Goal: Share content: Share content

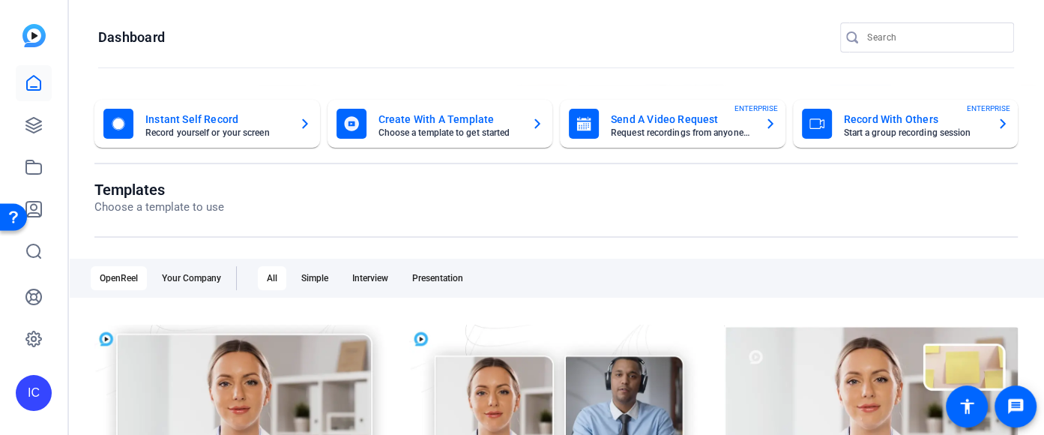
click at [241, 133] on mat-card-subtitle "Record yourself or your screen" at bounding box center [216, 132] width 142 height 9
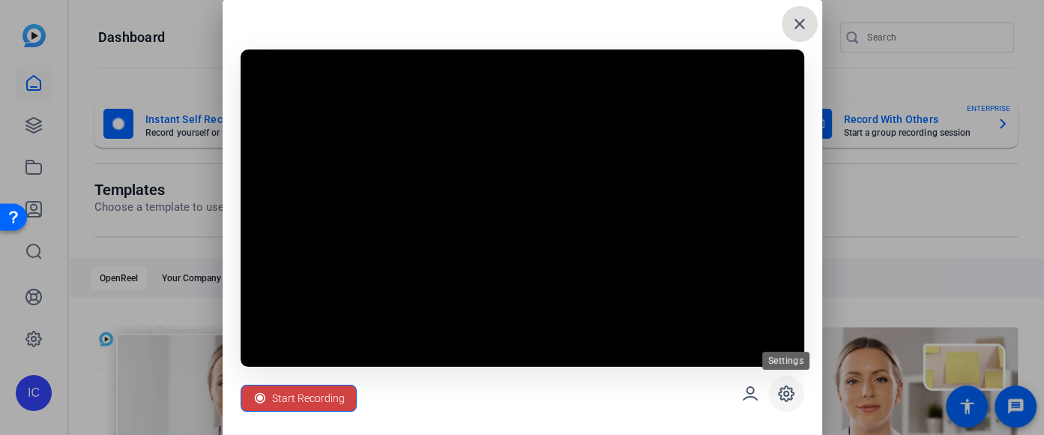
click at [788, 393] on icon at bounding box center [786, 393] width 18 height 18
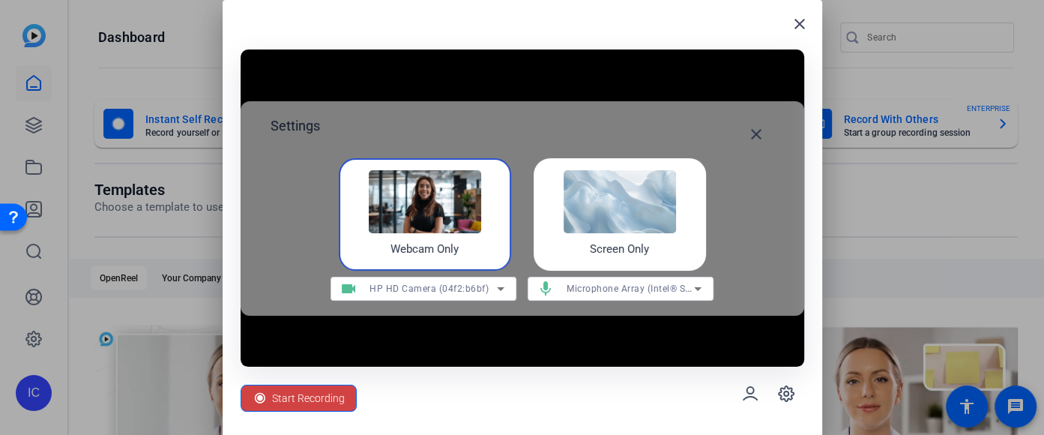
click at [607, 221] on img at bounding box center [620, 201] width 112 height 63
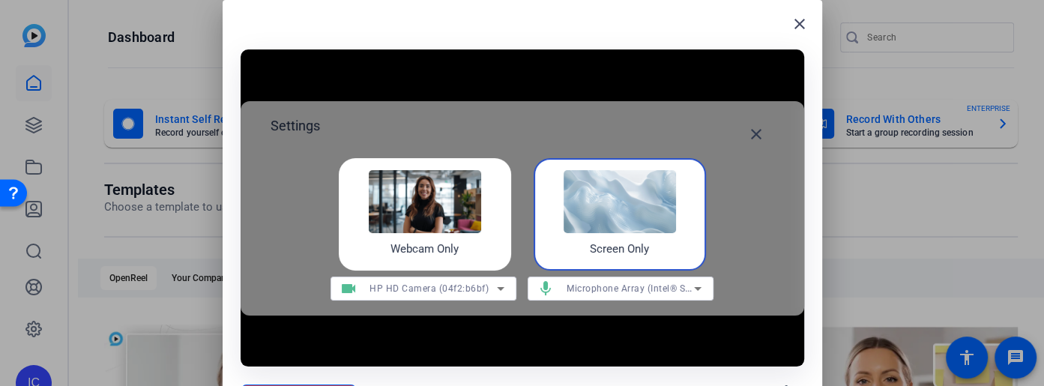
click at [629, 204] on img at bounding box center [620, 201] width 112 height 63
click at [755, 137] on mat-icon "close" at bounding box center [756, 134] width 18 height 18
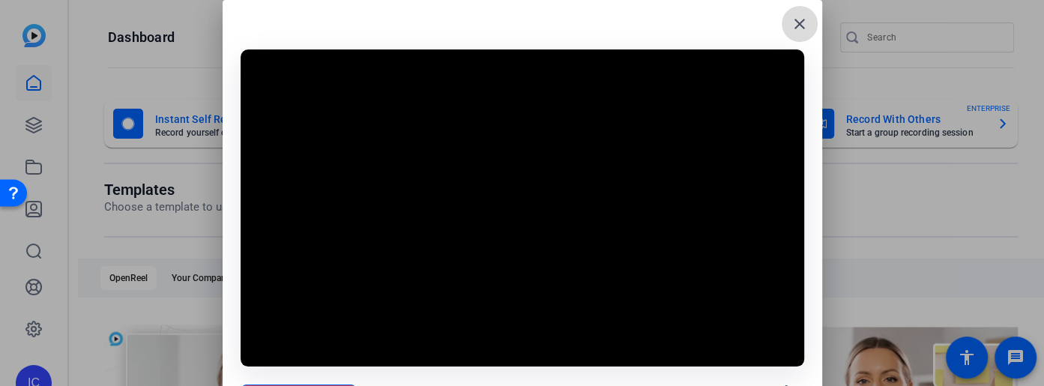
click at [798, 31] on mat-icon "close" at bounding box center [800, 24] width 18 height 18
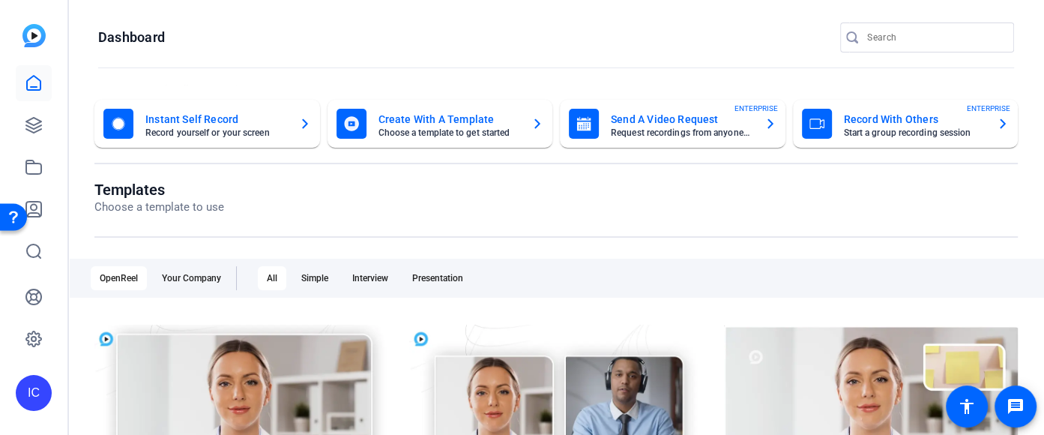
click at [240, 128] on mat-card-subtitle "Record yourself or your screen" at bounding box center [216, 132] width 142 height 9
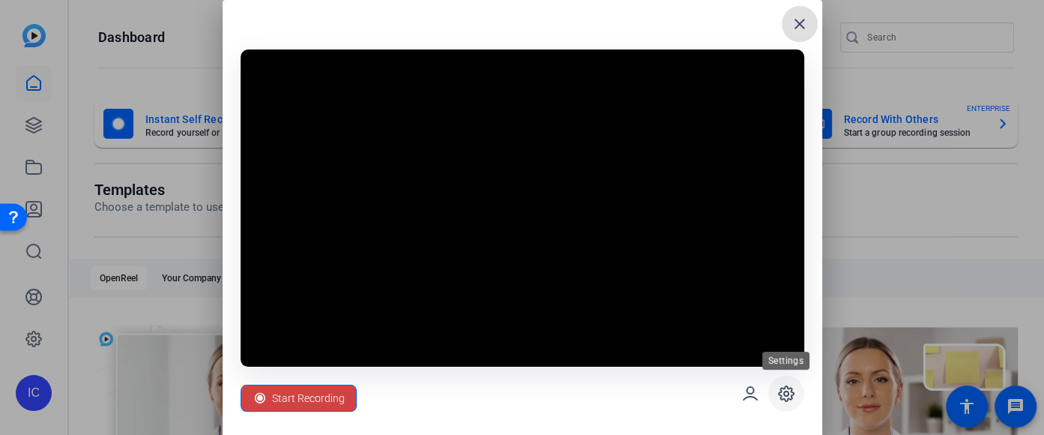
click at [775, 397] on span at bounding box center [786, 393] width 36 height 36
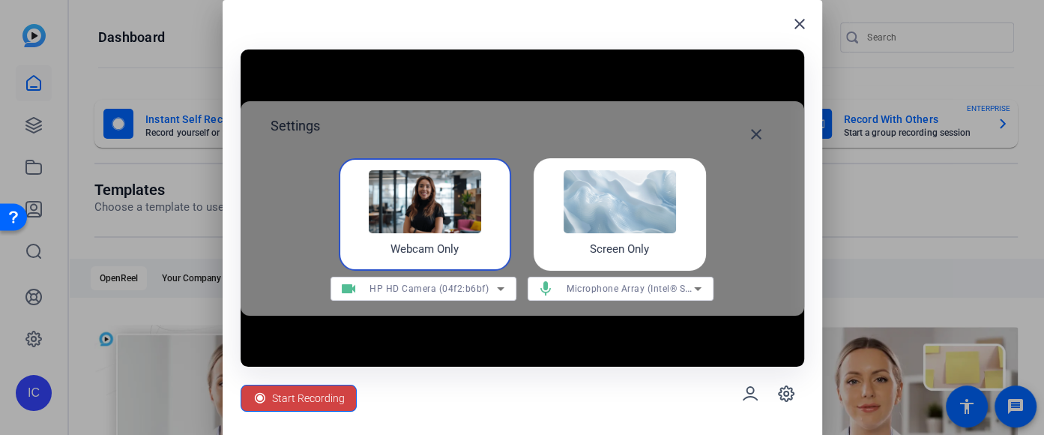
click at [618, 227] on img at bounding box center [620, 201] width 112 height 63
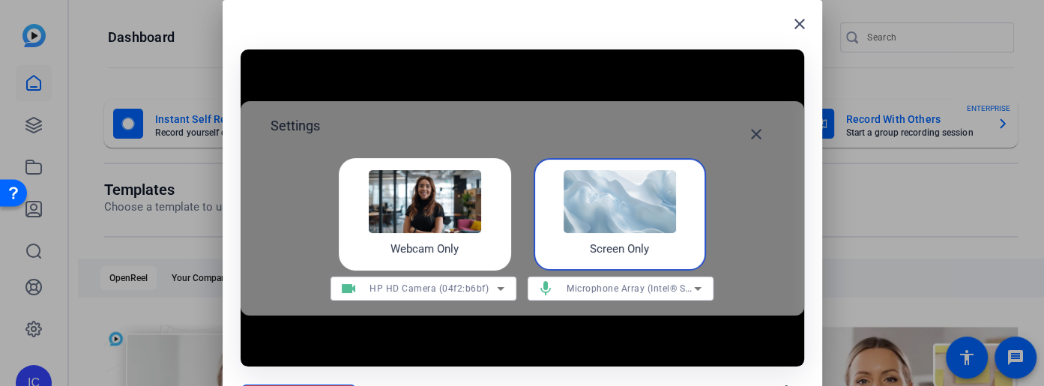
drag, startPoint x: 1034, startPoint y: 110, endPoint x: 1037, endPoint y: 147, distance: 36.8
click at [1038, 147] on div at bounding box center [522, 193] width 1044 height 386
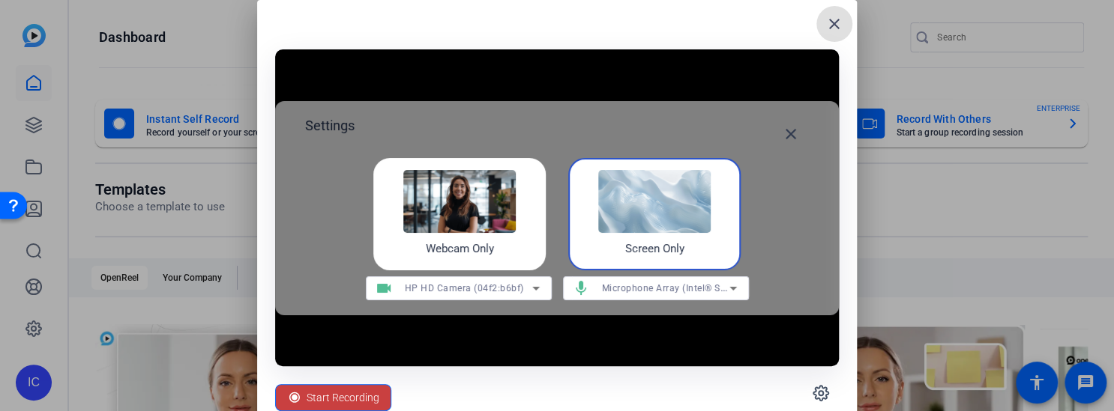
click at [309, 400] on span "Start Recording" at bounding box center [342, 398] width 73 height 28
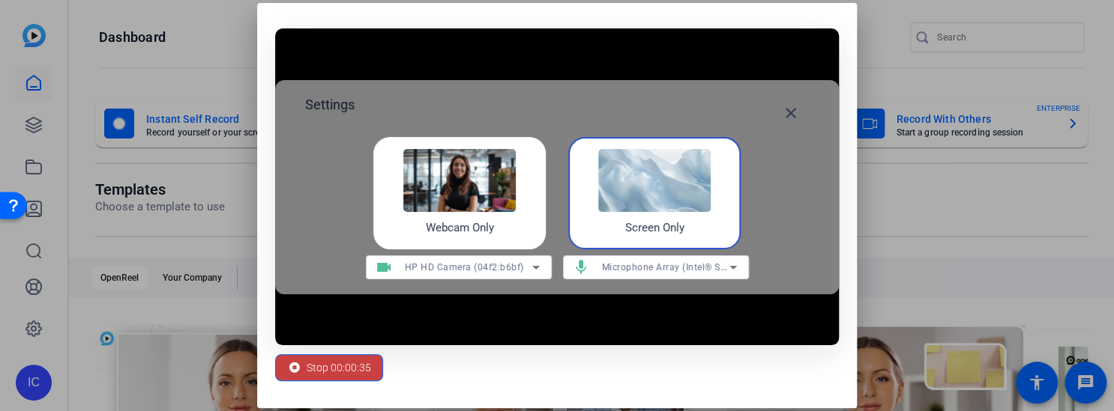
click at [318, 368] on span "Stop 00:00:35" at bounding box center [338, 368] width 64 height 28
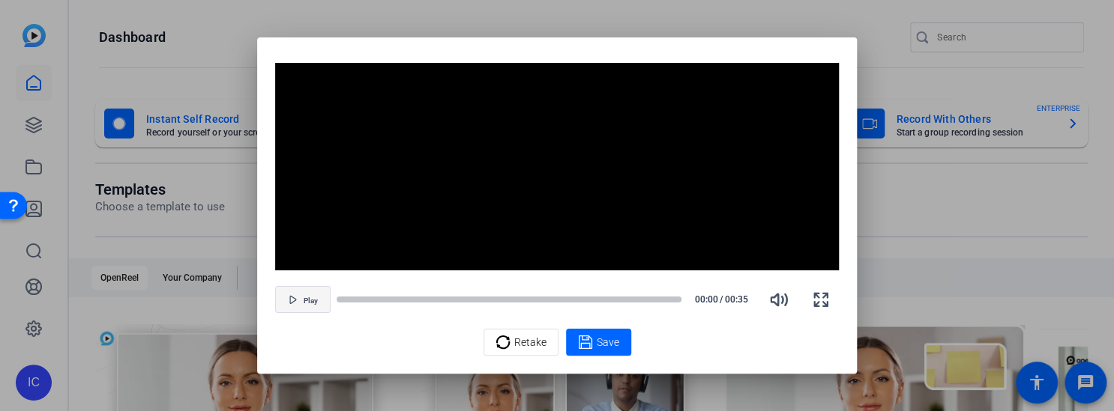
click at [295, 304] on icon "button" at bounding box center [293, 299] width 9 height 9
click at [395, 328] on div "Video Player is loading. Play Video Pause Mute Current Time 0:08 / Duration 0:3…" at bounding box center [557, 210] width 564 height 294
click at [531, 349] on span "Retake" at bounding box center [530, 342] width 32 height 28
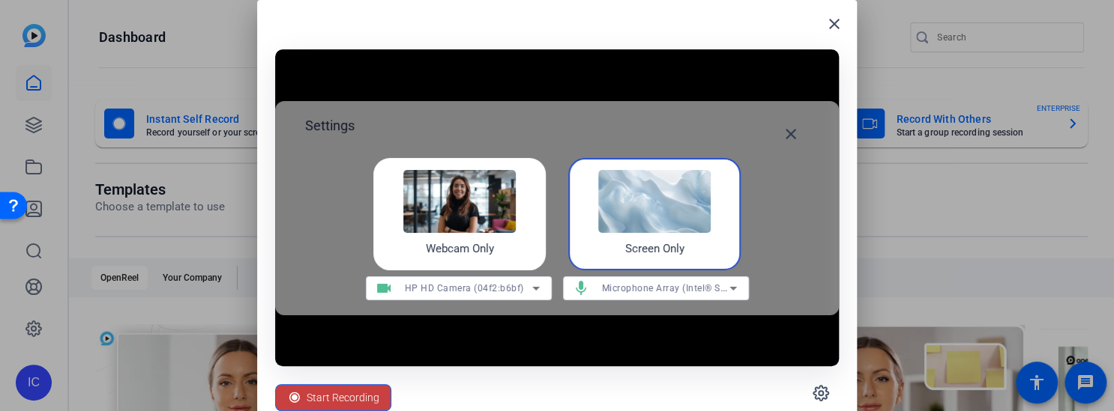
click at [336, 399] on span "Start Recording" at bounding box center [342, 398] width 73 height 28
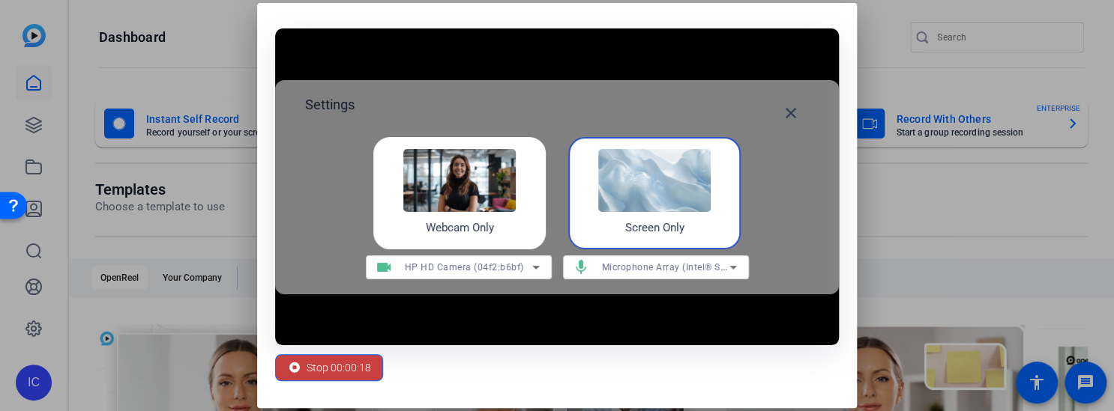
click at [353, 369] on span "Stop 00:00:18" at bounding box center [338, 368] width 64 height 28
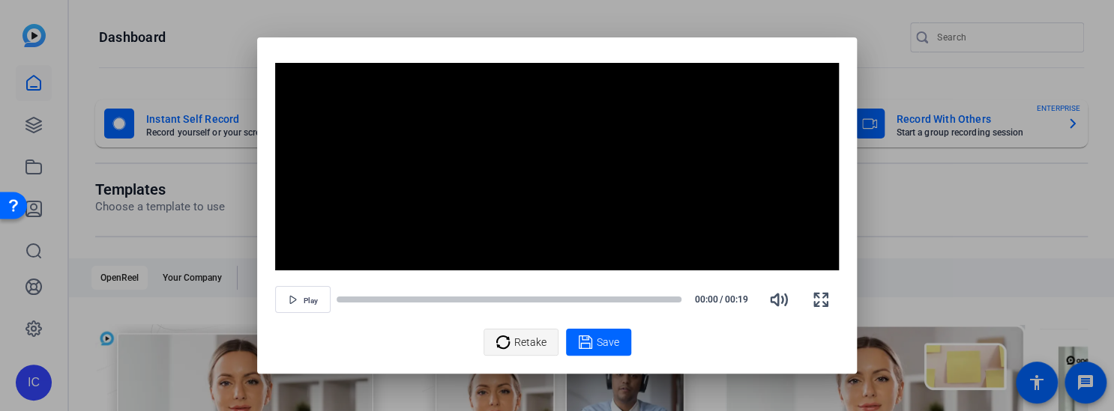
click at [540, 343] on span "Retake" at bounding box center [530, 342] width 32 height 28
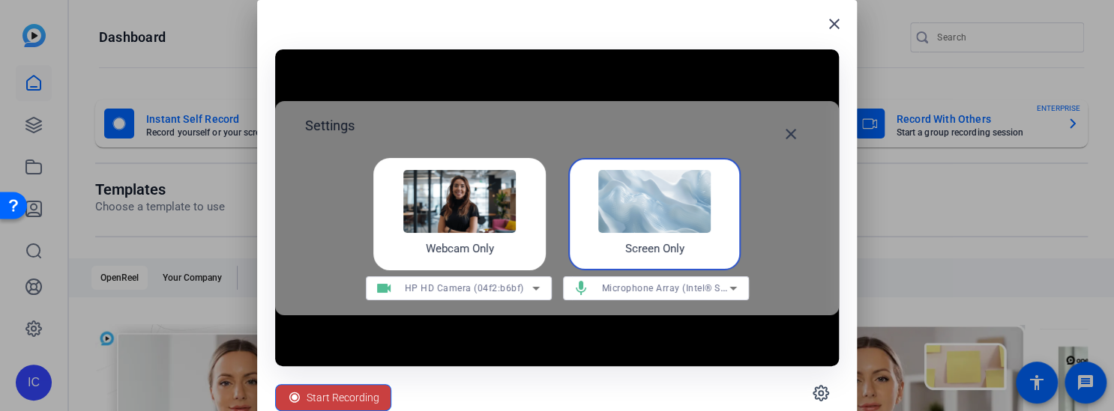
click at [343, 387] on span "Start Recording" at bounding box center [342, 398] width 73 height 28
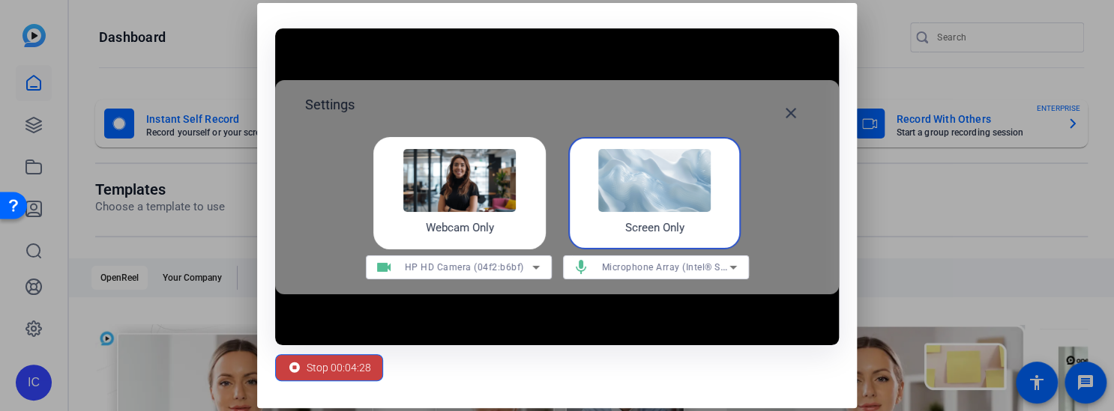
click at [329, 366] on span "Stop 00:04:28" at bounding box center [338, 368] width 64 height 28
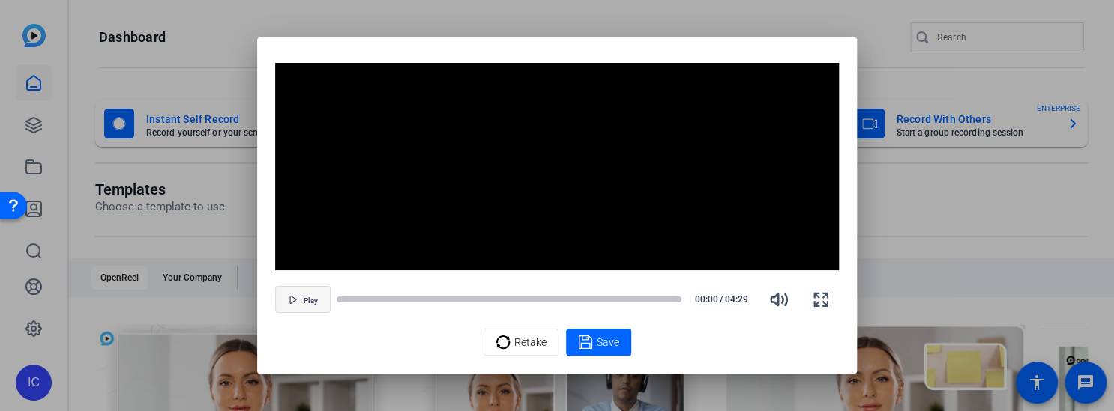
click at [303, 306] on span "button" at bounding box center [303, 300] width 54 height 36
click at [357, 302] on div at bounding box center [508, 299] width 345 height 7
click at [381, 302] on div at bounding box center [508, 299] width 345 height 7
click at [426, 302] on div at bounding box center [508, 299] width 345 height 7
click at [462, 302] on div at bounding box center [508, 299] width 345 height 7
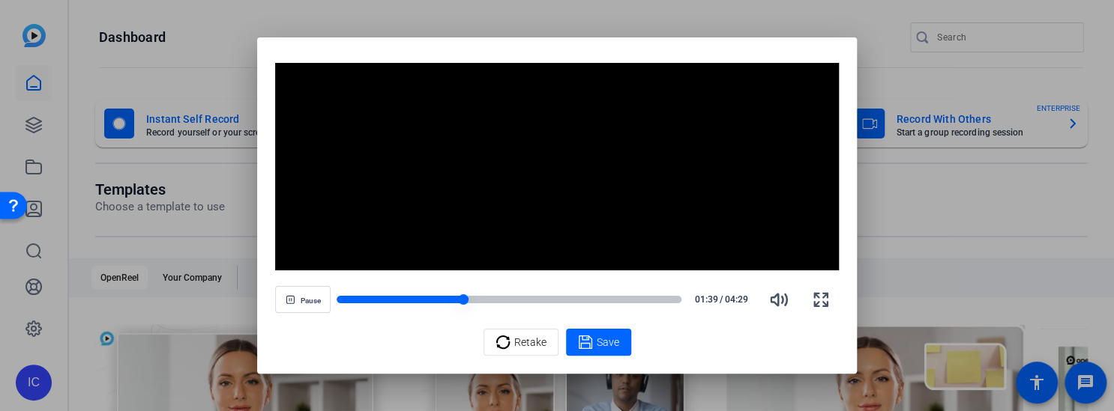
click at [507, 301] on div at bounding box center [508, 299] width 345 height 7
click at [564, 300] on div at bounding box center [508, 299] width 345 height 7
click at [605, 300] on div at bounding box center [508, 299] width 345 height 7
click at [644, 297] on div at bounding box center [508, 299] width 345 height 7
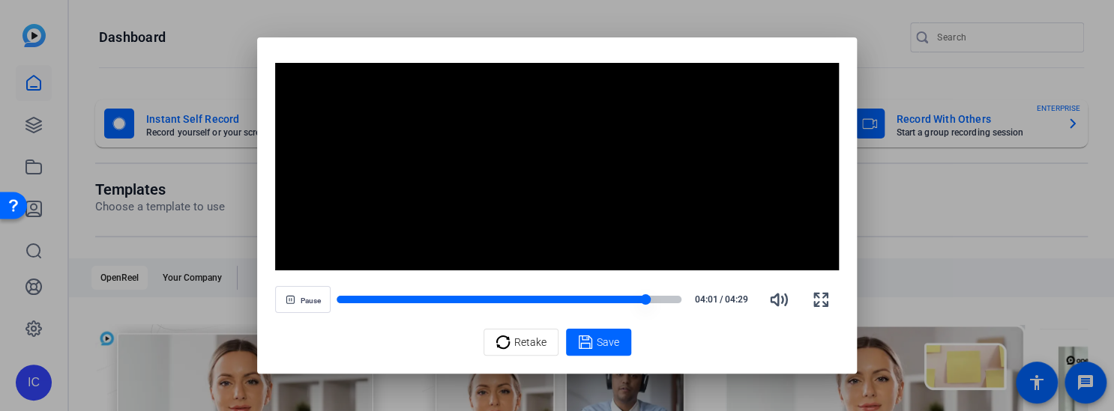
click at [674, 297] on div at bounding box center [508, 299] width 345 height 7
click at [530, 351] on span "Retake" at bounding box center [530, 342] width 32 height 28
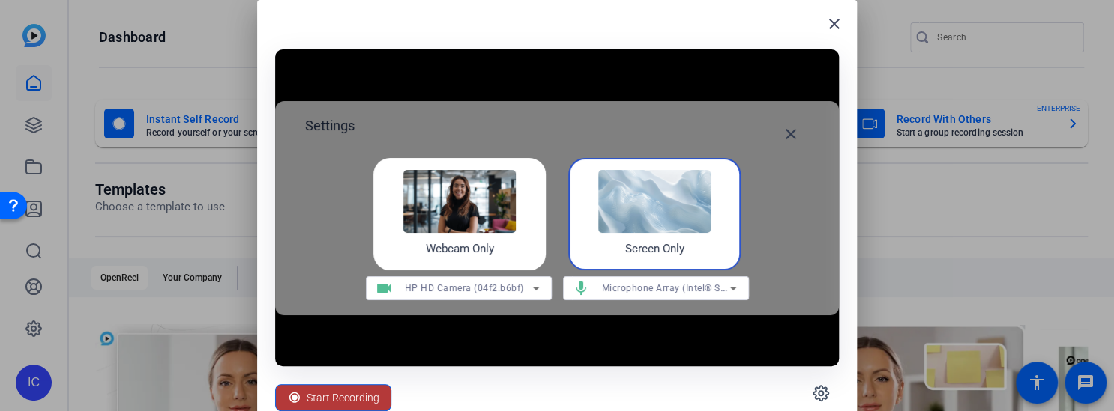
click at [367, 392] on span "Start Recording" at bounding box center [342, 398] width 73 height 28
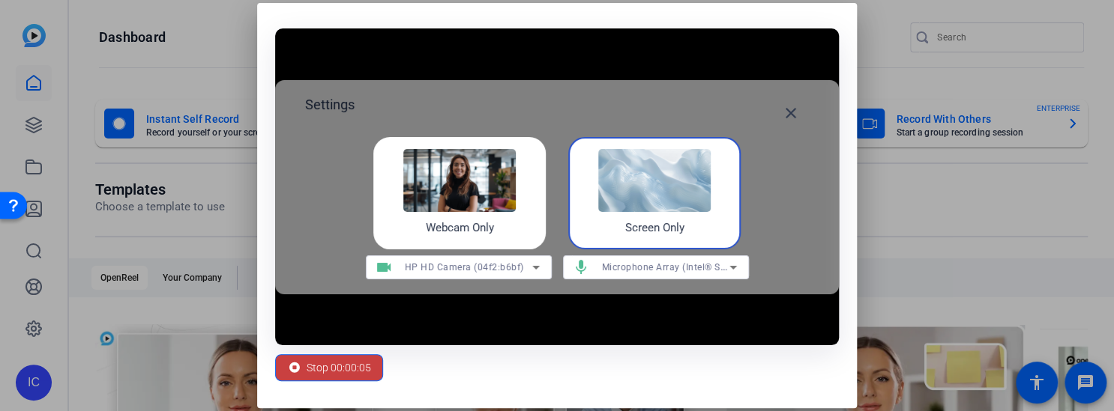
click at [325, 362] on span "Stop 00:00:05" at bounding box center [338, 368] width 64 height 28
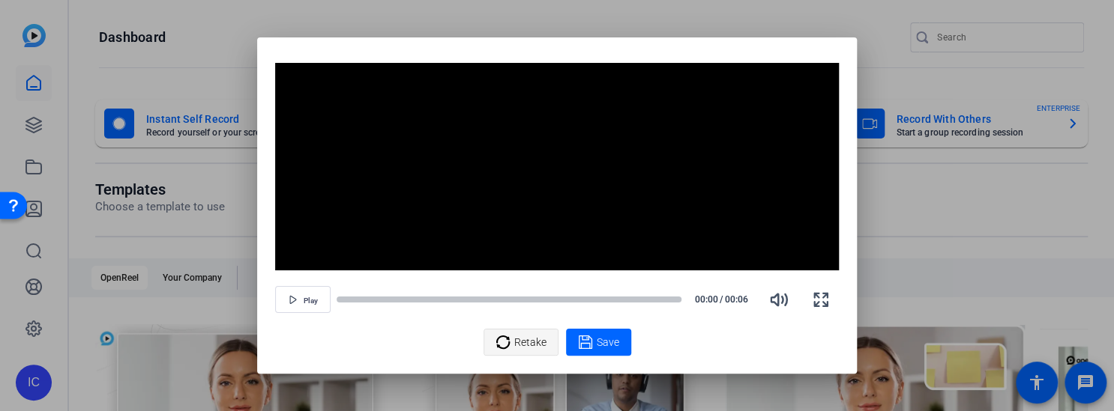
click at [510, 333] on div "Retake" at bounding box center [520, 342] width 51 height 28
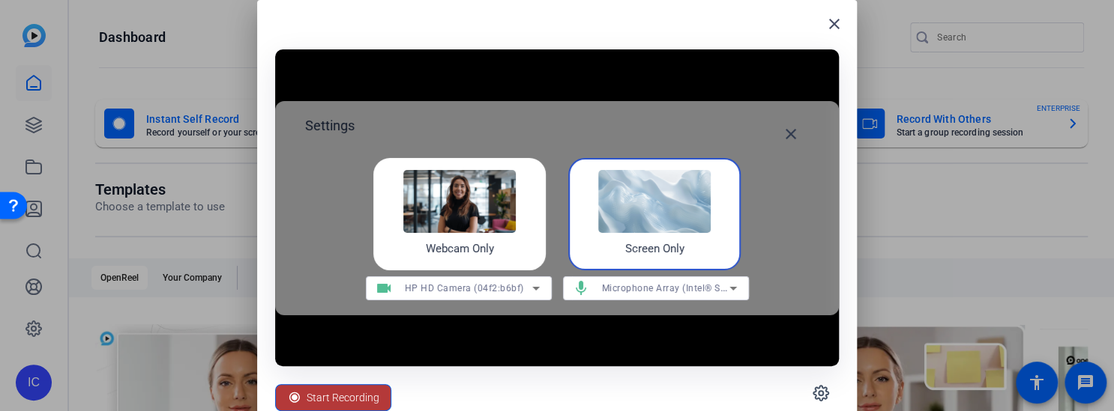
click at [351, 391] on span "Start Recording" at bounding box center [342, 398] width 73 height 28
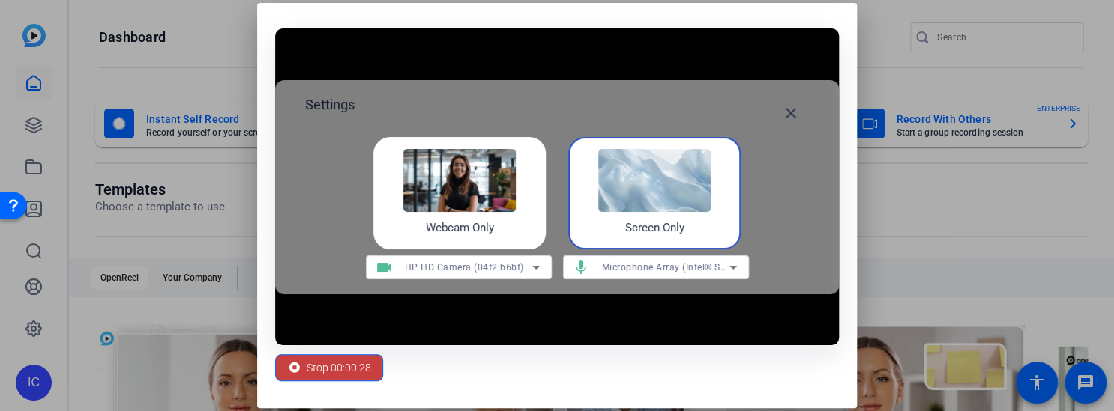
click at [315, 369] on span "Stop 00:00:28" at bounding box center [338, 368] width 64 height 28
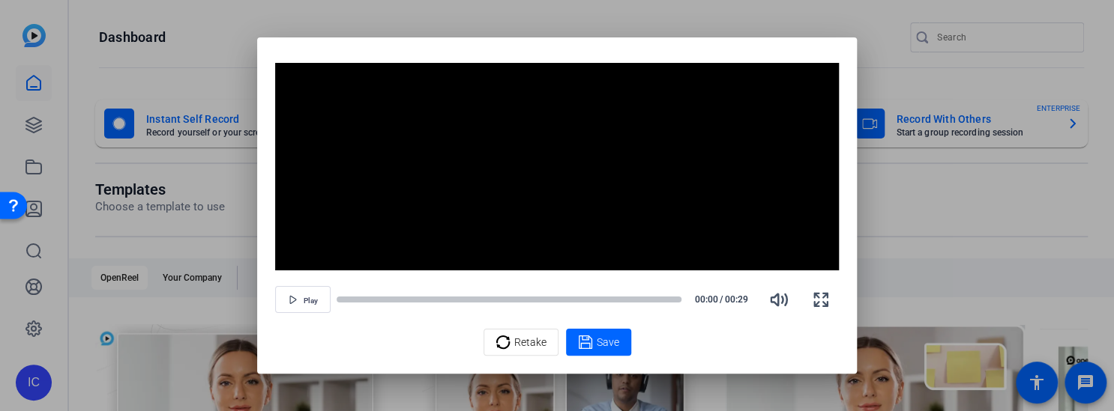
click at [939, 268] on div at bounding box center [557, 205] width 1114 height 411
click at [523, 343] on span "Retake" at bounding box center [530, 342] width 32 height 28
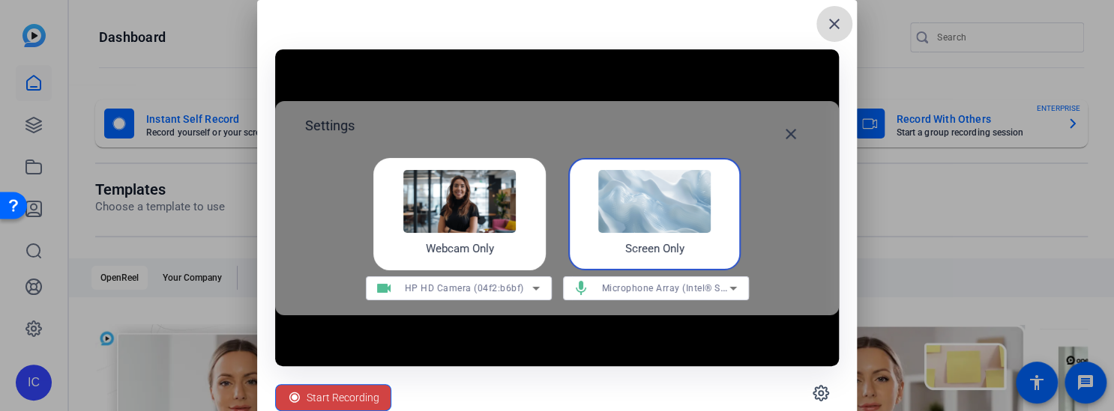
click at [833, 21] on mat-icon "close" at bounding box center [834, 24] width 18 height 18
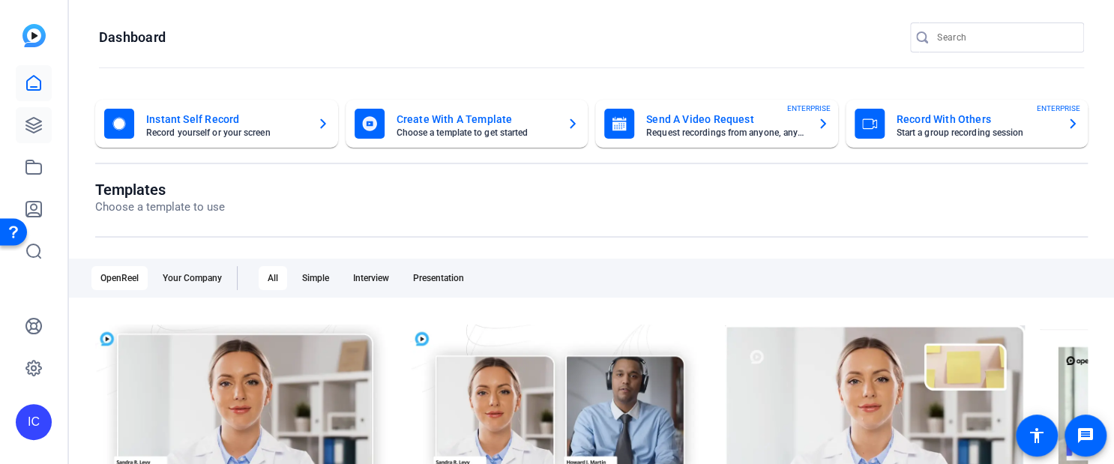
click at [28, 130] on icon at bounding box center [33, 125] width 15 height 15
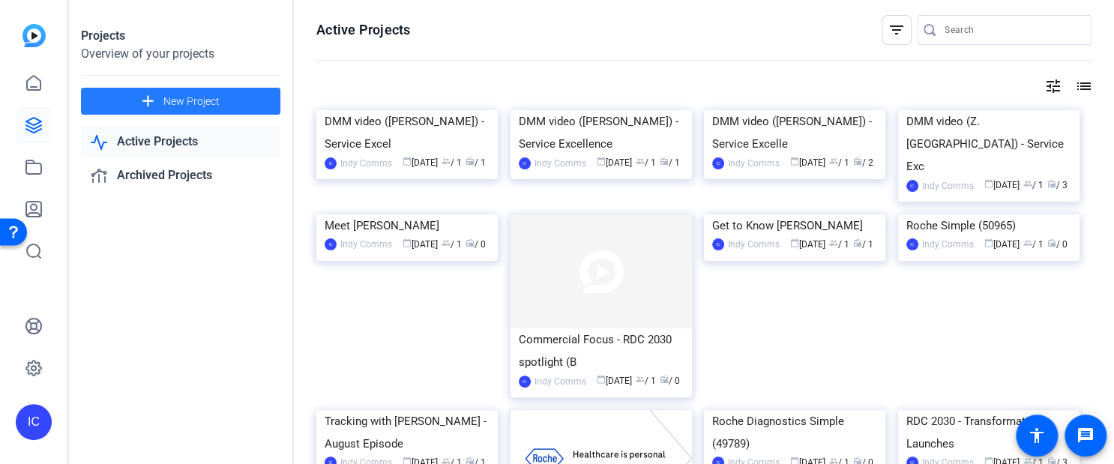
click at [135, 97] on span at bounding box center [180, 101] width 199 height 36
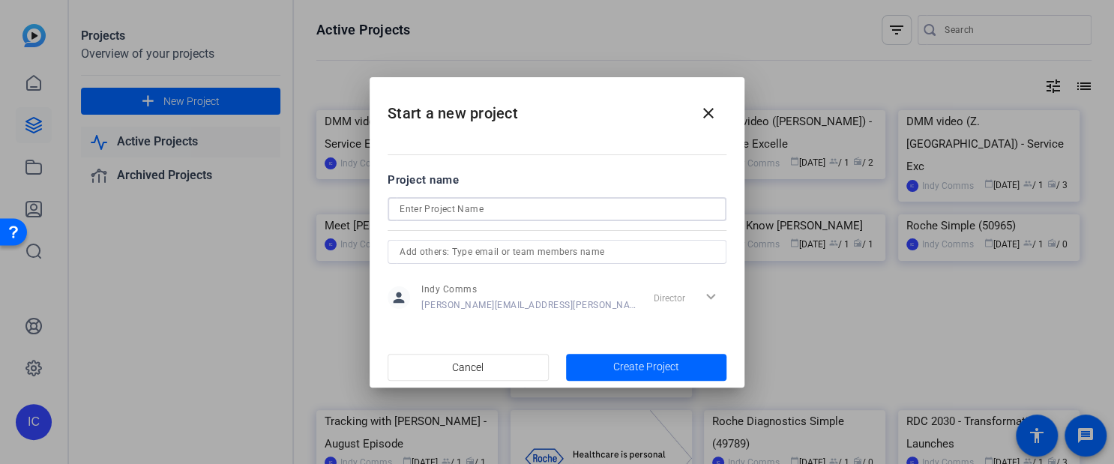
click at [505, 212] on input at bounding box center [556, 209] width 315 height 18
type input "e"
type input "New eNews process"
click at [614, 367] on span "Create Project" at bounding box center [646, 367] width 66 height 16
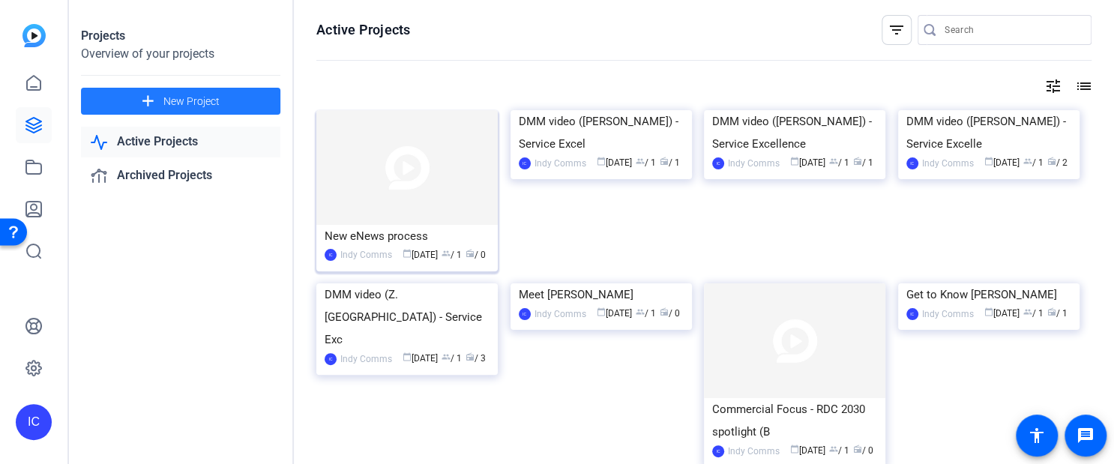
click at [392, 238] on div "New eNews process" at bounding box center [406, 236] width 165 height 22
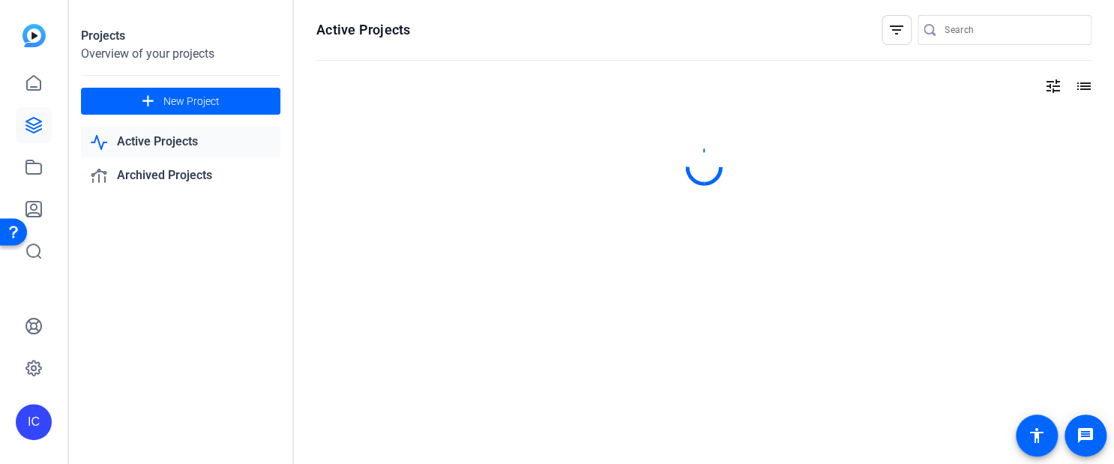
click at [40, 37] on img at bounding box center [33, 35] width 23 height 23
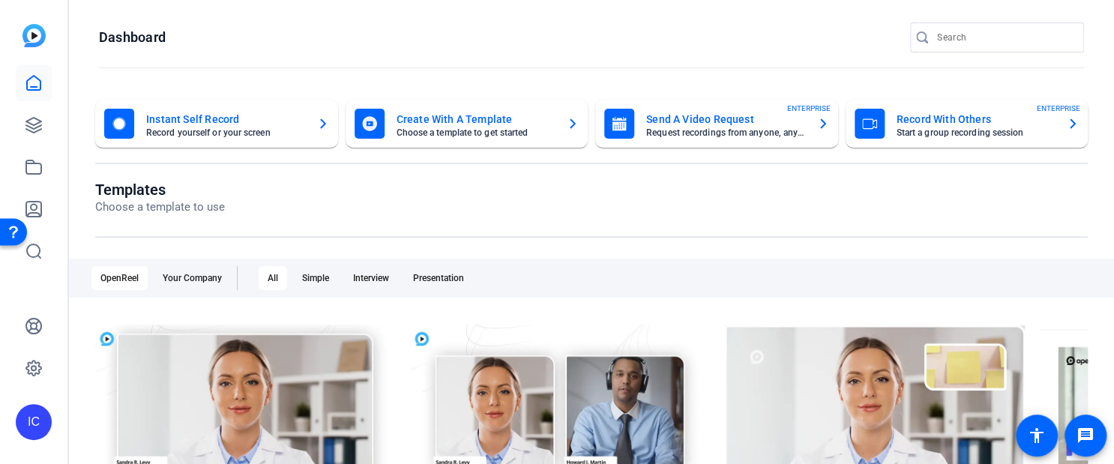
click at [219, 121] on mat-card-title "Instant Self Record" at bounding box center [225, 119] width 159 height 18
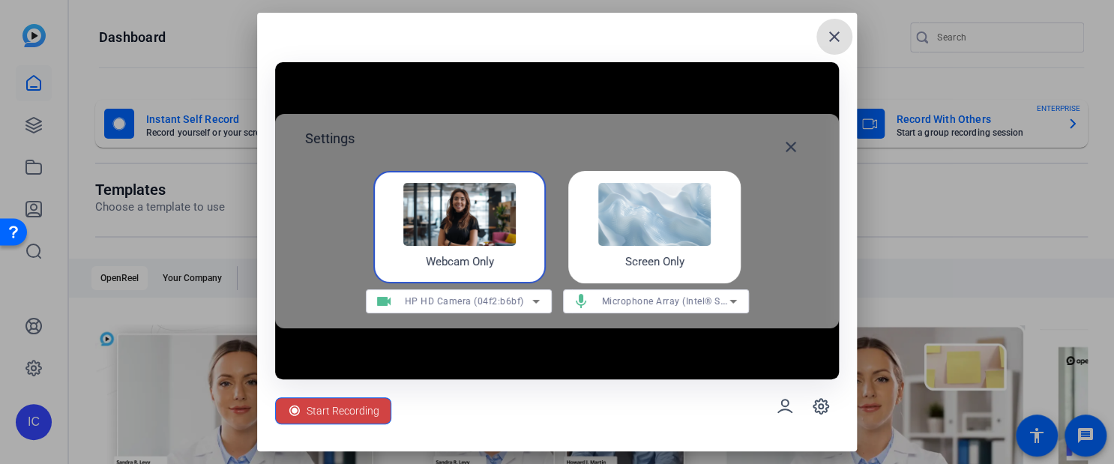
click at [692, 220] on img at bounding box center [654, 214] width 112 height 63
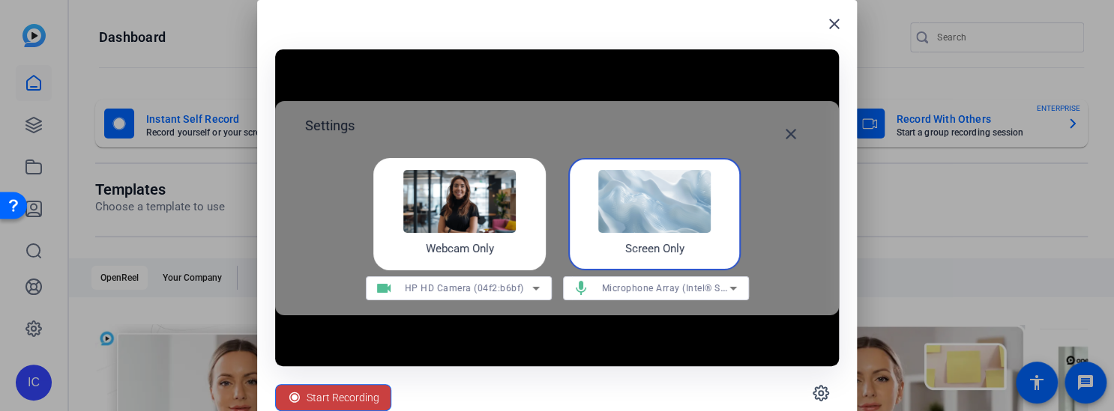
click at [339, 394] on span "Start Recording" at bounding box center [342, 398] width 73 height 28
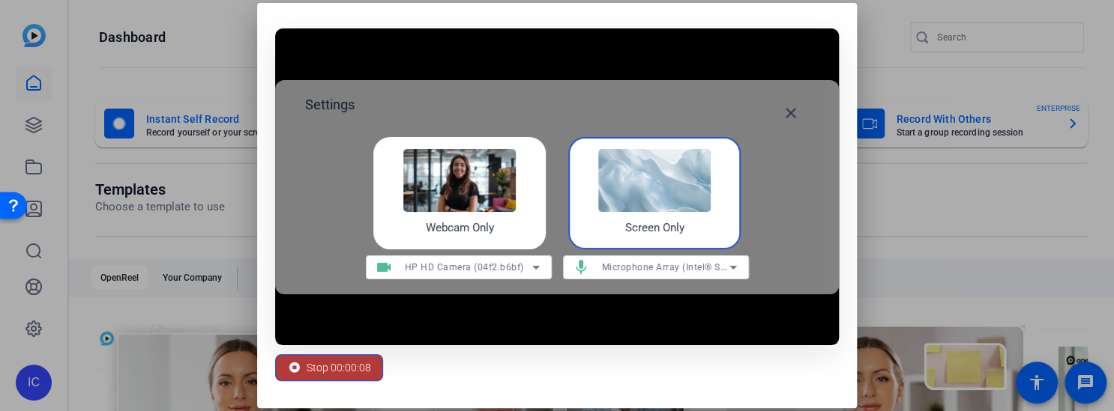
click at [348, 375] on span "Stop 00:00:08" at bounding box center [338, 368] width 64 height 28
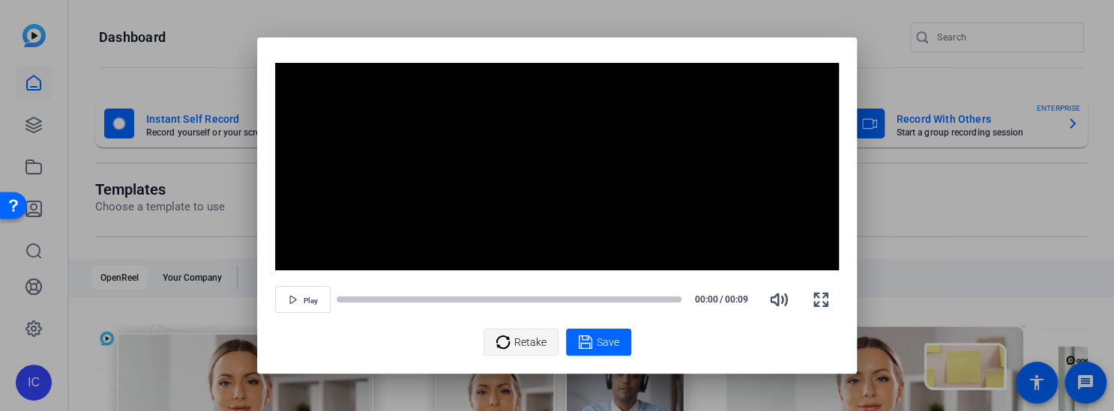
click at [502, 339] on icon at bounding box center [502, 342] width 15 height 18
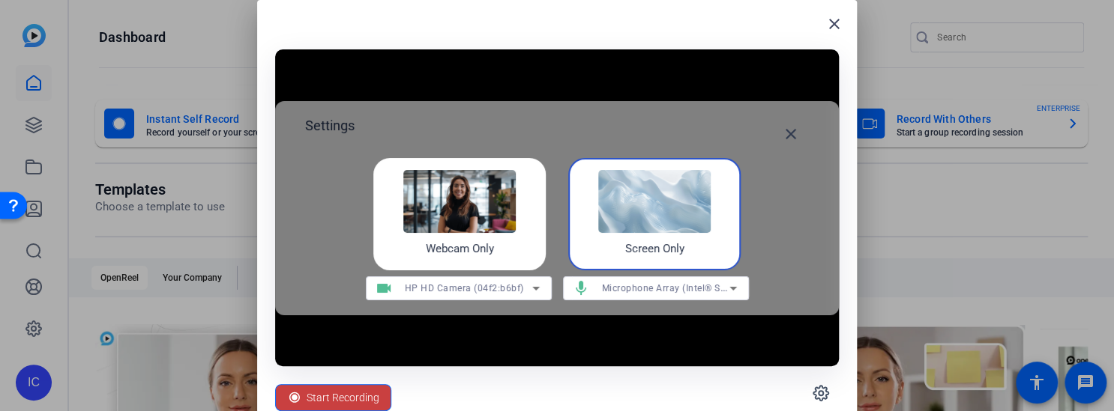
click at [317, 393] on span "Start Recording" at bounding box center [342, 398] width 73 height 28
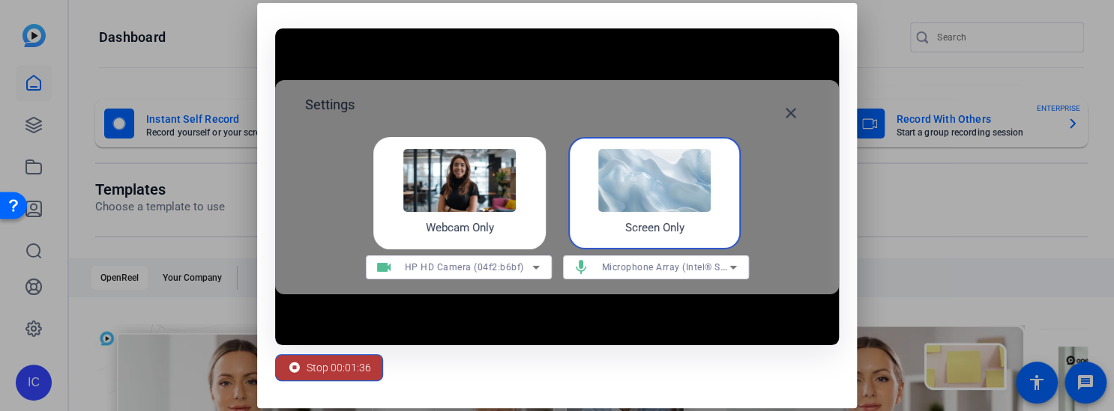
click at [351, 363] on span "Stop 00:01:36" at bounding box center [338, 368] width 64 height 28
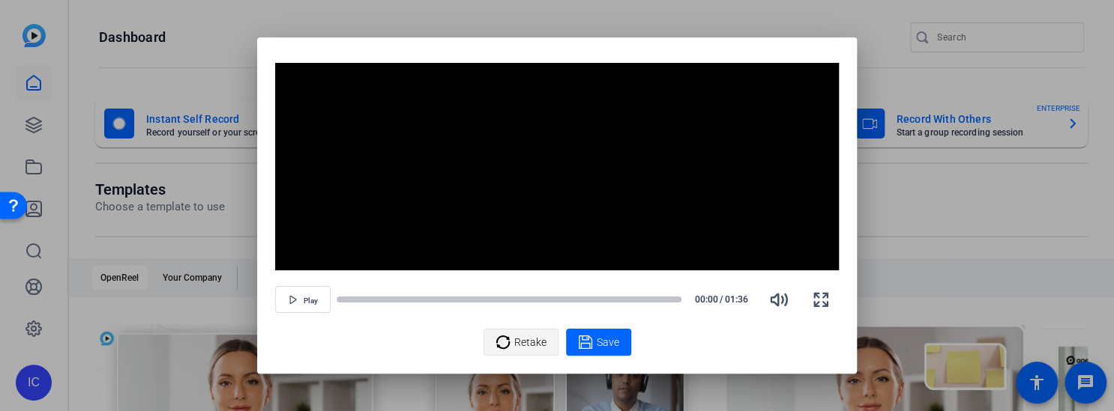
click at [538, 339] on span "Retake" at bounding box center [530, 342] width 32 height 28
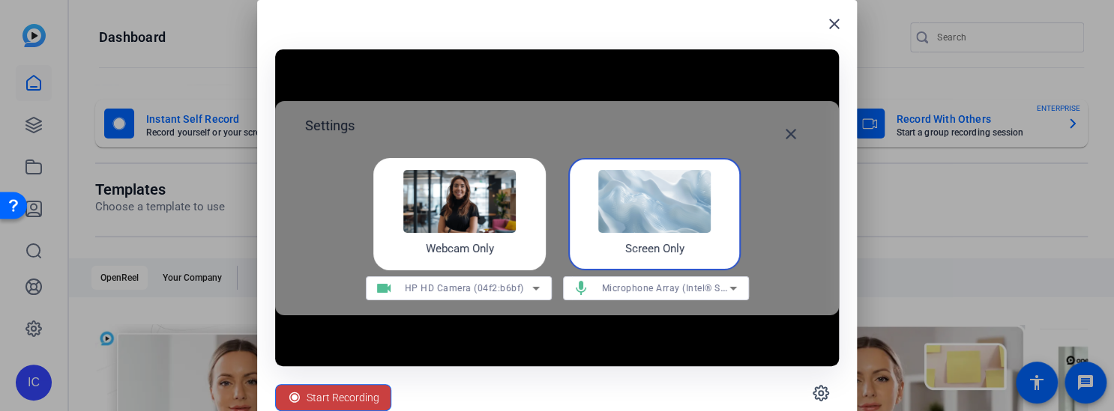
click at [339, 398] on span "Start Recording" at bounding box center [342, 398] width 73 height 28
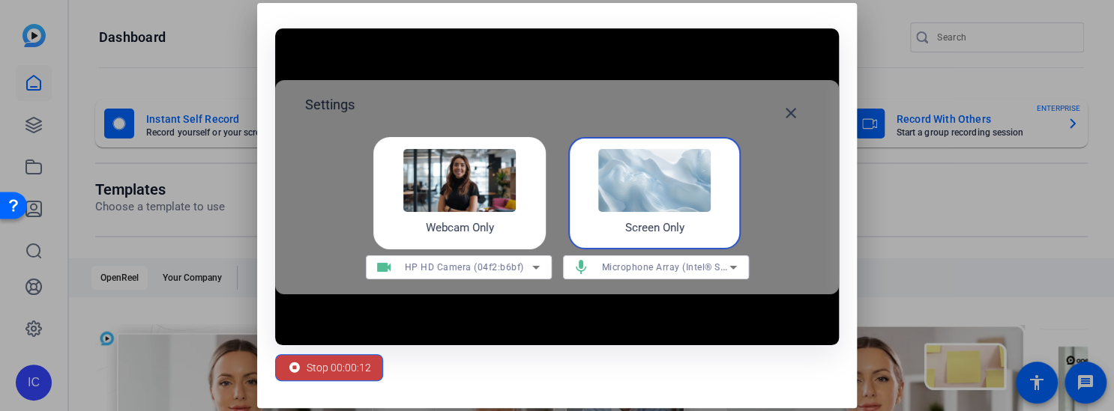
click at [332, 370] on span "Stop 00:00:12" at bounding box center [338, 368] width 64 height 28
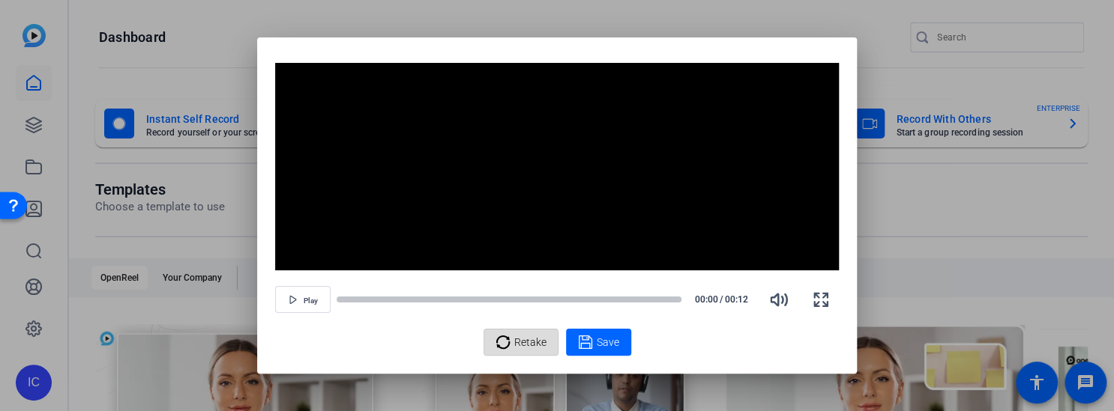
click at [493, 354] on span at bounding box center [520, 342] width 73 height 36
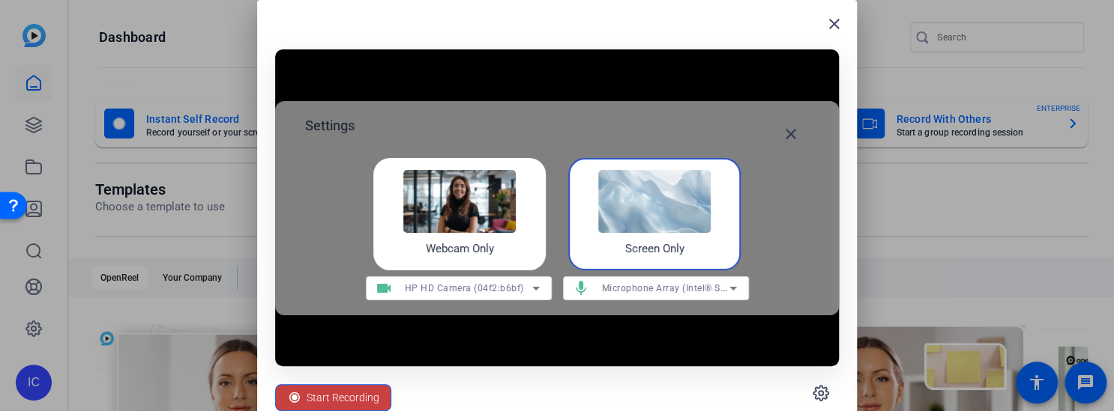
click at [327, 402] on span "Start Recording" at bounding box center [342, 398] width 73 height 28
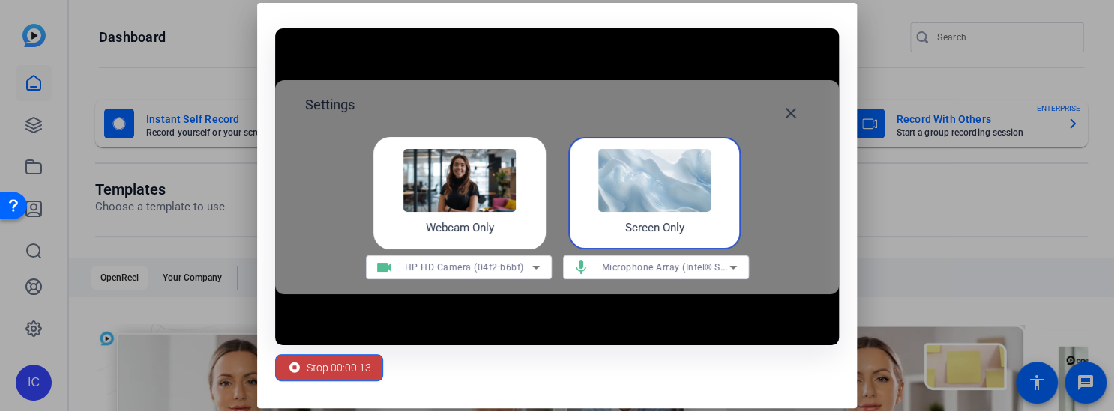
click at [319, 367] on span "Stop 00:00:13" at bounding box center [338, 368] width 64 height 28
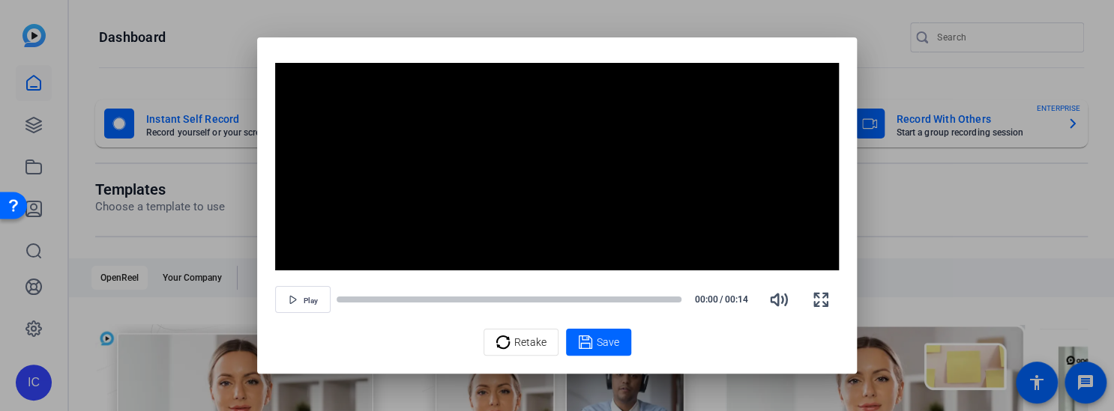
click at [31, 119] on div at bounding box center [557, 205] width 1114 height 411
click at [909, 267] on div at bounding box center [557, 205] width 1114 height 411
click at [525, 339] on span "Retake" at bounding box center [530, 342] width 32 height 28
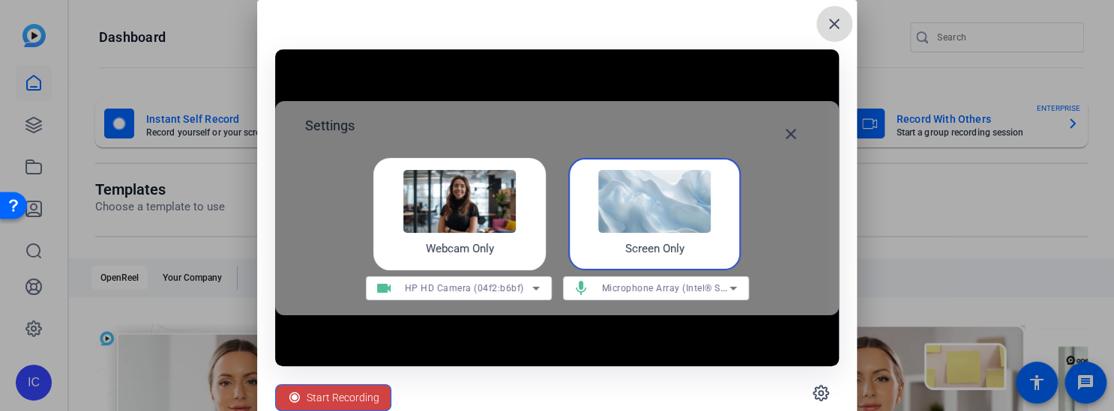
click at [833, 20] on mat-icon "close" at bounding box center [834, 24] width 18 height 18
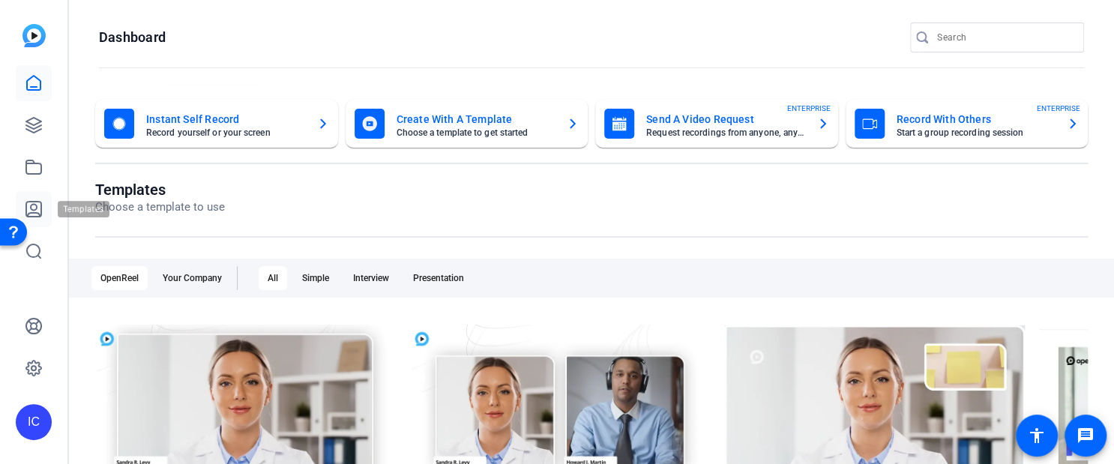
click at [40, 211] on icon at bounding box center [33, 209] width 15 height 15
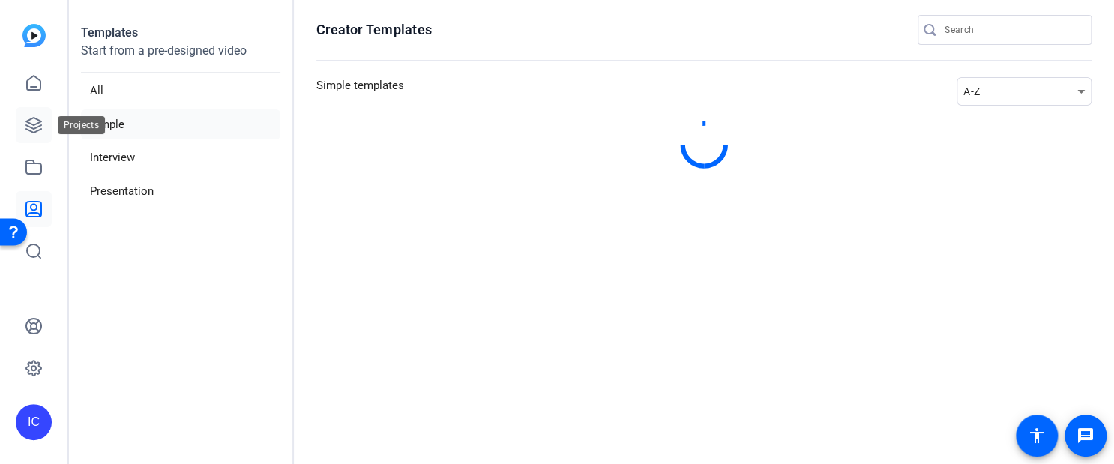
click at [34, 133] on icon at bounding box center [33, 125] width 15 height 15
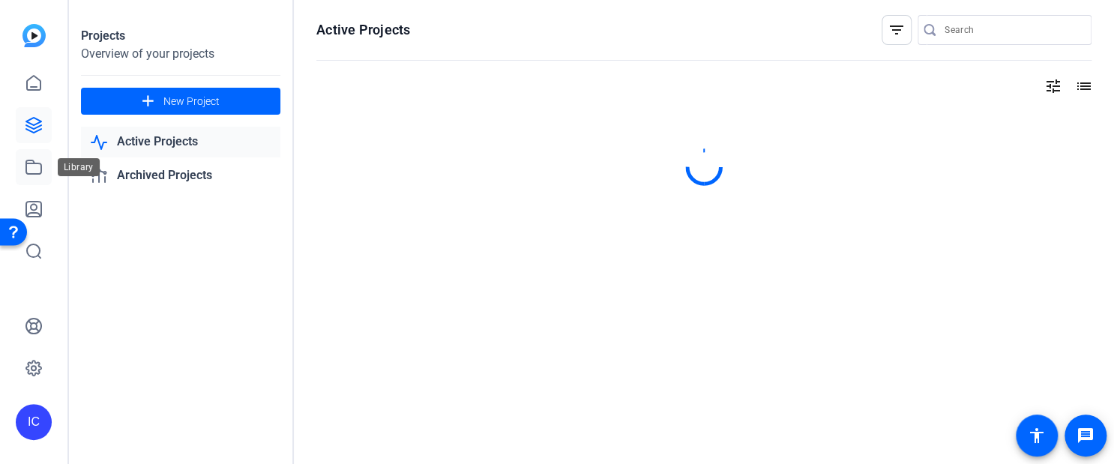
click at [31, 175] on icon at bounding box center [34, 167] width 18 height 18
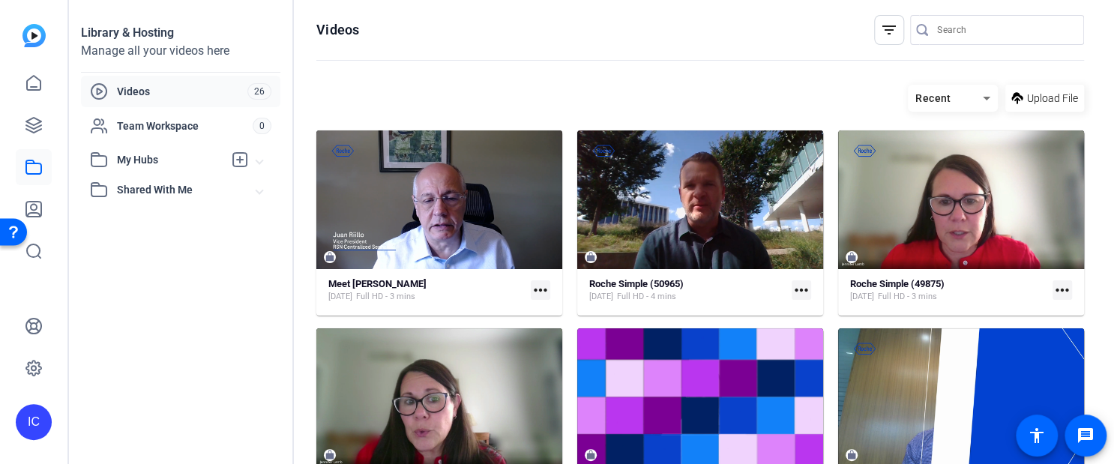
click at [18, 31] on div at bounding box center [34, 146] width 36 height 245
click at [29, 34] on img at bounding box center [33, 35] width 23 height 23
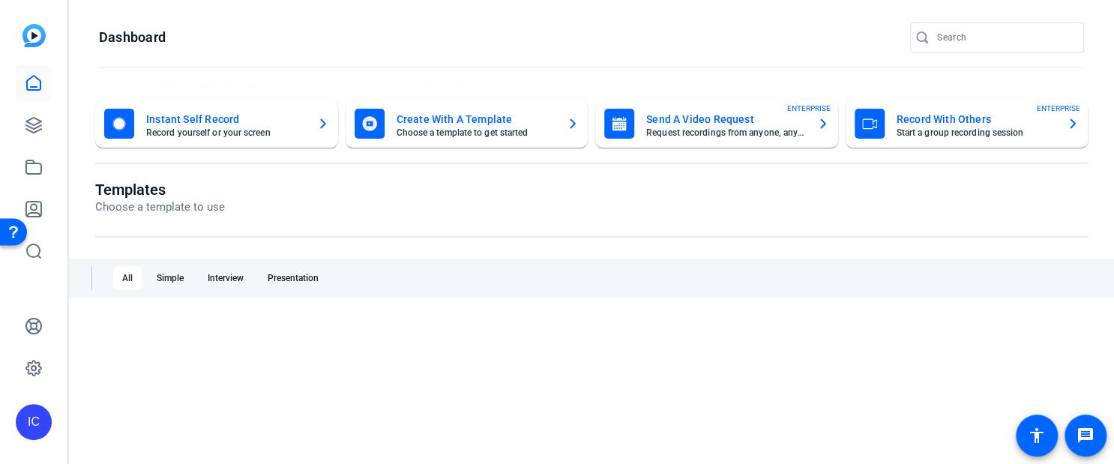
click at [176, 116] on mat-card-title "Instant Self Record" at bounding box center [225, 119] width 159 height 18
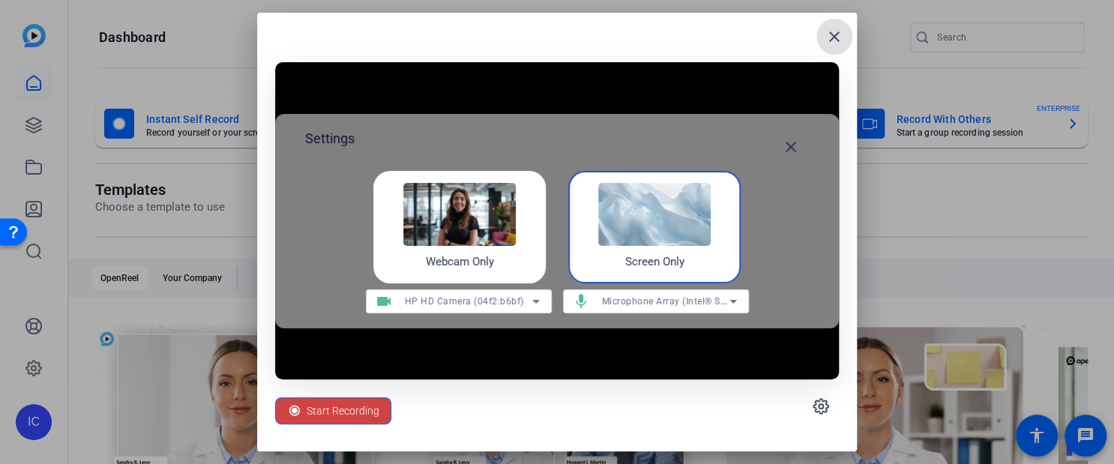
click at [647, 271] on div "Screen Only" at bounding box center [654, 227] width 172 height 112
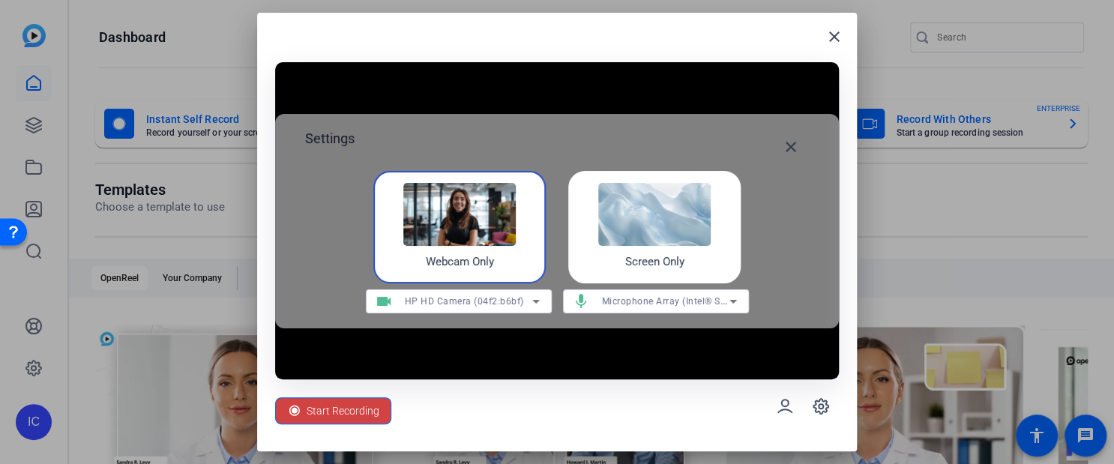
click at [625, 257] on h4 "Screen Only" at bounding box center [654, 261] width 59 height 17
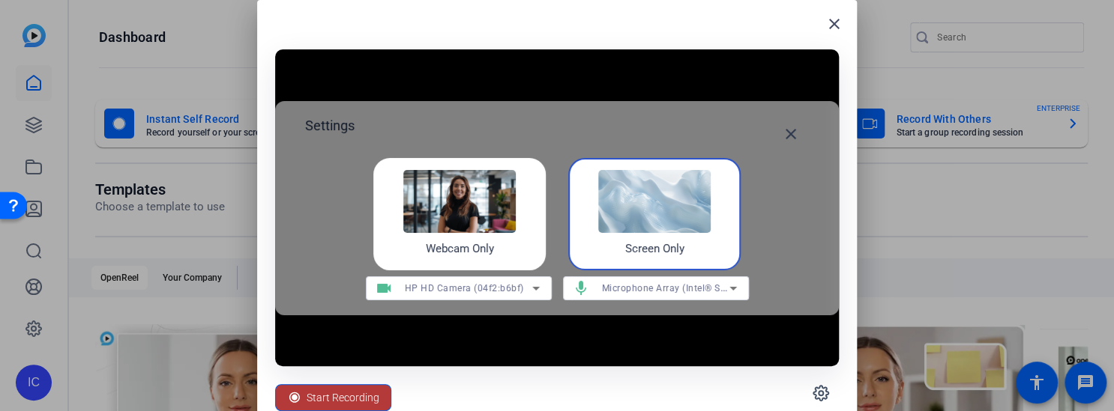
click at [367, 392] on span "Start Recording" at bounding box center [342, 398] width 73 height 28
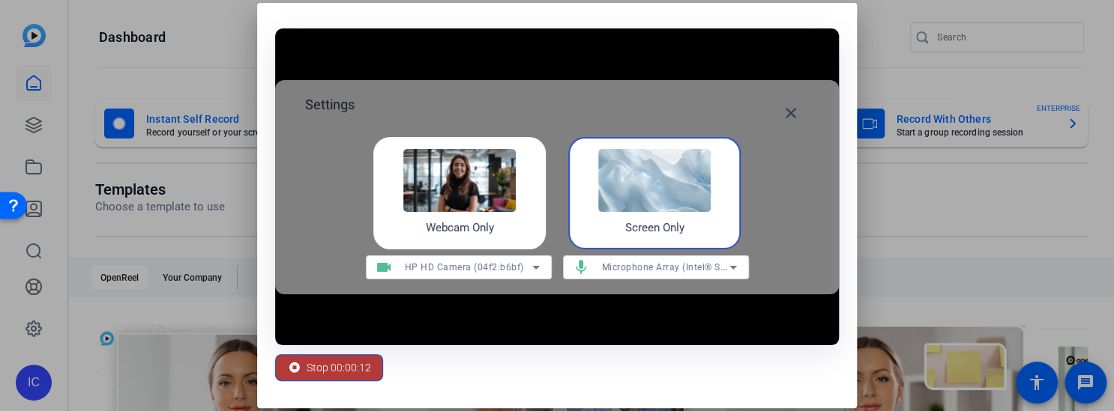
click at [357, 369] on span "Stop 00:00:12" at bounding box center [338, 368] width 64 height 28
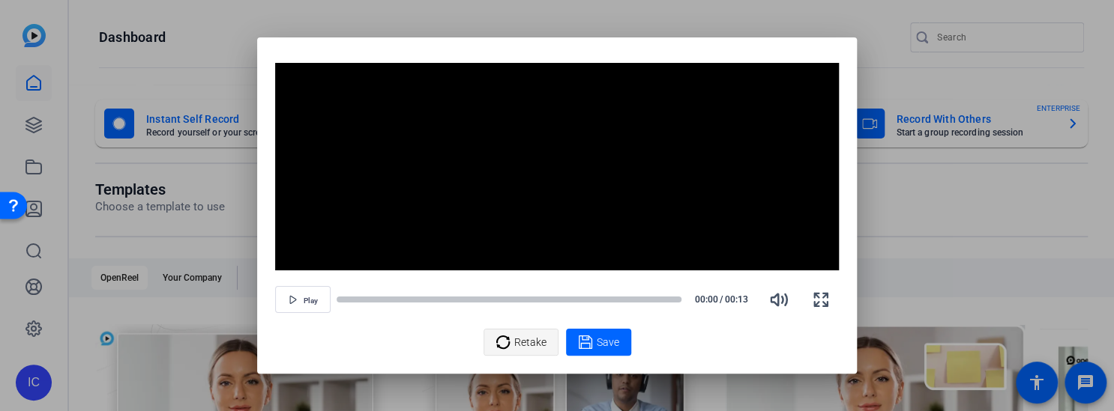
click at [510, 340] on icon at bounding box center [502, 342] width 15 height 18
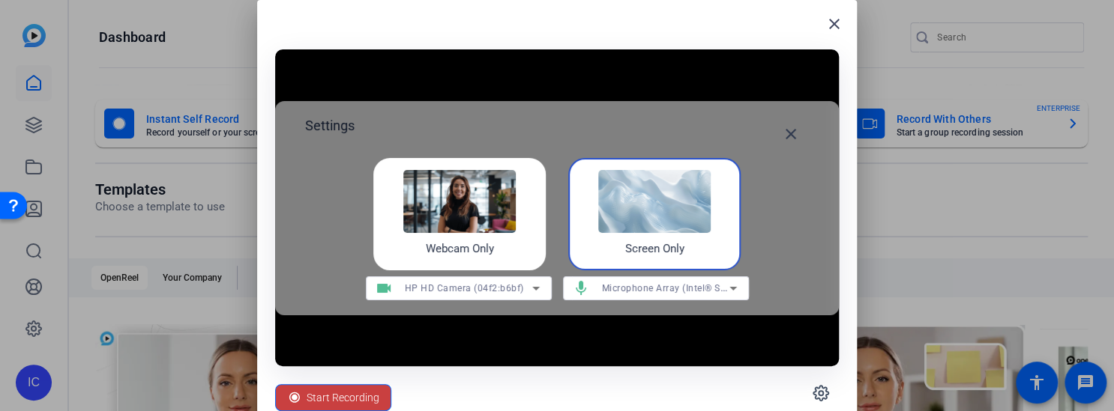
click at [327, 403] on span "Start Recording" at bounding box center [342, 398] width 73 height 28
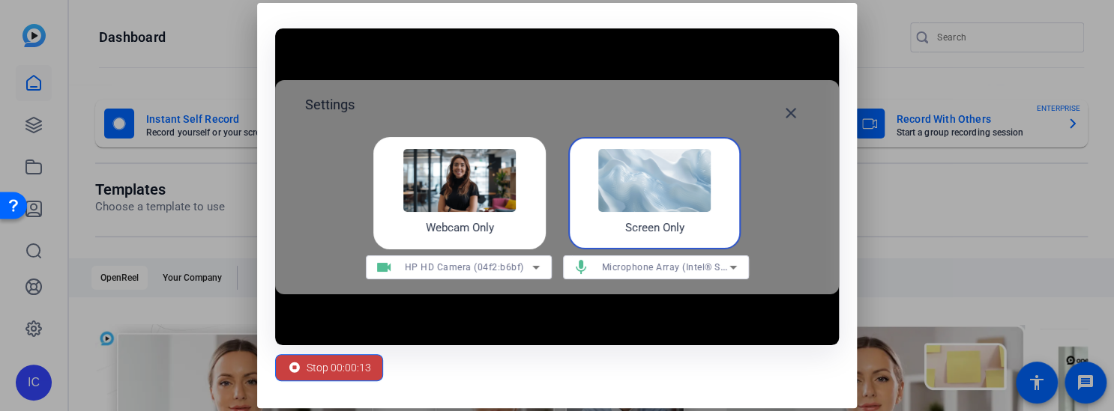
click at [363, 366] on span "Stop 00:00:13" at bounding box center [338, 368] width 64 height 28
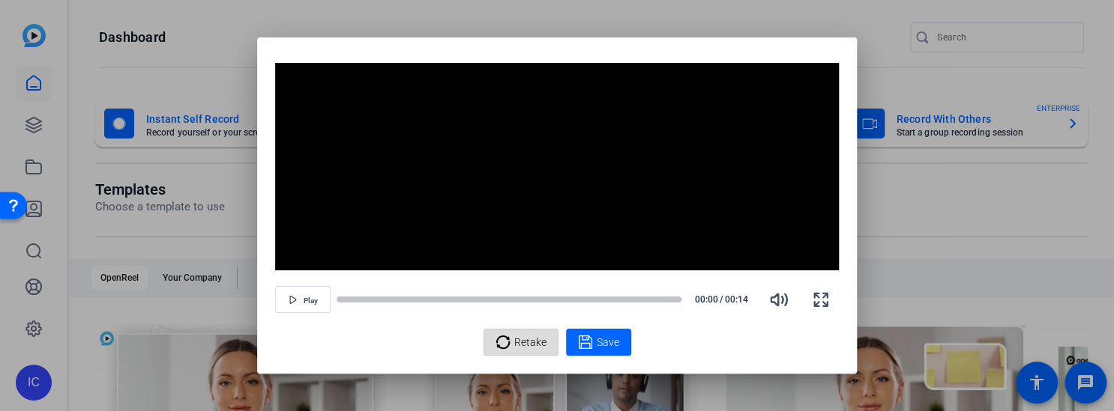
click at [500, 336] on icon at bounding box center [501, 342] width 13 height 13
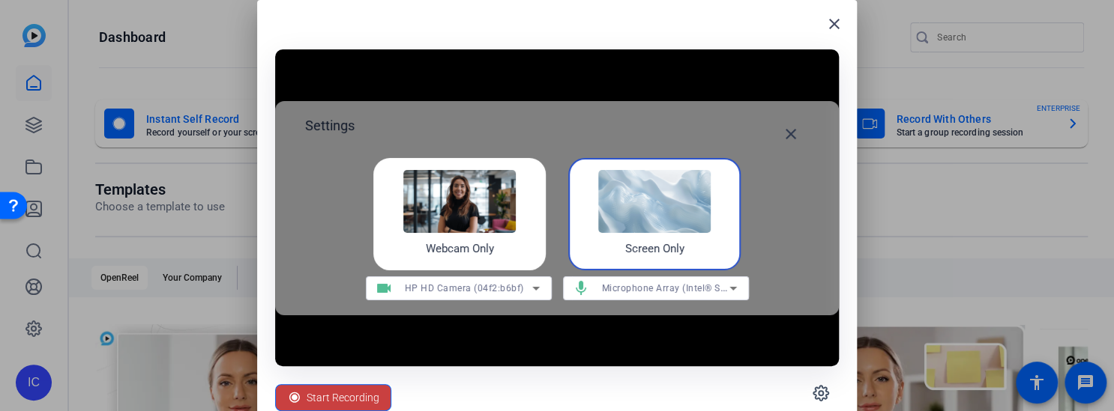
click at [352, 396] on span "Start Recording" at bounding box center [342, 398] width 73 height 28
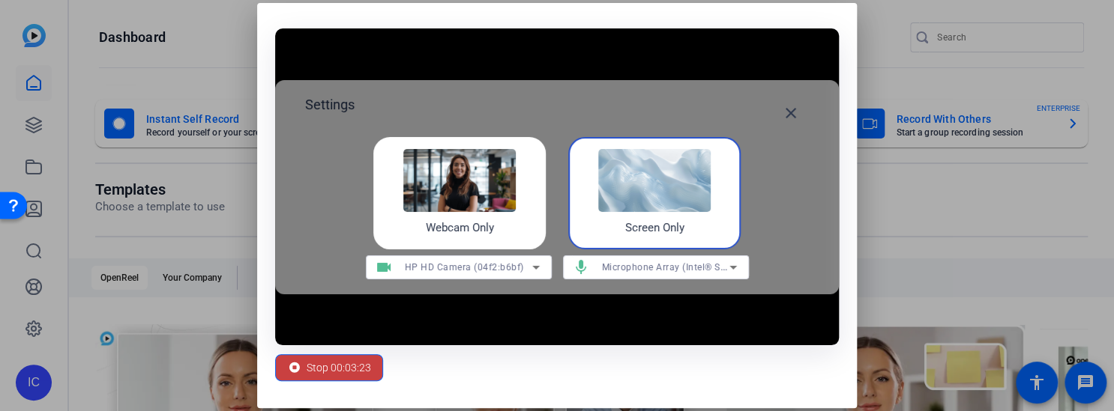
click at [353, 362] on span "Stop 00:03:23" at bounding box center [338, 368] width 64 height 28
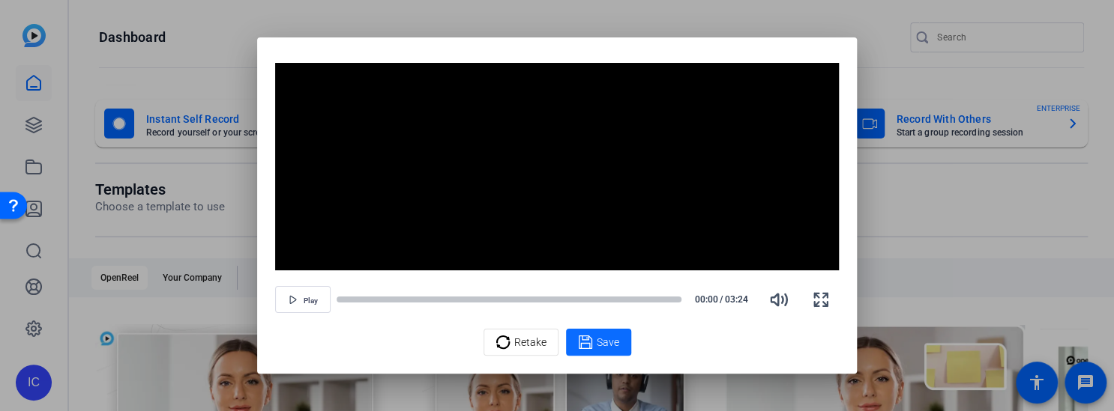
click at [618, 341] on span at bounding box center [598, 342] width 65 height 36
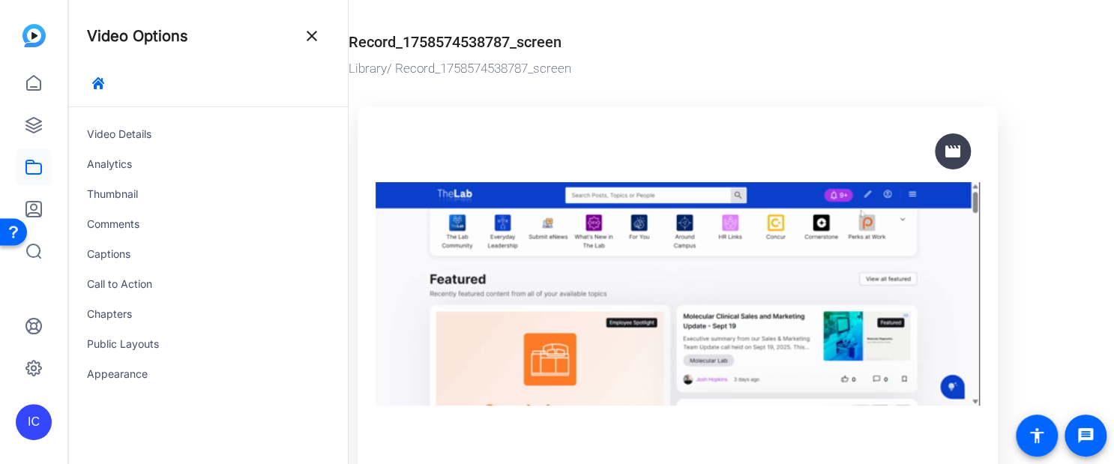
click at [658, 287] on img at bounding box center [677, 293] width 604 height 339
click at [473, 10] on div "Record_1758574538787_screen Library / Record_1758574538787_screen movie Record_…" at bounding box center [674, 313] width 713 height 626
click at [469, 35] on div "Record_1758574538787_screen" at bounding box center [454, 42] width 213 height 22
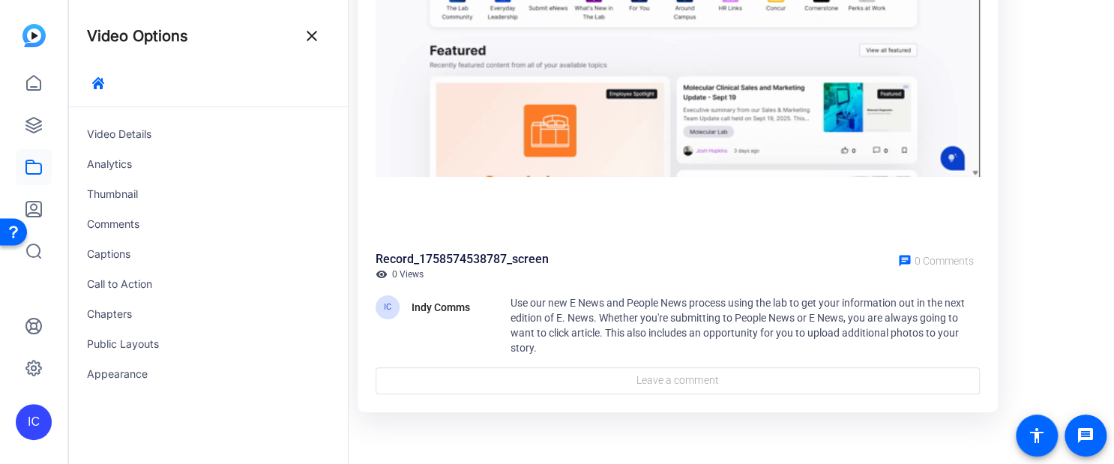
scroll to position [28, 0]
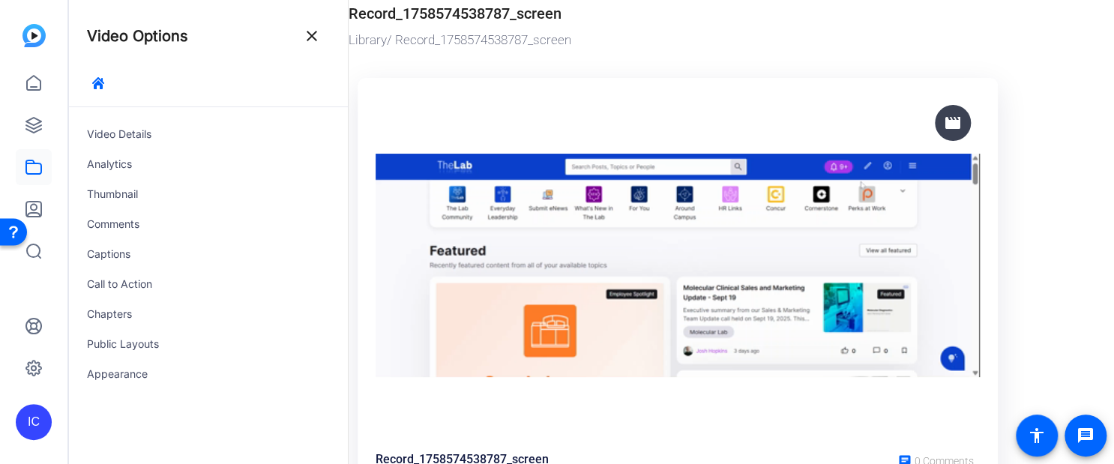
click at [656, 220] on img at bounding box center [677, 265] width 604 height 339
click at [705, 211] on img at bounding box center [677, 265] width 604 height 339
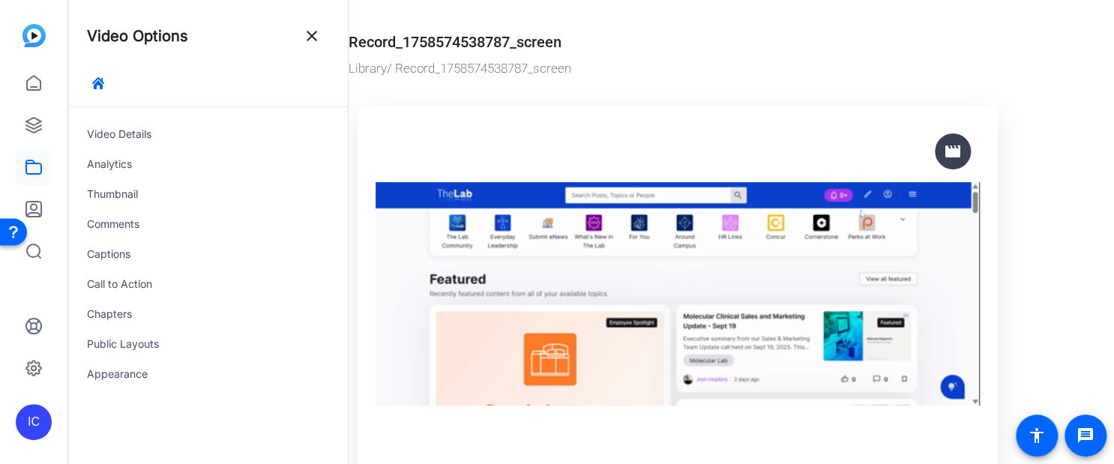
scroll to position [0, 0]
click at [320, 41] on mat-icon "close" at bounding box center [312, 36] width 18 height 18
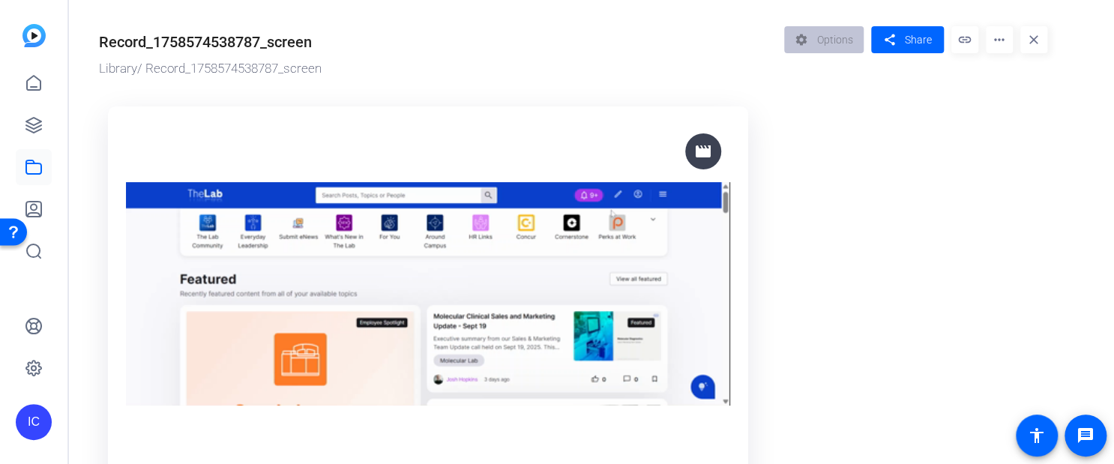
click at [306, 42] on div "Record_1758574538787_screen" at bounding box center [205, 42] width 213 height 22
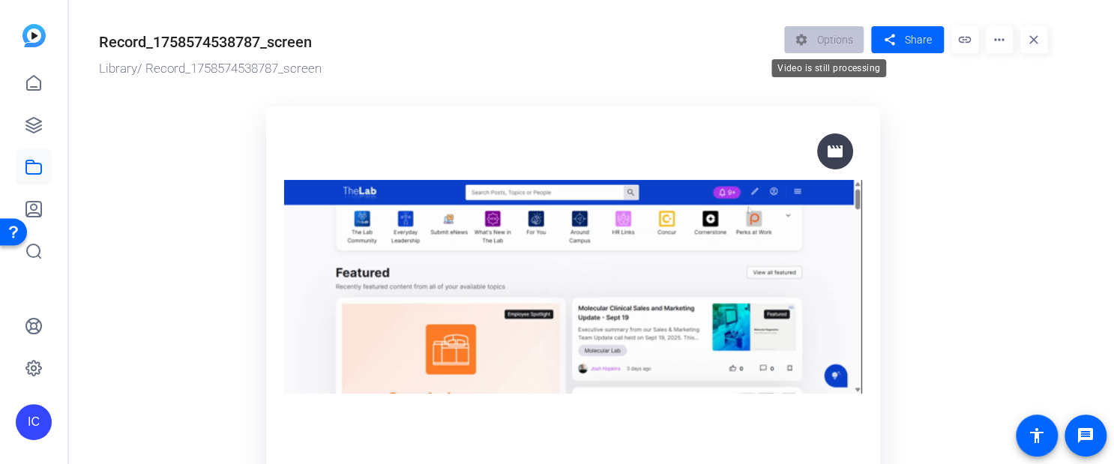
click at [826, 38] on div "settings Options" at bounding box center [828, 39] width 88 height 27
click at [959, 40] on mat-icon "link" at bounding box center [964, 39] width 27 height 27
click at [559, 286] on img at bounding box center [573, 286] width 578 height 325
click at [638, 215] on img at bounding box center [573, 286] width 578 height 325
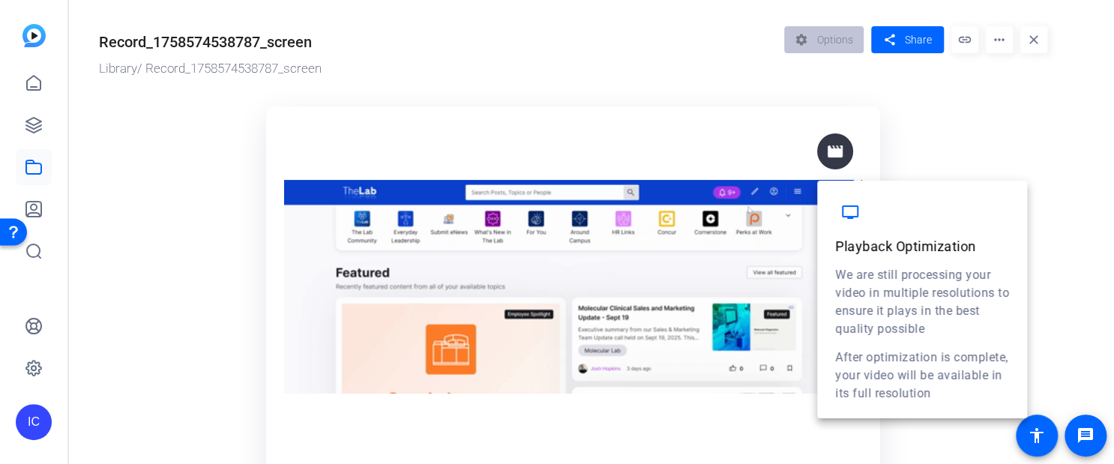
click at [833, 148] on mat-icon "movie" at bounding box center [835, 151] width 18 height 18
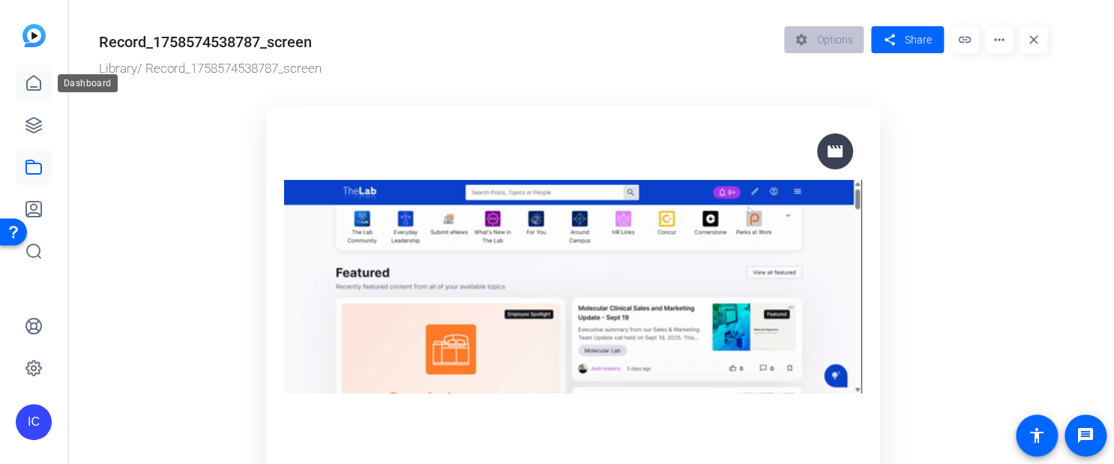
click at [22, 81] on link at bounding box center [34, 83] width 36 height 36
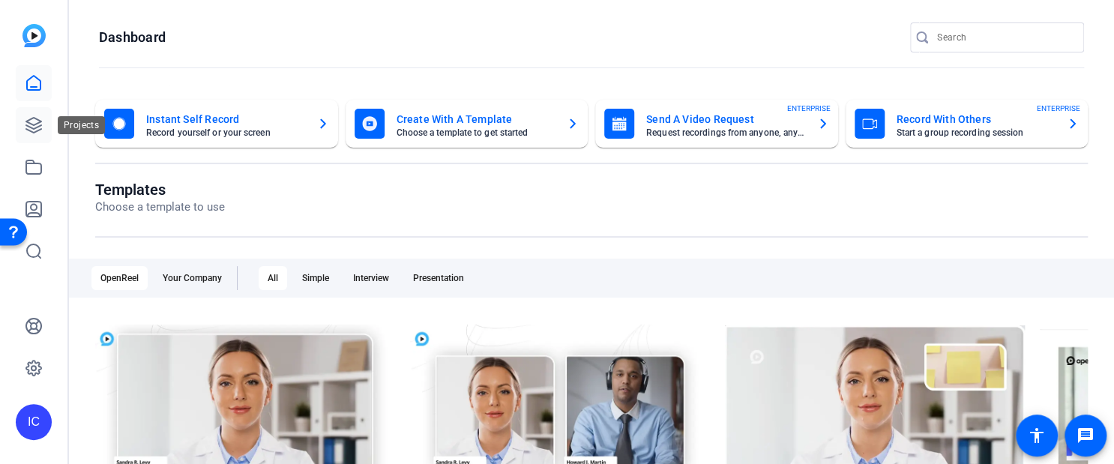
click at [43, 120] on link at bounding box center [34, 125] width 36 height 36
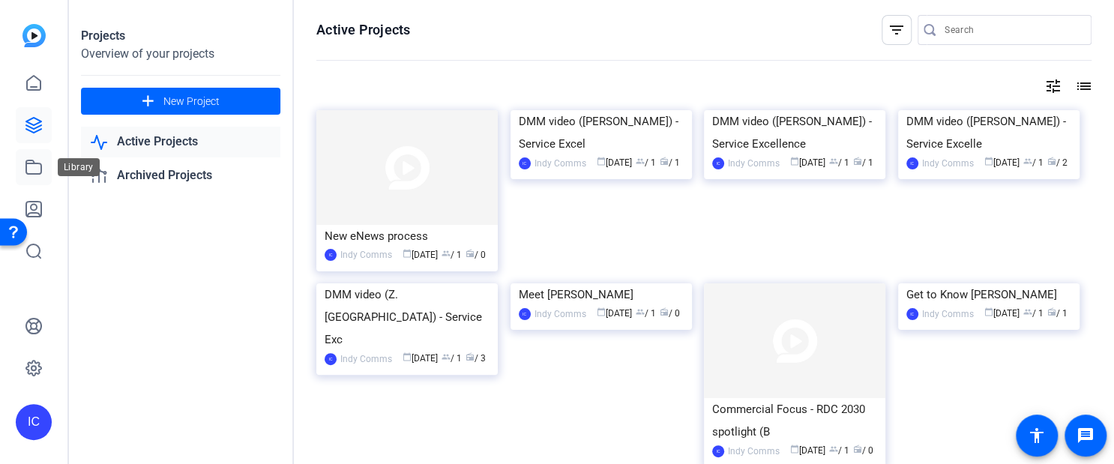
click at [32, 155] on link at bounding box center [34, 167] width 36 height 36
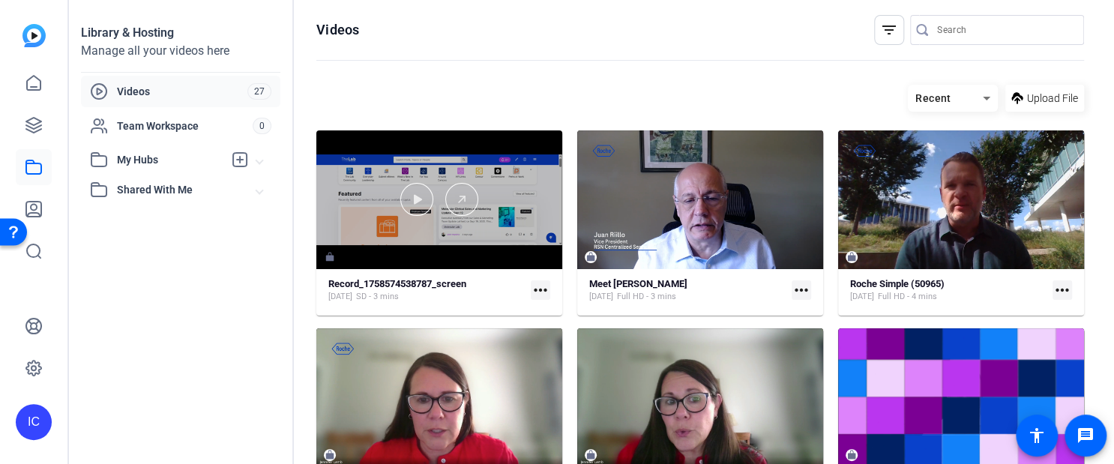
click at [462, 154] on div at bounding box center [439, 199] width 246 height 139
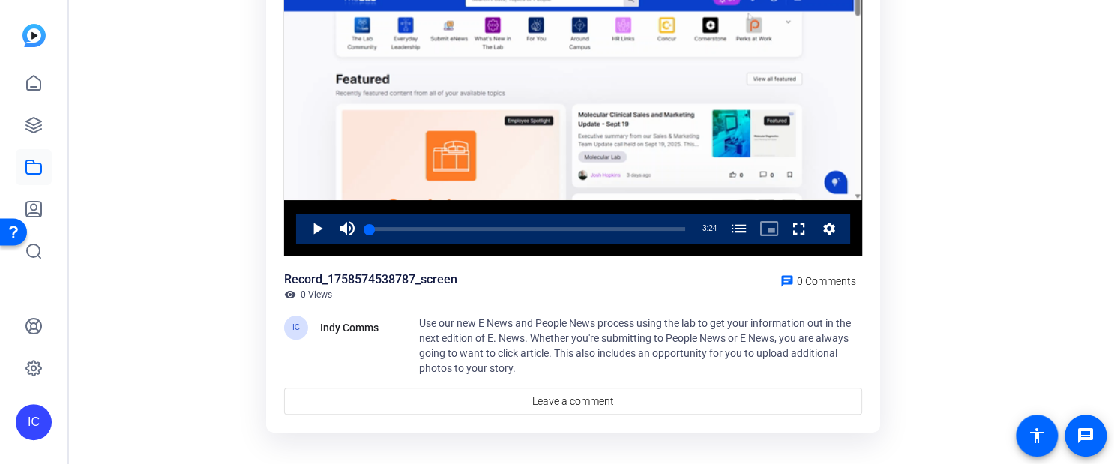
scroll to position [199, 0]
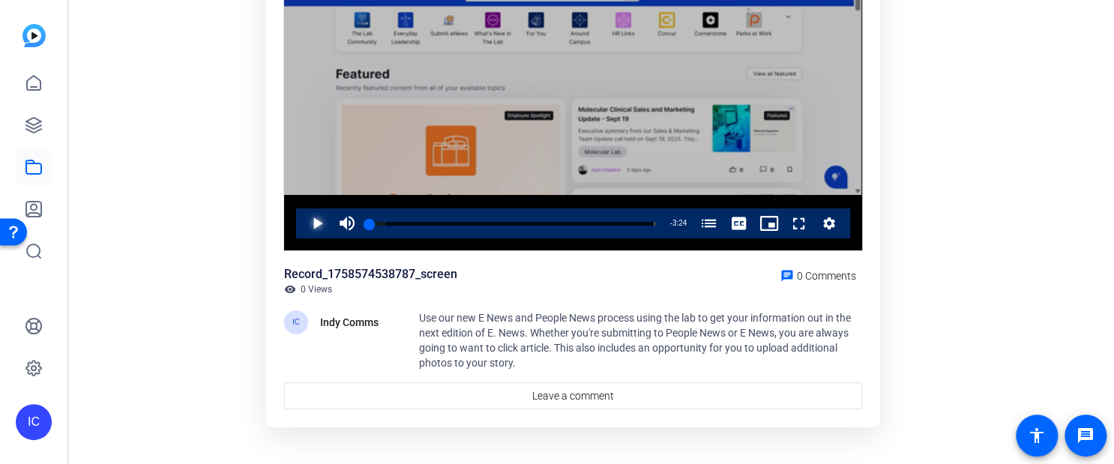
click at [302, 215] on span "Video Player" at bounding box center [302, 223] width 0 height 30
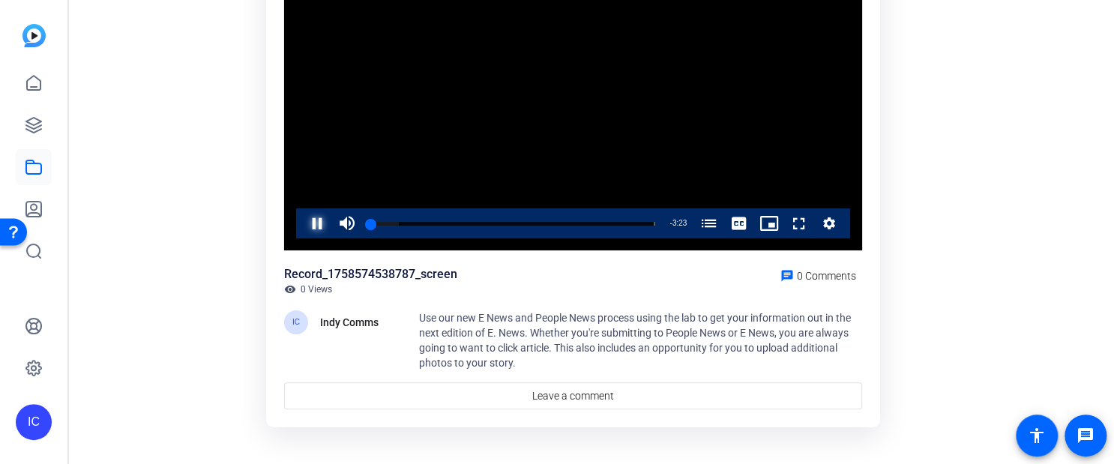
scroll to position [99, 0]
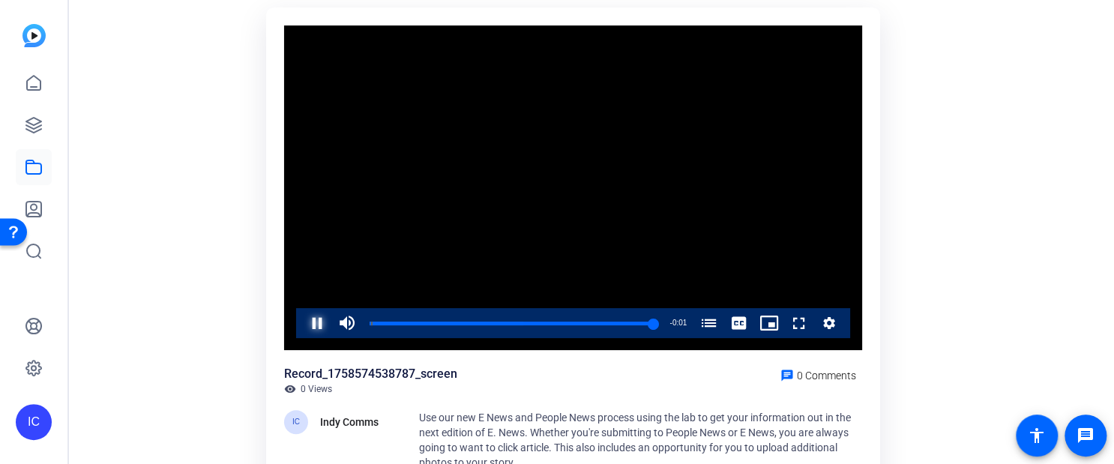
click at [302, 333] on span "Video Player" at bounding box center [302, 323] width 0 height 30
click at [34, 78] on icon at bounding box center [34, 83] width 18 height 18
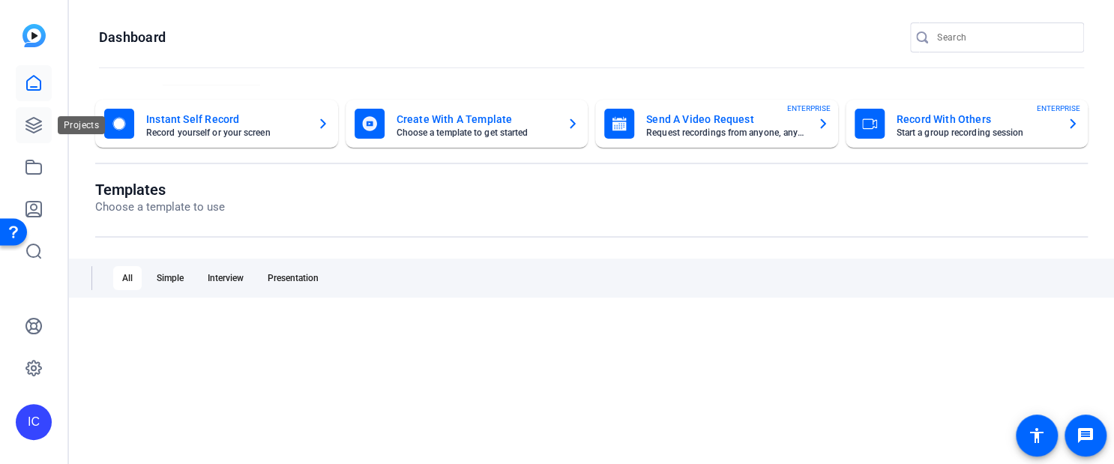
click at [43, 133] on link at bounding box center [34, 125] width 36 height 36
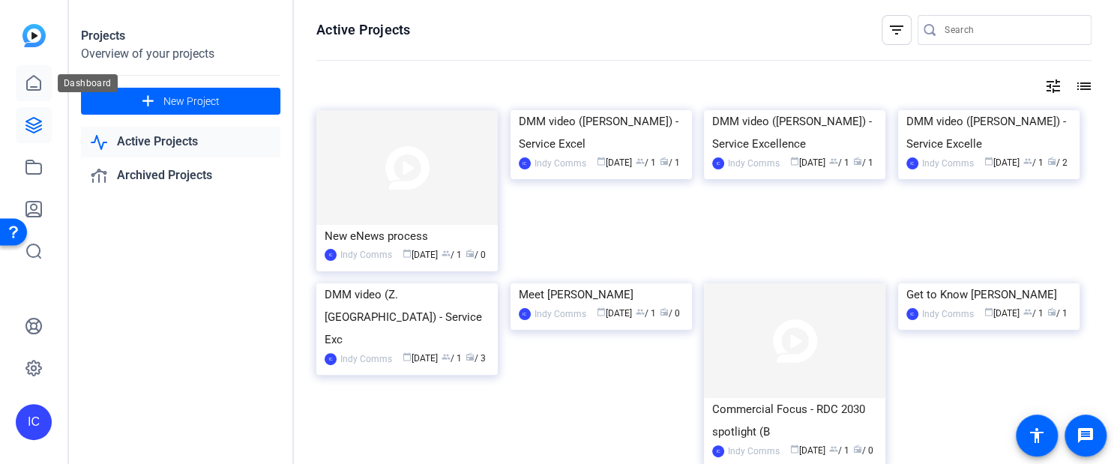
click at [47, 87] on link at bounding box center [34, 83] width 36 height 36
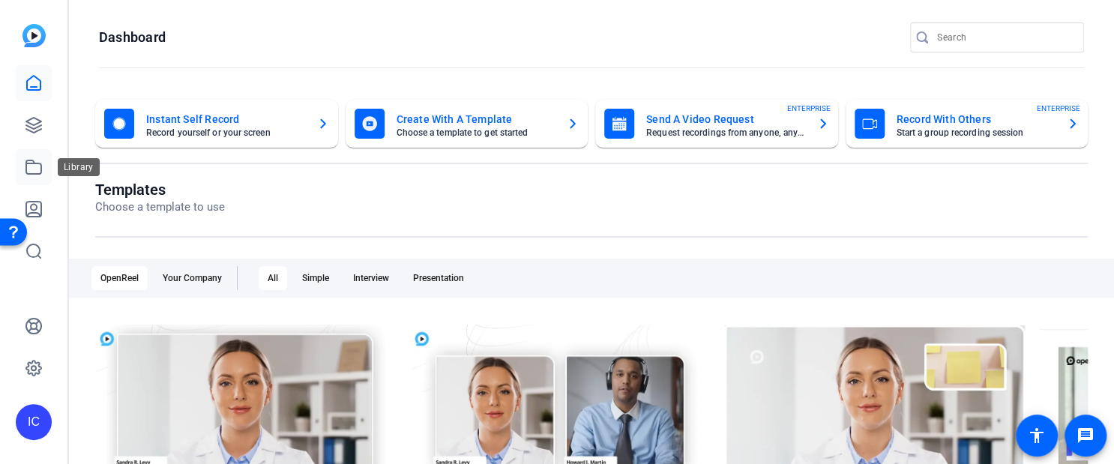
click at [38, 179] on link at bounding box center [34, 167] width 36 height 36
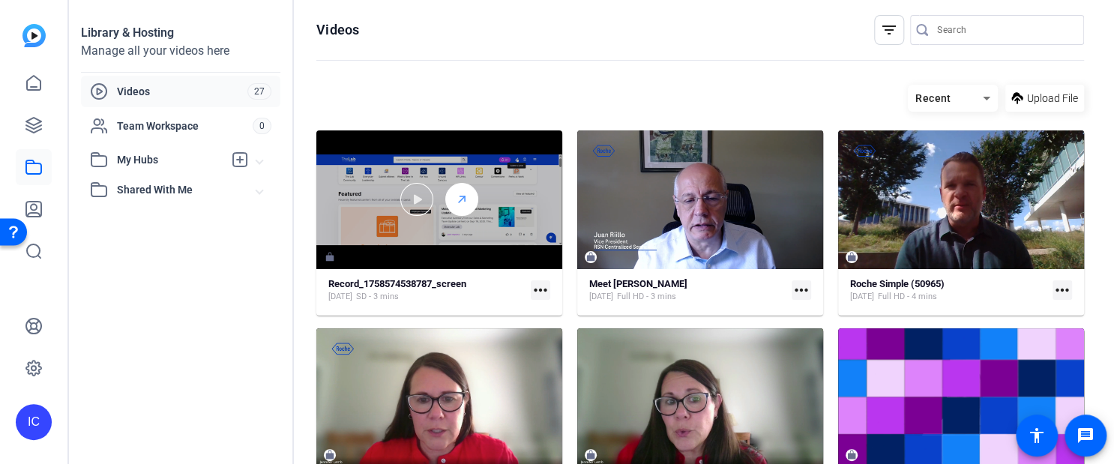
click at [456, 194] on icon at bounding box center [462, 199] width 12 height 18
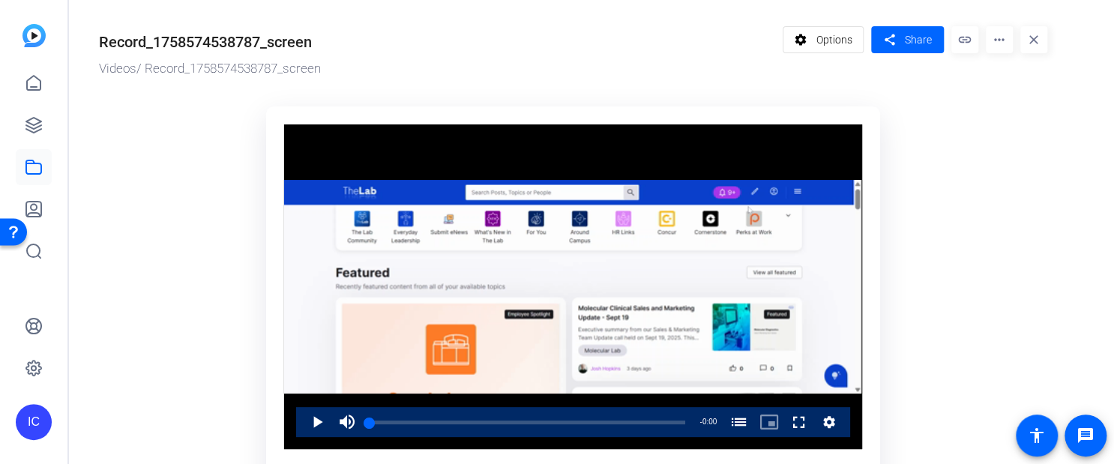
click at [253, 40] on div "Record_1758574538787_screen" at bounding box center [205, 42] width 213 height 22
click at [251, 40] on div "Record_1758574538787_screen" at bounding box center [205, 42] width 213 height 22
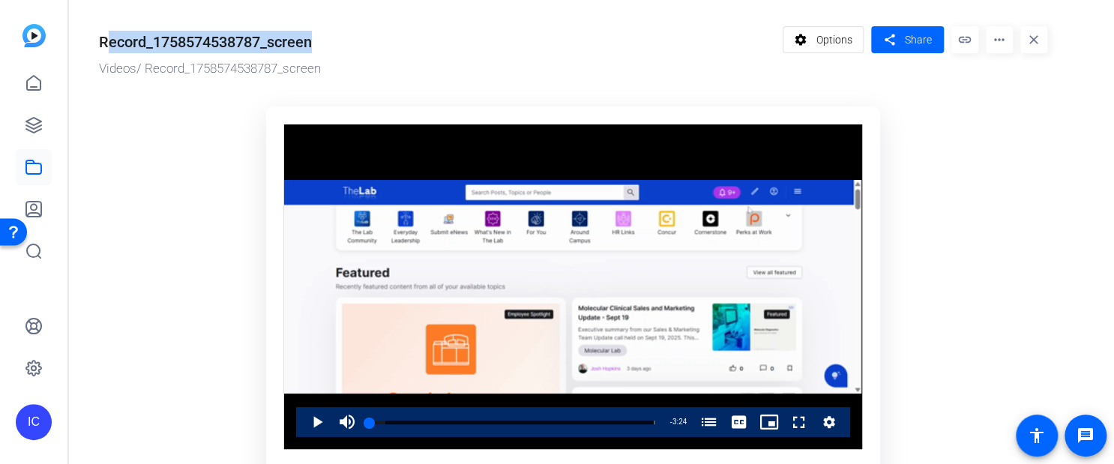
click at [251, 40] on div "Record_1758574538787_screen" at bounding box center [205, 42] width 213 height 22
click at [849, 36] on span "Options" at bounding box center [833, 39] width 36 height 28
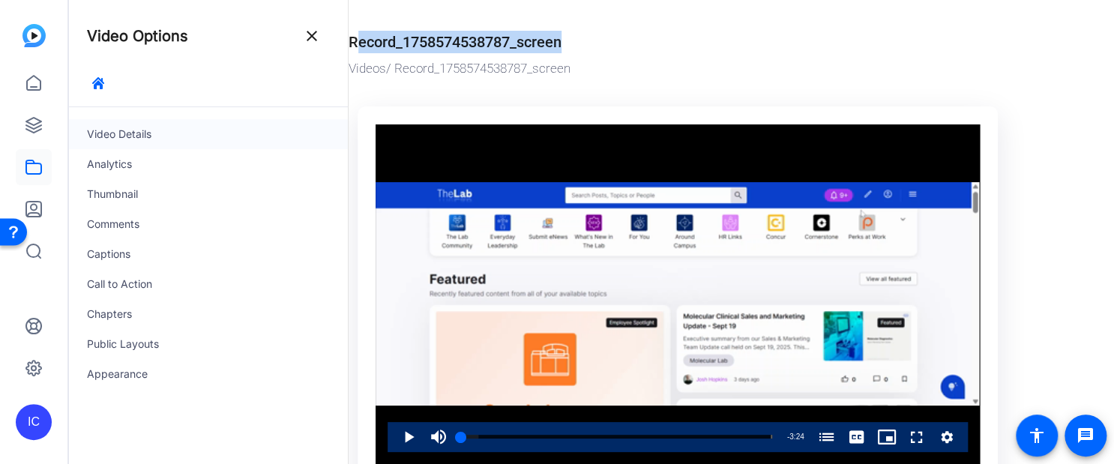
click at [148, 136] on div "Video Details" at bounding box center [208, 134] width 279 height 30
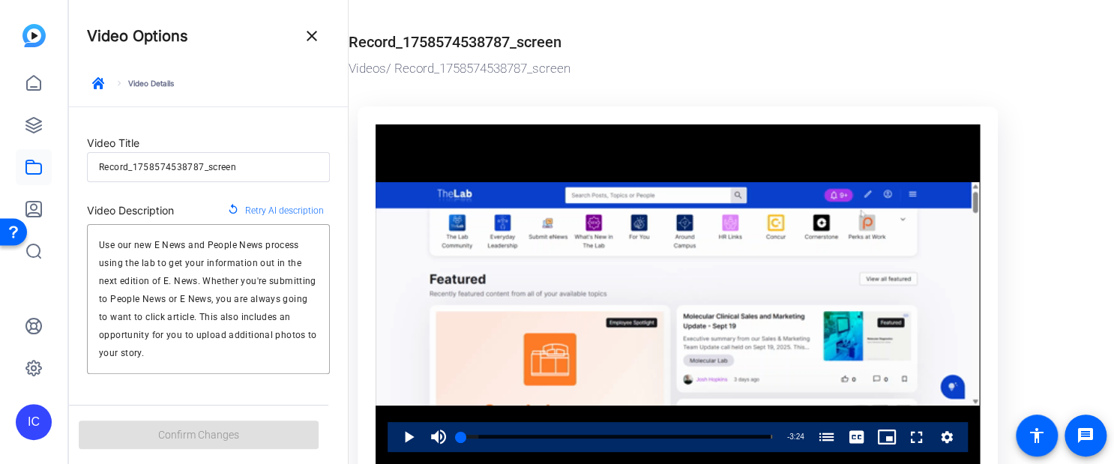
click at [145, 166] on input "Record_1758574538787_screen" at bounding box center [208, 167] width 219 height 18
type input "H"
type input "h"
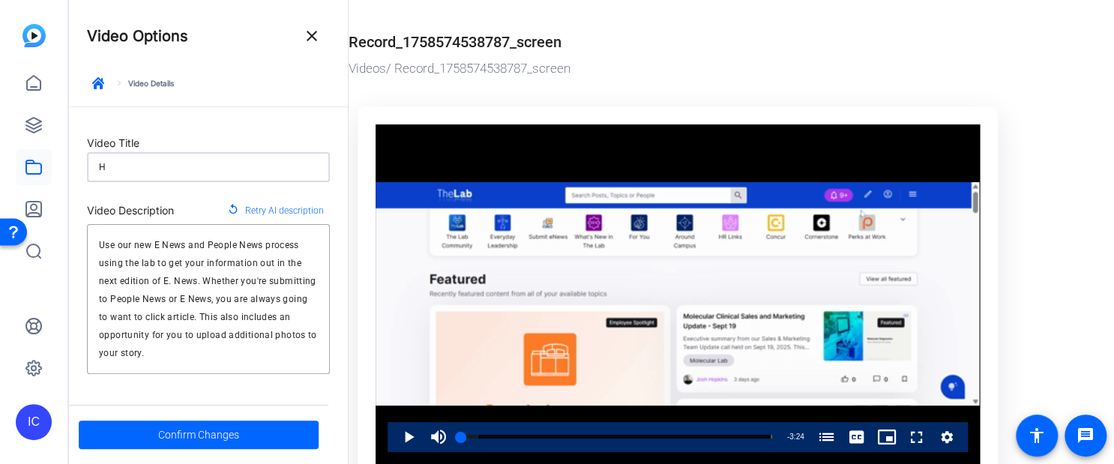
type input "Ho"
type input "ho"
type input "How"
type input "how"
type input "How"
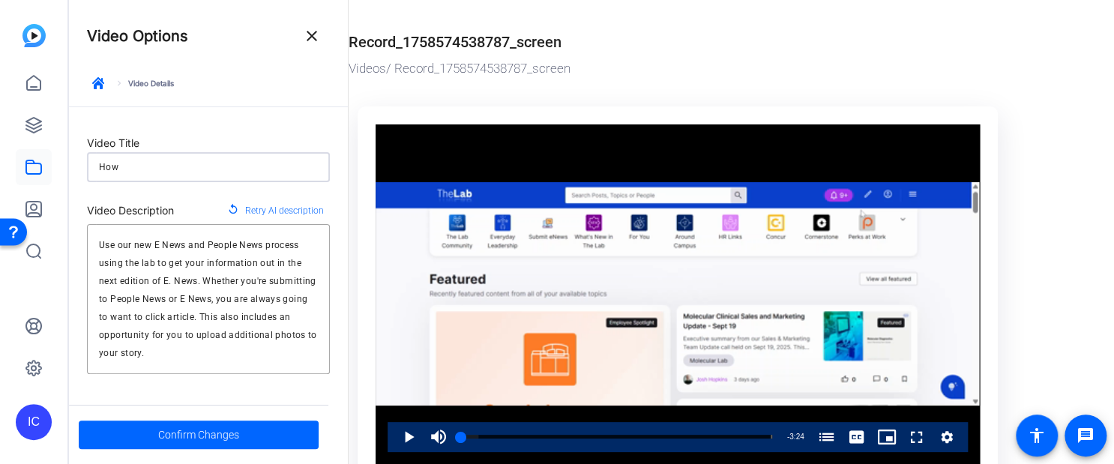
type input "how"
type input "How t"
type input "how-t"
type input "How to"
type input "how-to"
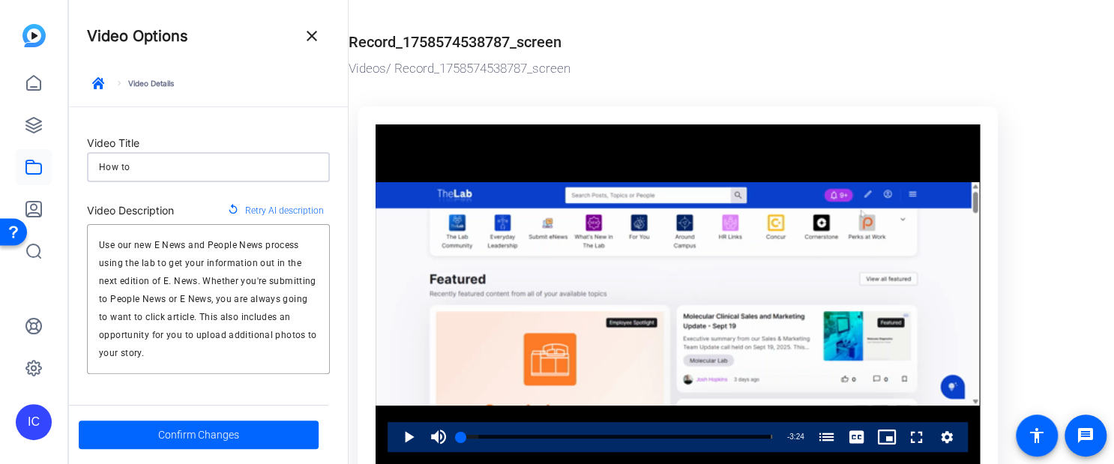
type input "How to"
type input "how-to"
type input "How to s"
type input "how-to-s"
type input "How to sib"
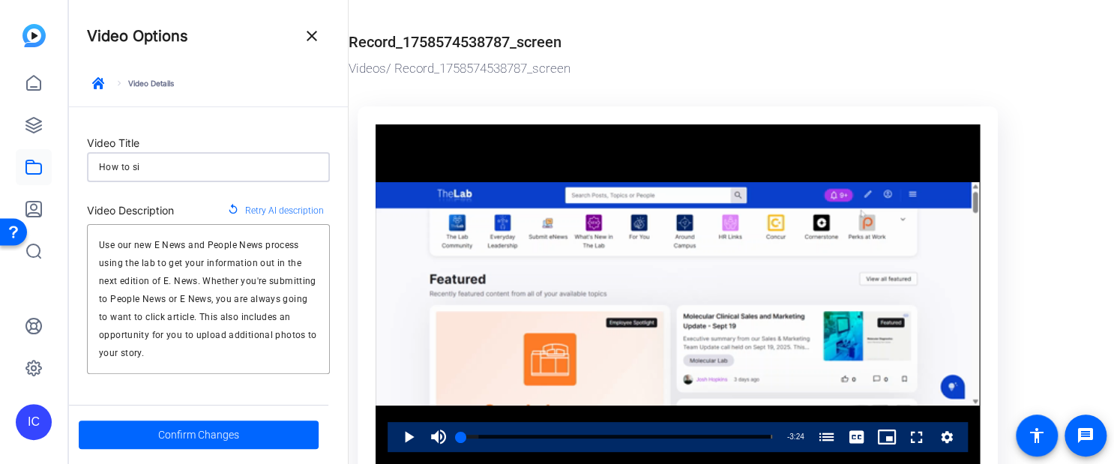
type input "how-to-sib"
type input "How to si"
type input "how-to-si"
type input "How to s"
type input "how-to-s"
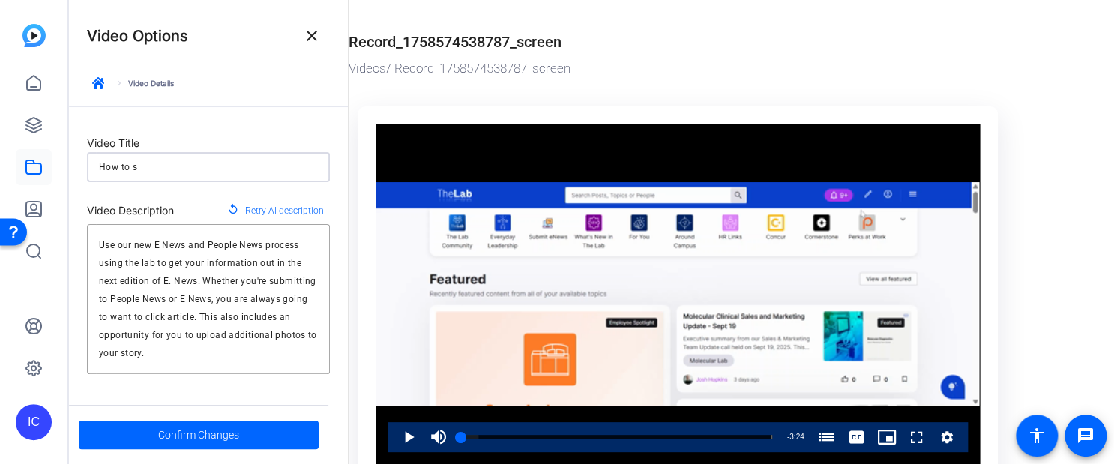
type input "How to su"
type input "how-to-su"
type input "How to sub"
type input "how-to-sub"
type input "How to subm"
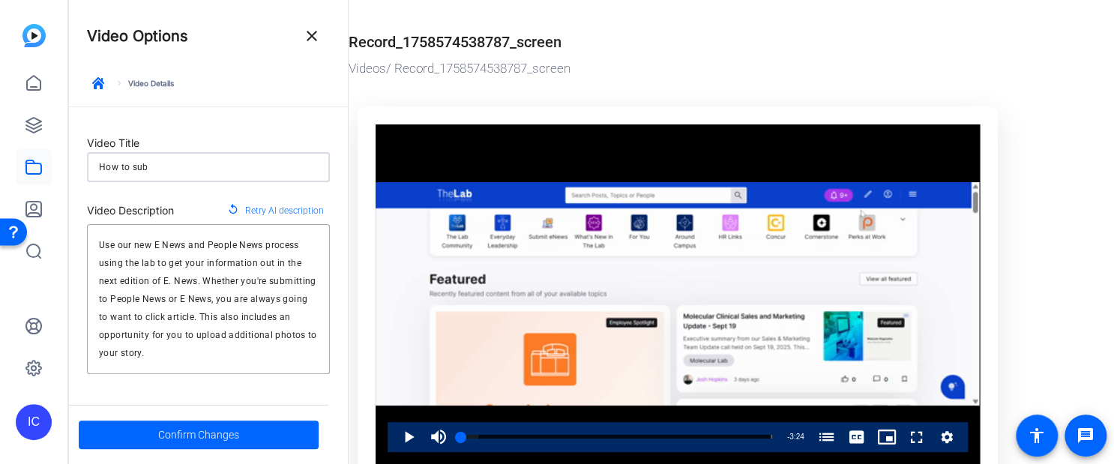
type input "how-to-subm"
type input "How to submi"
type input "how-to-submi"
type input "How to submit"
type input "how-to-submit"
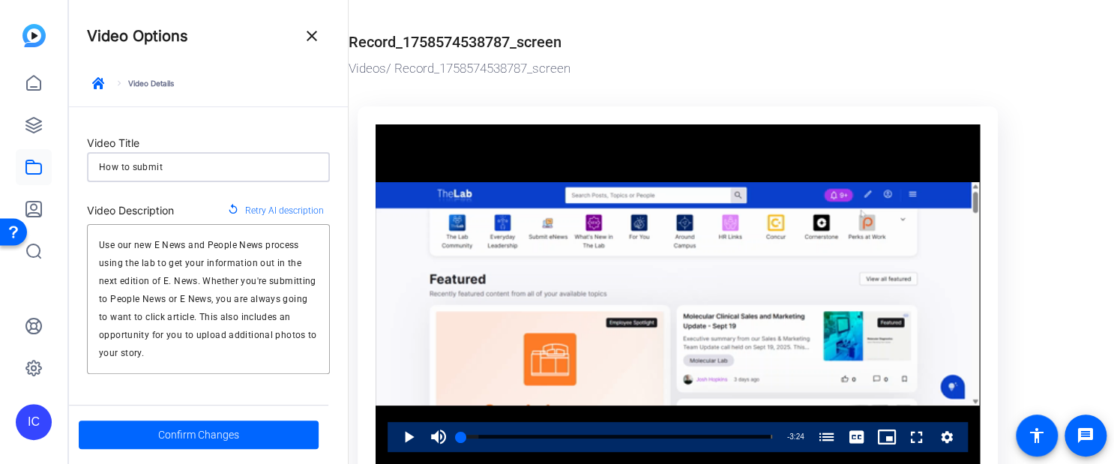
type input "How to submit"
type input "how-to-submit"
type input "How to submit e"
type input "how-to-submit-e"
type input "How to submit eN"
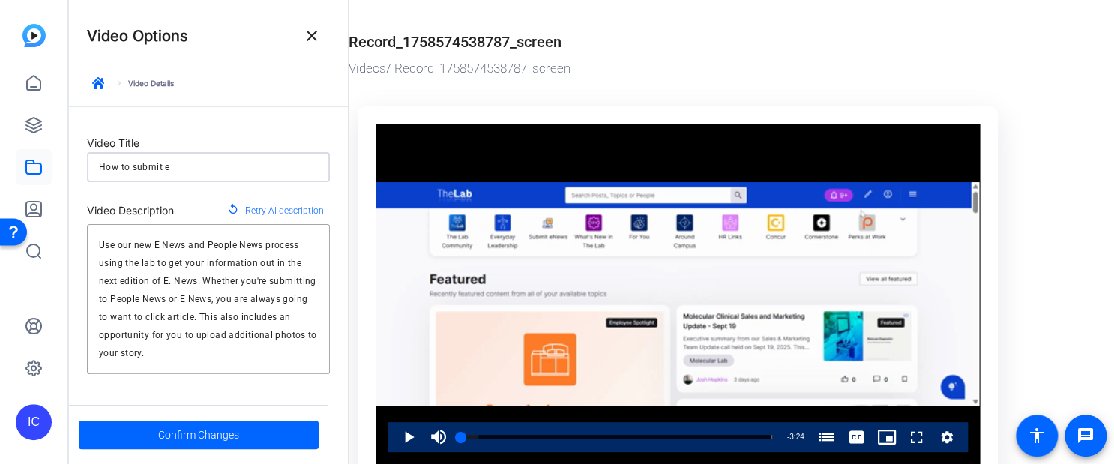
type input "how-to-submit-en"
type input "How to submit eNe"
type input "how-to-submit-ene"
type input "How to submit eNew"
type input "how-to-submit-enew"
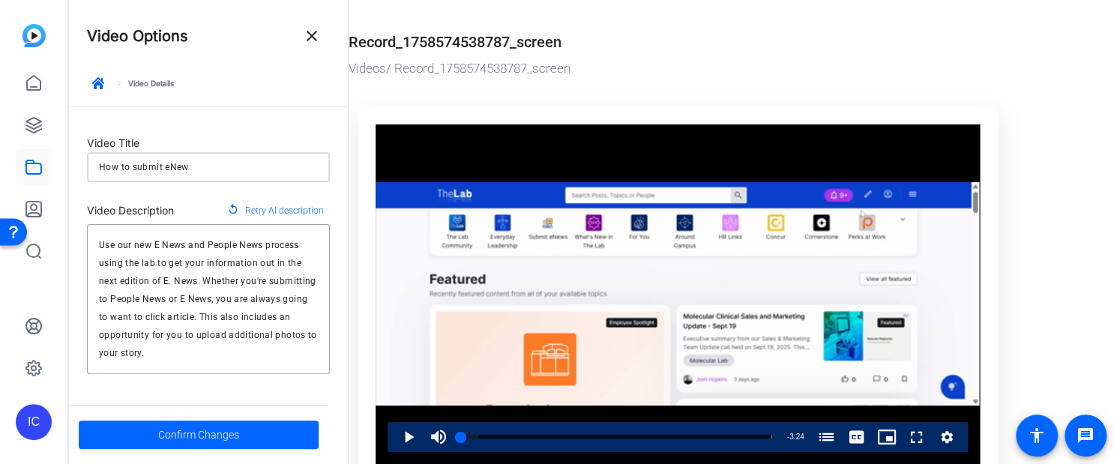
type input "How to submit eNews"
type input "how-to-submit-enews"
type input "How to submit eNews"
type input "how-to-submit-enews"
type input "How to submit eNews a"
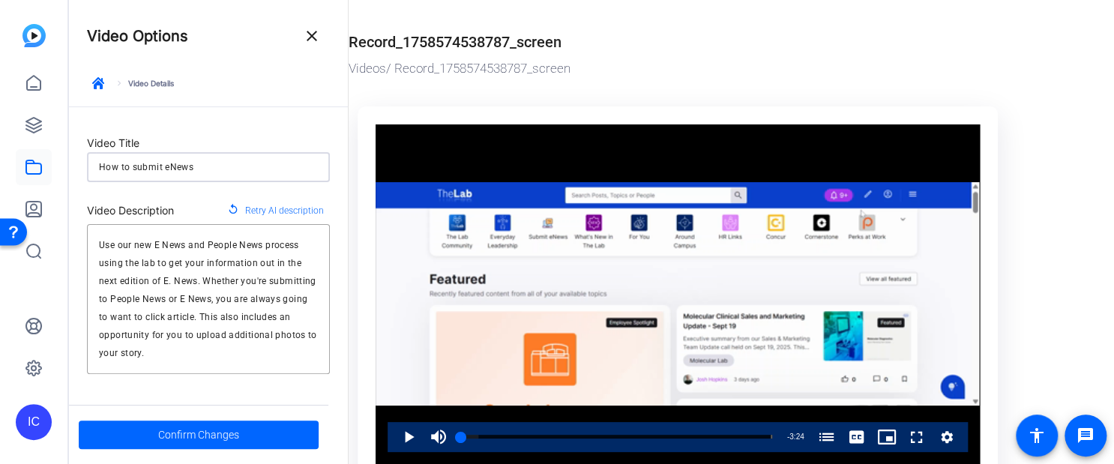
type input "how-to-submit-enews-a"
type input "How to submit eNews an"
type input "how-to-submit-enews-an"
type input "How to submit eNews and"
type input "how-to-submit-enews-and"
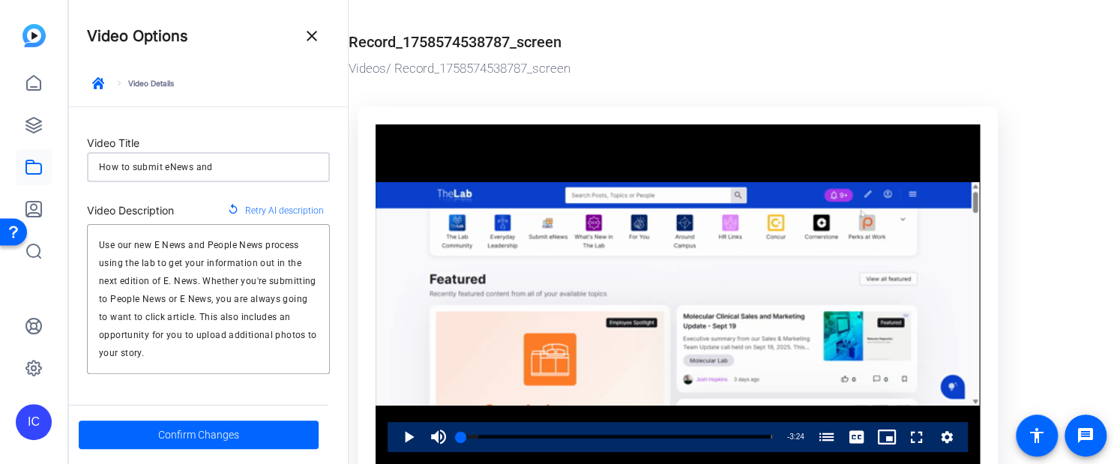
type input "How to submit eNews and"
type input "how-to-submit-enews-and"
type input "How to submit eNews and P"
type input "how-to-submit-enews-and-p"
type input "How to submit eNews and Pe"
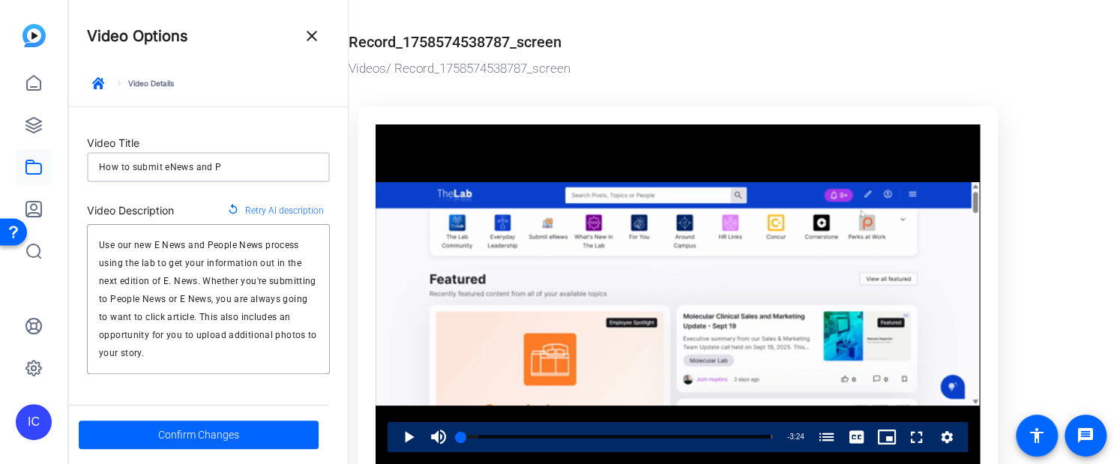
type input "how-to-submit-enews-and-pe"
type input "How to submit eNews and Peo"
type input "how-to-submit-enews-and-peo"
type input "How to submit eNews and Peop"
type input "how-to-submit-enews-and-peop"
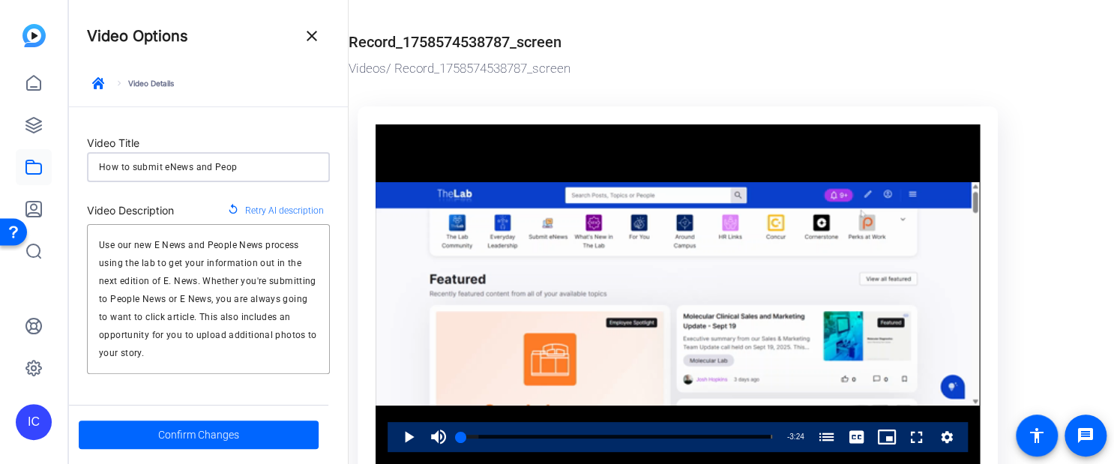
type input "How to submit eNews and Peopl"
type input "how-to-submit-enews-and-peopl"
type input "How to submit eNews and People"
type input "how-to-submit-enews-and-people"
type input "How to submit eNews and People"
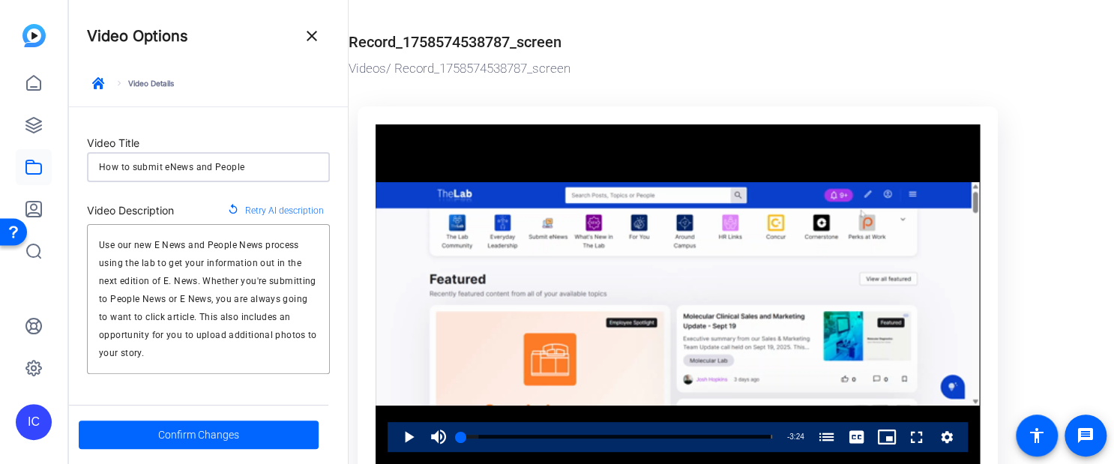
type input "how-to-submit-enews-and-people"
type input "How to submit eNews and People N"
type input "how-to-submit-enews-and-people-n"
type input "How to submit eNews and People Ne"
type input "how-to-submit-enews-and-people-ne"
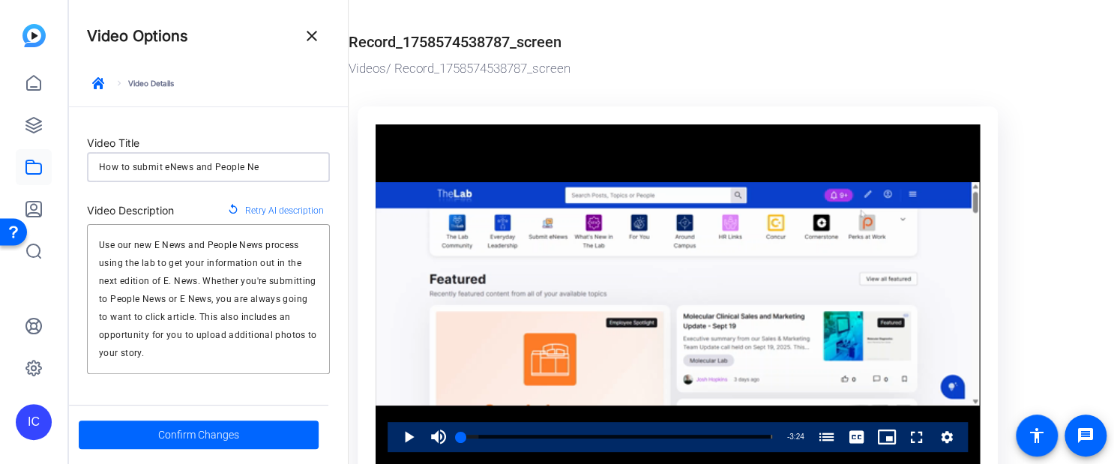
type input "How to submit eNews and People New"
type input "how-to-submit-enews-and-people-new"
type input "How to submit eNews and People News"
type input "how-to-submit-enews-and-people-news"
type input "How to submit eNews and People News"
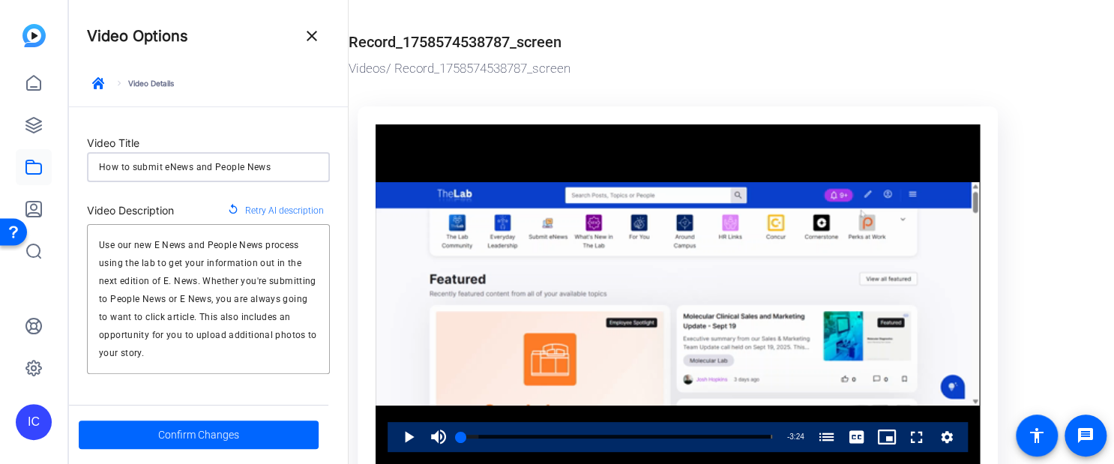
type input "how-to-submit-enews-and-people-news"
type input "How to submit eNews and People News v"
type input "how-to-submit-enews-and-people-news-v"
type input "How to submit eNews and People News vi"
type input "how-to-submit-enews-and-people-news-vi"
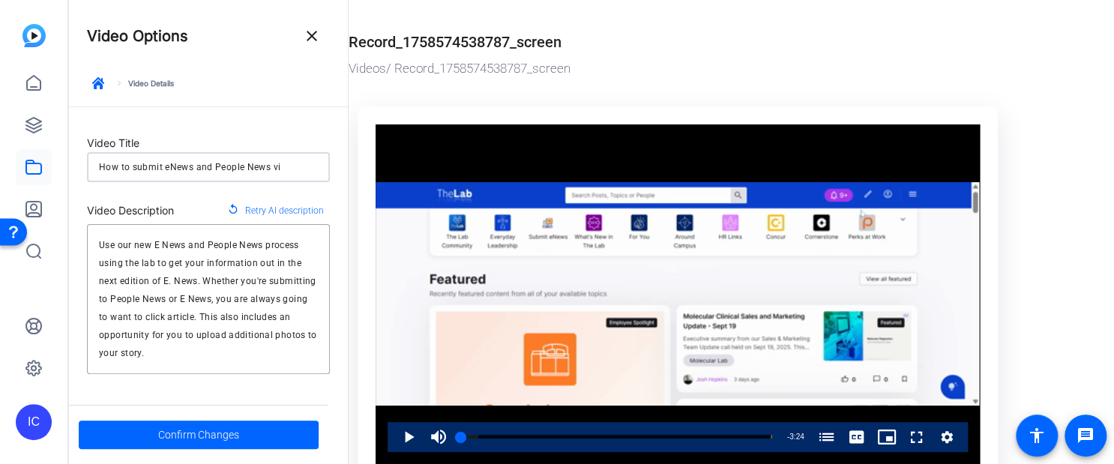
type input "How to submit eNews and People News via"
type input "how-to-submit-enews-and-people-news-via"
type input "How to submit eNews and People News via"
type input "how-to-submit-enews-and-people-news-via"
type input "How to submit eNews and People News via T"
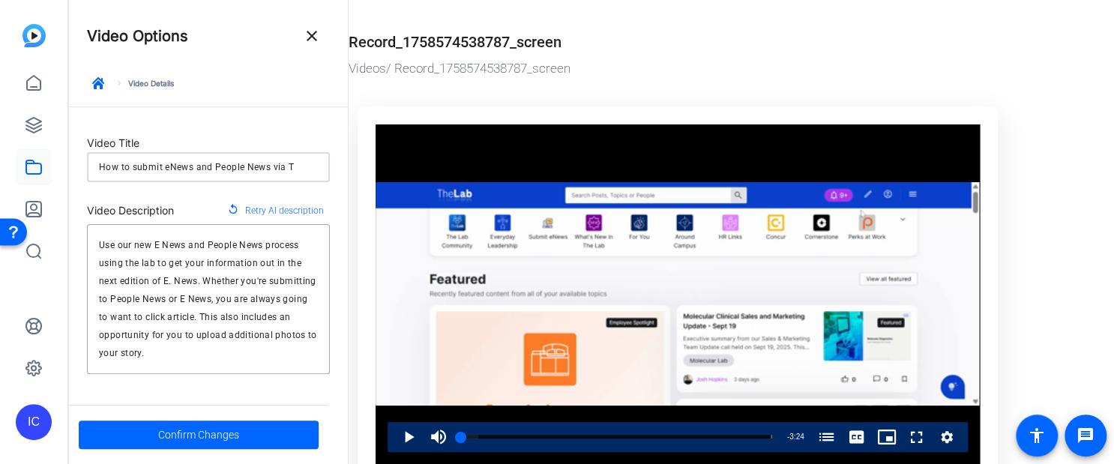
type input "how-to-submit-enews-and-people-news-via-t"
type input "How to submit eNews and People News via The"
type input "how-to-submit-enews-and-people-news-via-the"
type input "How to submit eNews and People News via The"
type input "how-to-submit-enews-and-people-news-via-the"
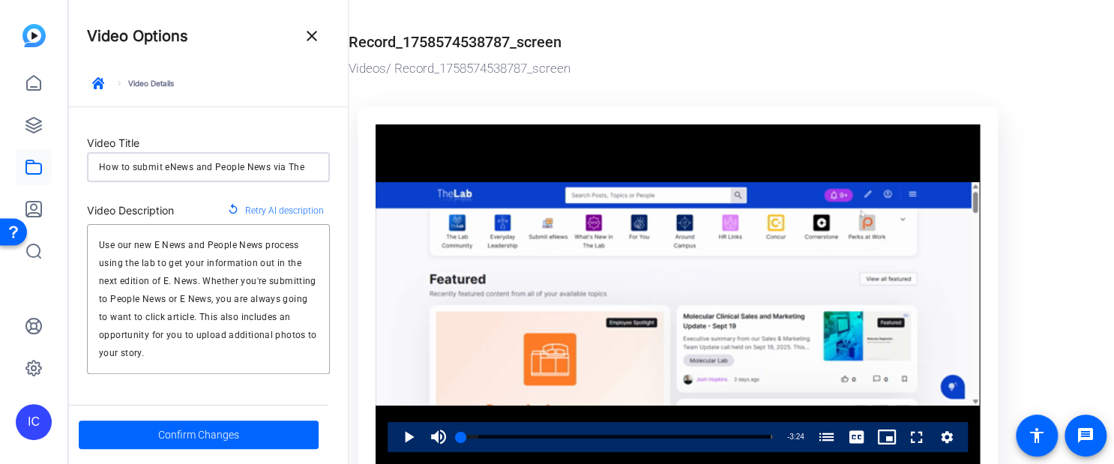
type input "How to submit eNews and People News via The L"
type input "how-to-submit-enews-and-people-news-via-the-l"
type input "How to submit eNews and People News via The La"
type input "how-to-submit-enews-and-people-news-via-the-la"
type input "How to submit eNews and People News via The Lab"
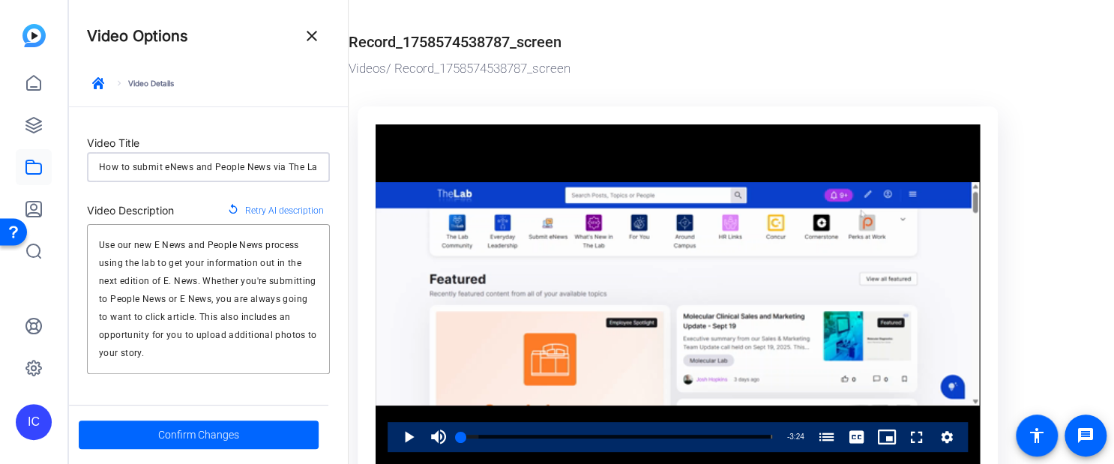
type input "how-to-submit-enews-and-people-news-via-the-lab"
type input "How to submit eNews and People News via The Lab"
click at [199, 285] on textarea "Use our new E News and People News process using the lab to get your informatio…" at bounding box center [208, 299] width 219 height 126
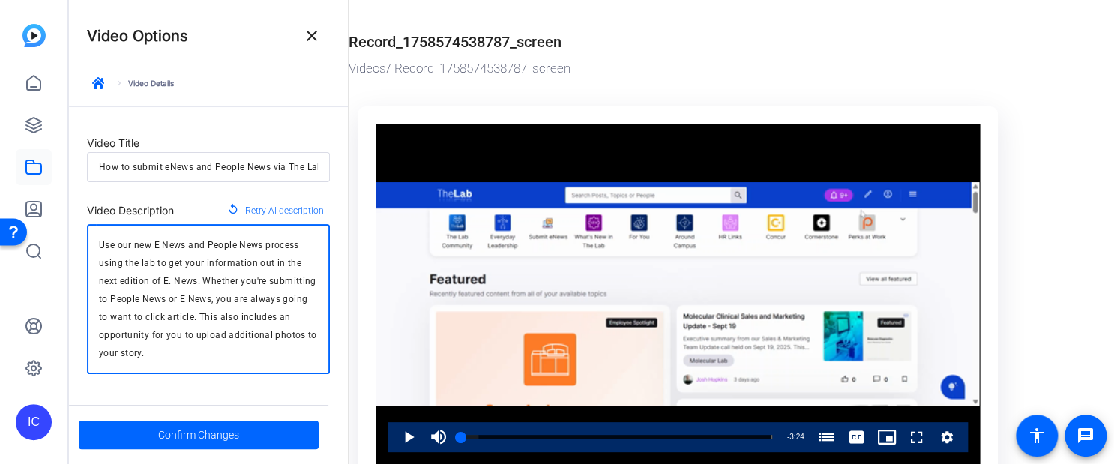
click at [199, 284] on textarea "Use our new E News and People News process using the lab to get your informatio…" at bounding box center [208, 299] width 219 height 126
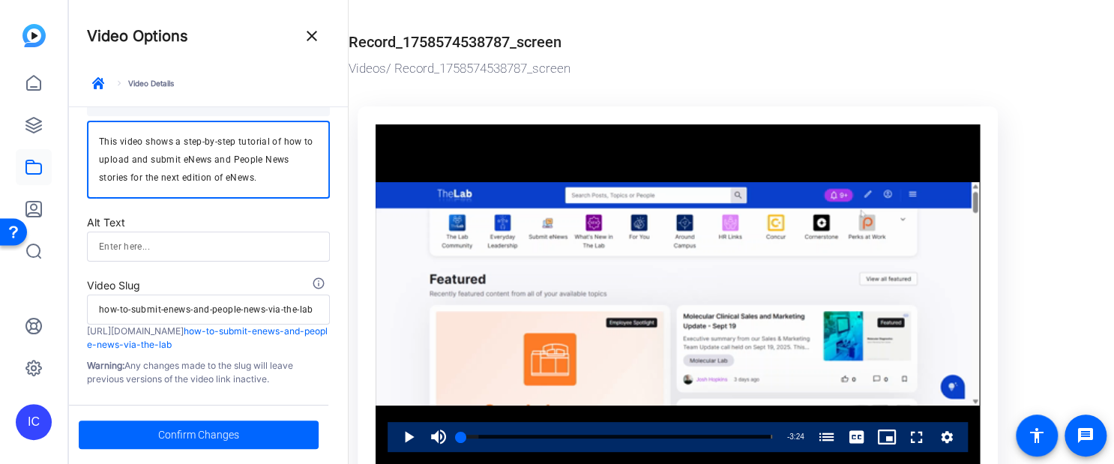
scroll to position [230, 0]
type textarea "This video shows a step-by-step tutorial of how to upload and submit eNews and …"
click at [206, 437] on span "Confirm Changes" at bounding box center [198, 434] width 81 height 28
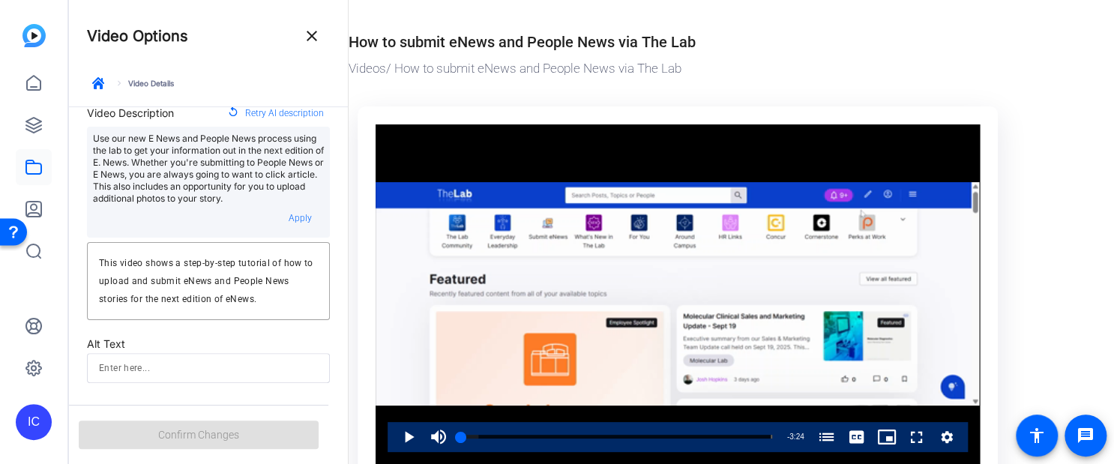
scroll to position [99, 0]
click at [246, 281] on textarea "This video shows a step-by-step tutorial of how to upload and submit eNews and …" at bounding box center [208, 280] width 219 height 54
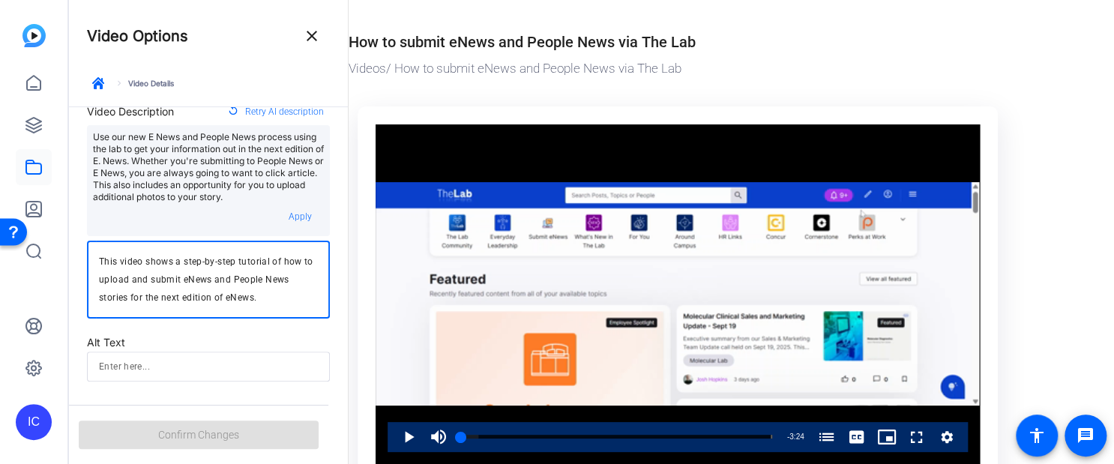
click at [191, 288] on textarea "This video shows a step-by-step tutorial of how to upload and submit eNews and …" at bounding box center [208, 280] width 219 height 54
drag, startPoint x: 266, startPoint y: 309, endPoint x: 49, endPoint y: 247, distance: 225.3
click at [49, 247] on mat-sidenav-container "IC Video Options close keyboard_arrow_right Video Details Video Title How to su…" at bounding box center [557, 232] width 1114 height 464
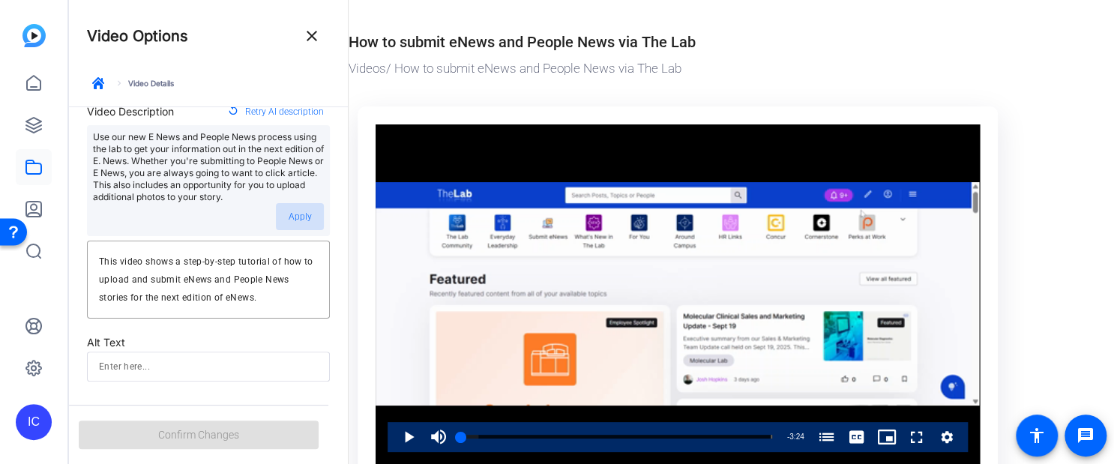
click at [309, 235] on span at bounding box center [300, 217] width 48 height 36
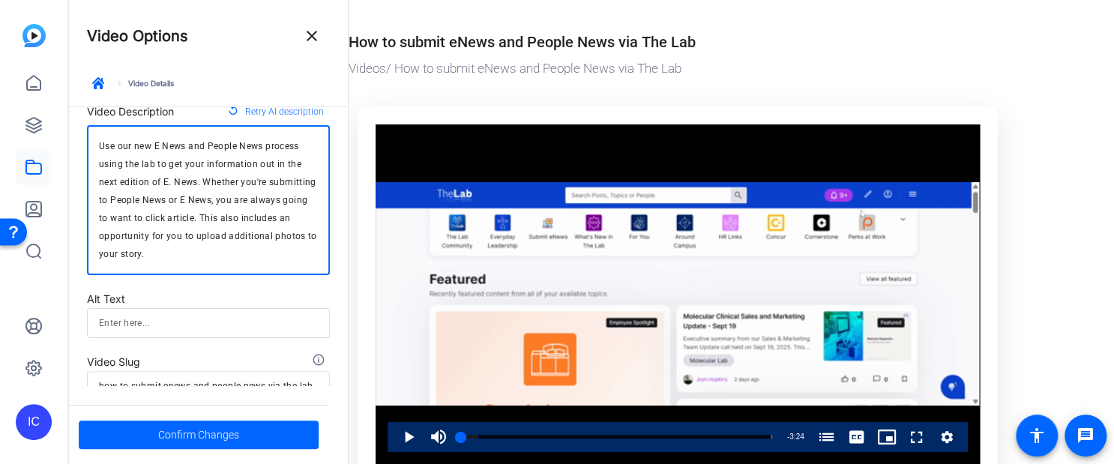
click at [207, 227] on textarea "Use our new E News and People News process using the lab to get your informatio…" at bounding box center [208, 200] width 219 height 126
click at [207, 226] on textarea "Use our new E News and People News process using the lab to get your informatio…" at bounding box center [208, 200] width 219 height 126
paste textarea "This video shows a step-by-step tutorial of how to upload and submit eNews and …"
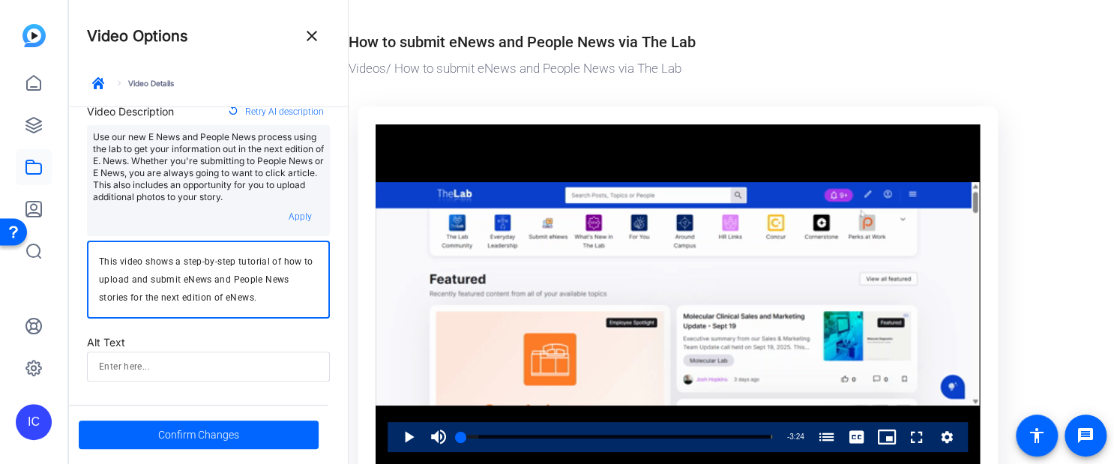
click at [269, 306] on textarea "This video shows a step-by-step tutorial of how to upload and submit eNews and …" at bounding box center [208, 280] width 219 height 54
type textarea "This video shows a step-by-step tutorial of how to upload and submit eNews and …"
click at [268, 317] on div "This video shows a step-by-step tutorial of how to upload and submit eNews and …" at bounding box center [208, 280] width 219 height 78
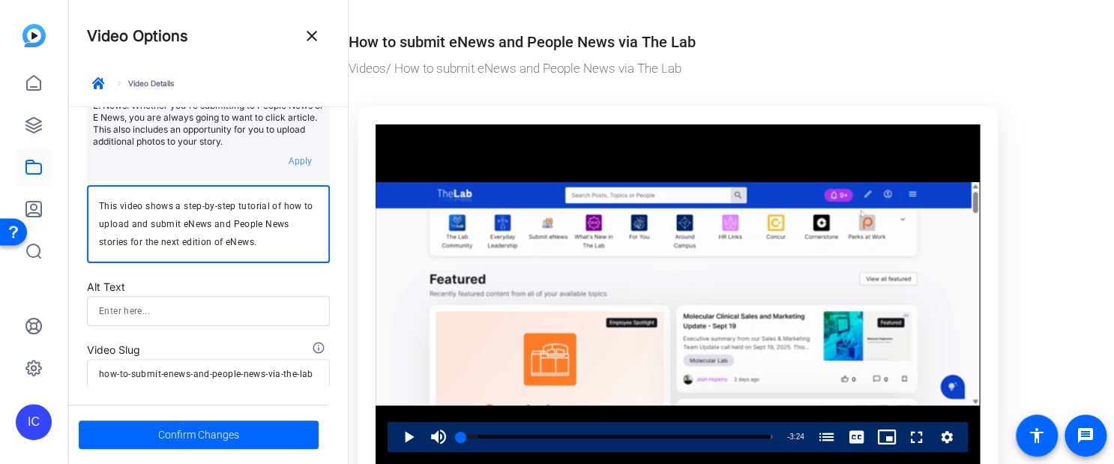
scroll to position [230, 0]
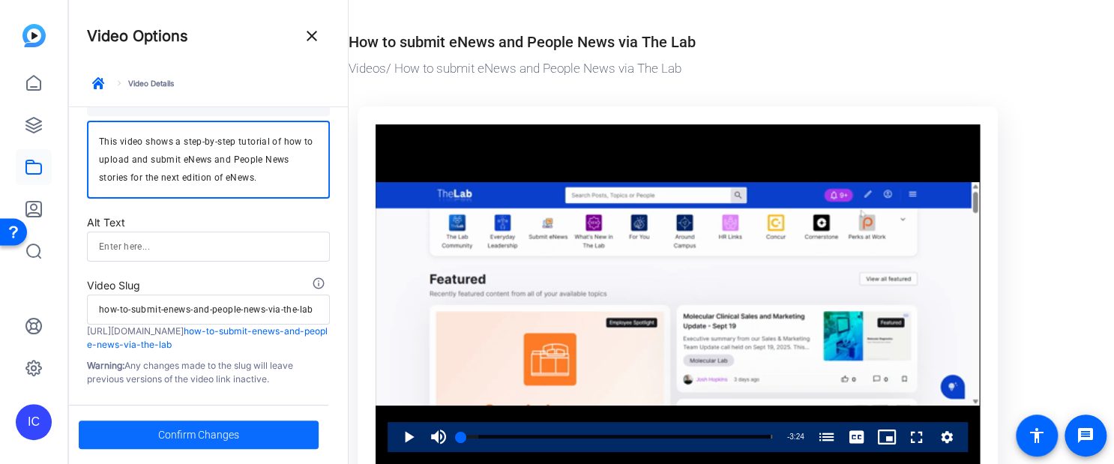
click at [200, 440] on span "Confirm Changes" at bounding box center [198, 434] width 81 height 28
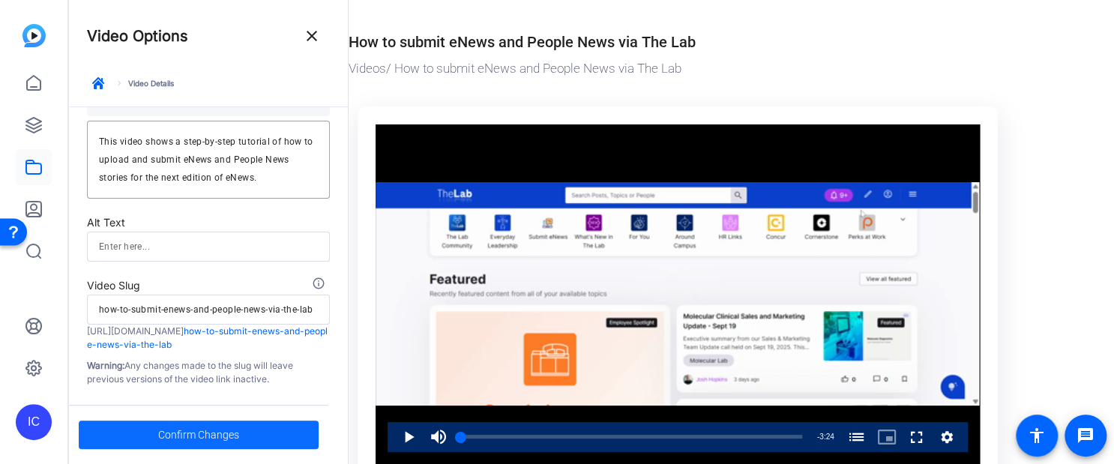
click at [193, 435] on span "Confirm Changes" at bounding box center [198, 434] width 81 height 28
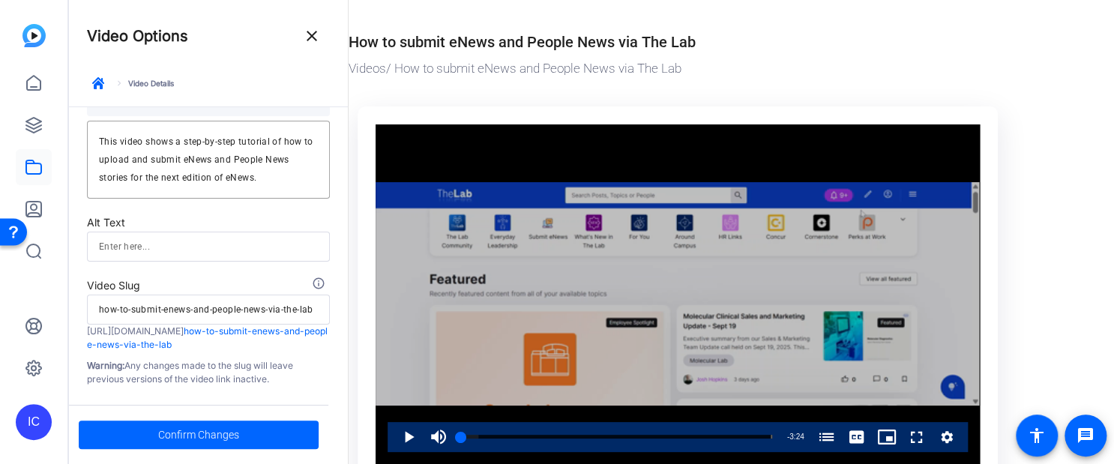
click at [783, 214] on div "Video Player" at bounding box center [677, 293] width 604 height 339
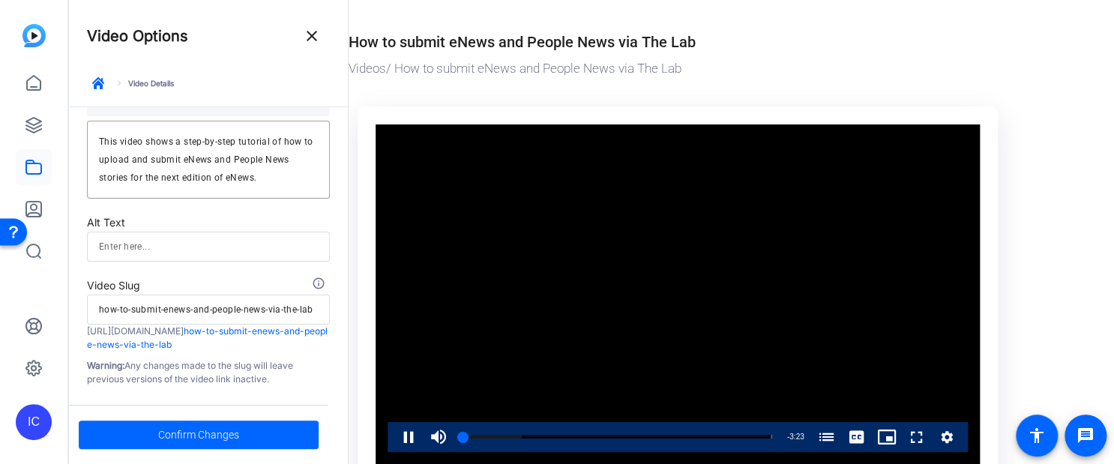
click at [528, 375] on video "Video Player" at bounding box center [677, 293] width 604 height 339
drag, startPoint x: 39, startPoint y: 174, endPoint x: 747, endPoint y: 74, distance: 715.1
click at [39, 174] on icon at bounding box center [34, 167] width 18 height 18
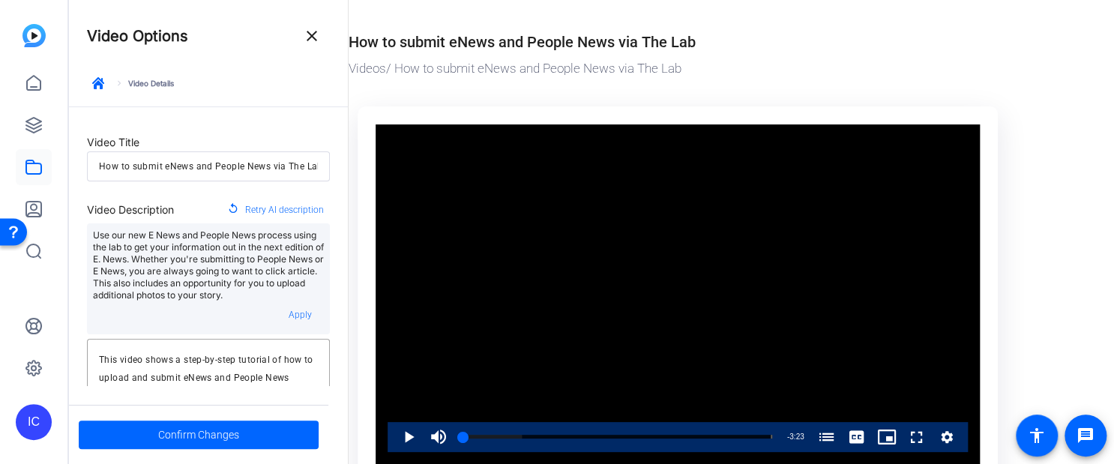
scroll to position [0, 0]
click at [195, 250] on p "Use our new E News and People News process using the lab to get your informatio…" at bounding box center [208, 266] width 231 height 72
click at [272, 218] on span "Retry AI description" at bounding box center [284, 210] width 79 height 19
click at [289, 321] on span "Apply" at bounding box center [300, 315] width 23 height 10
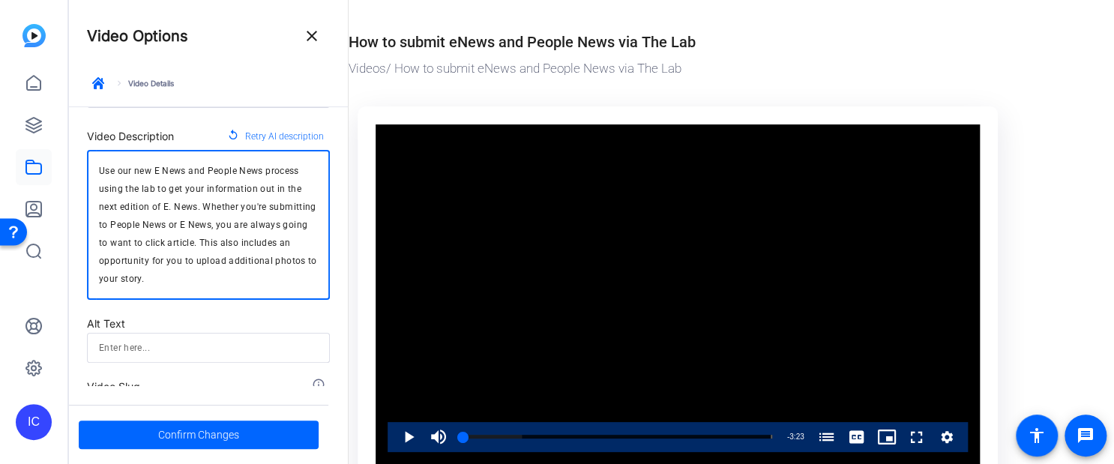
drag, startPoint x: 250, startPoint y: 259, endPoint x: 28, endPoint y: 106, distance: 269.8
click at [28, 105] on mat-sidenav-container "IC Video Options close keyboard_arrow_right Video Details Video Title How to su…" at bounding box center [557, 232] width 1114 height 464
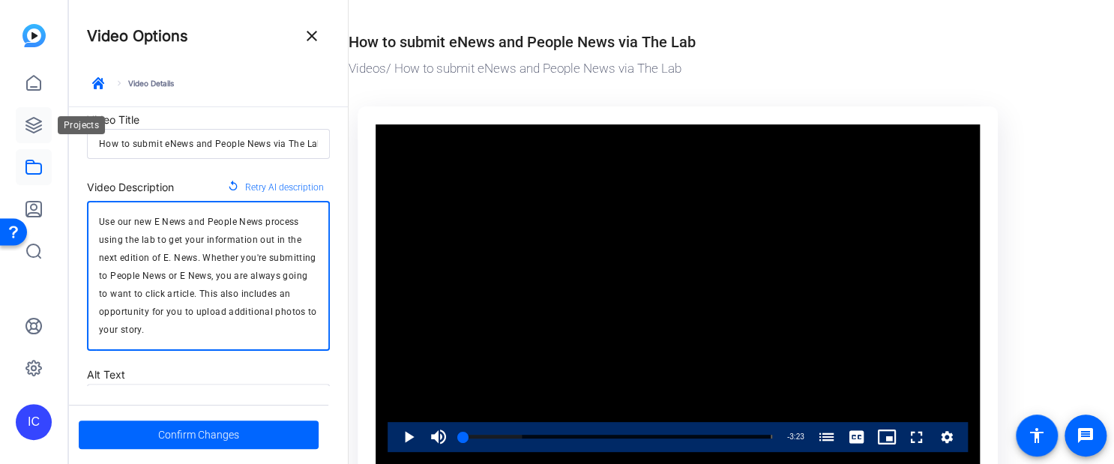
paste textarea "This video shows a step-by-step tutorial of how to upload and submit eNews and …"
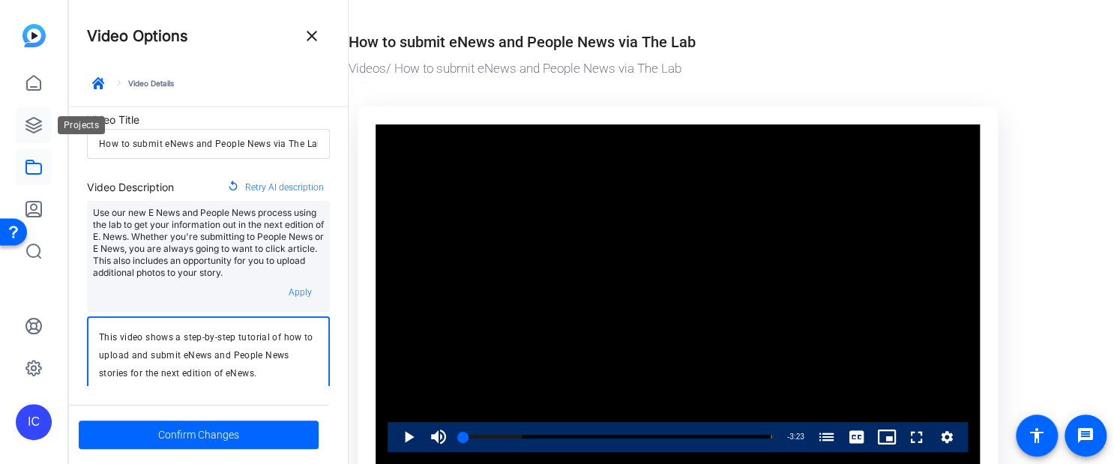
scroll to position [28, 0]
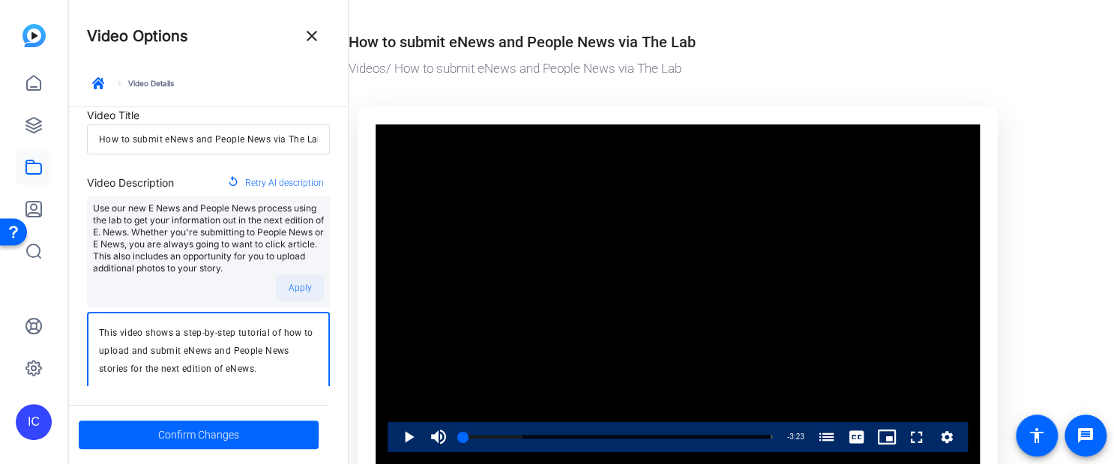
click at [289, 293] on span "Apply" at bounding box center [300, 288] width 23 height 10
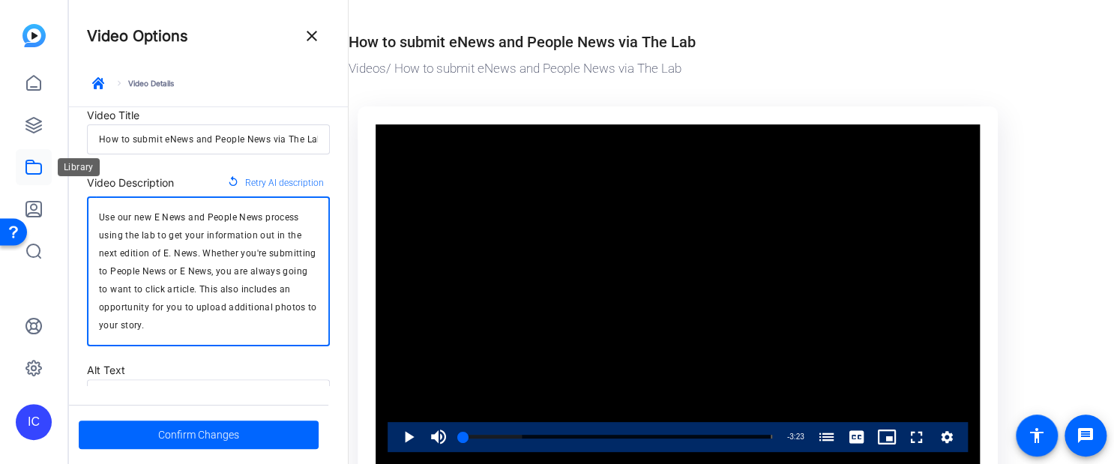
drag, startPoint x: 274, startPoint y: 322, endPoint x: 40, endPoint y: 155, distance: 287.4
click at [40, 155] on mat-sidenav-container "IC Video Options close keyboard_arrow_right Video Details Video Title How to su…" at bounding box center [557, 232] width 1114 height 464
paste textarea "This video shows a step-by-step tutorial of how to upload and submit eNews and …"
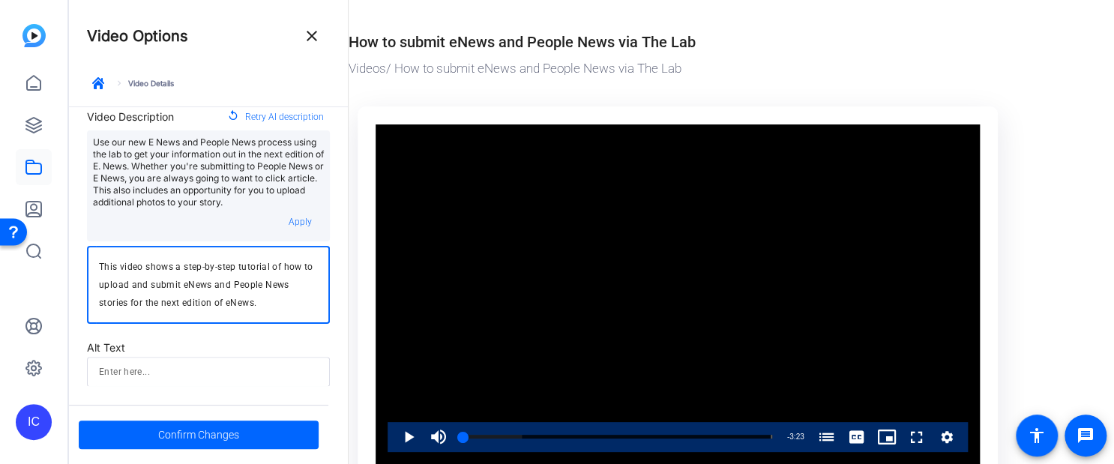
scroll to position [228, 0]
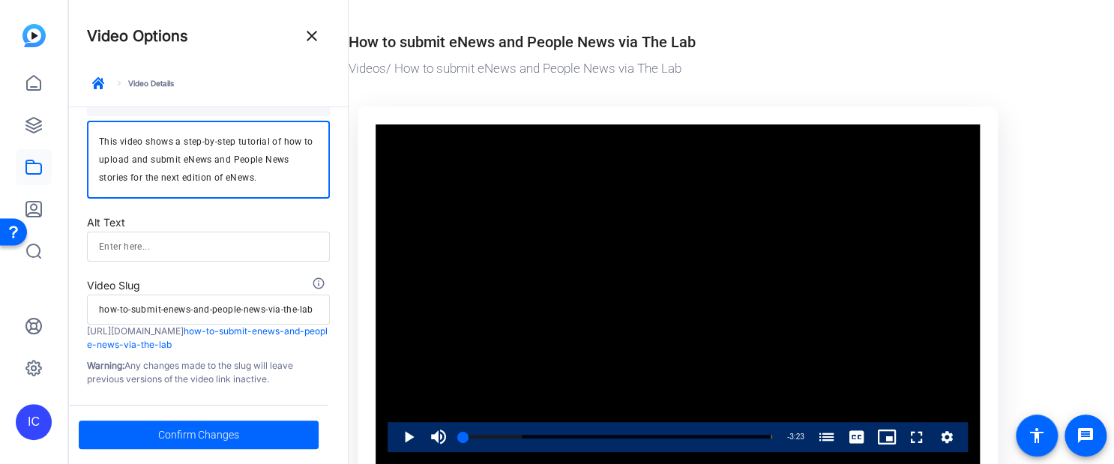
type textarea "This video shows a step-by-step tutorial of how to upload and submit eNews and …"
click at [196, 198] on div "This video shows a step-by-step tutorial of how to upload and submit eNews and …" at bounding box center [208, 160] width 219 height 78
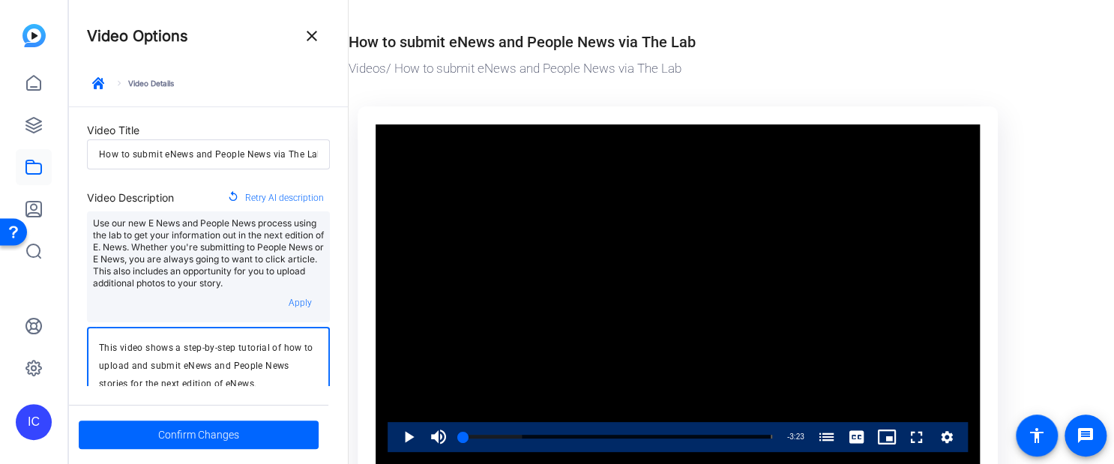
scroll to position [0, 0]
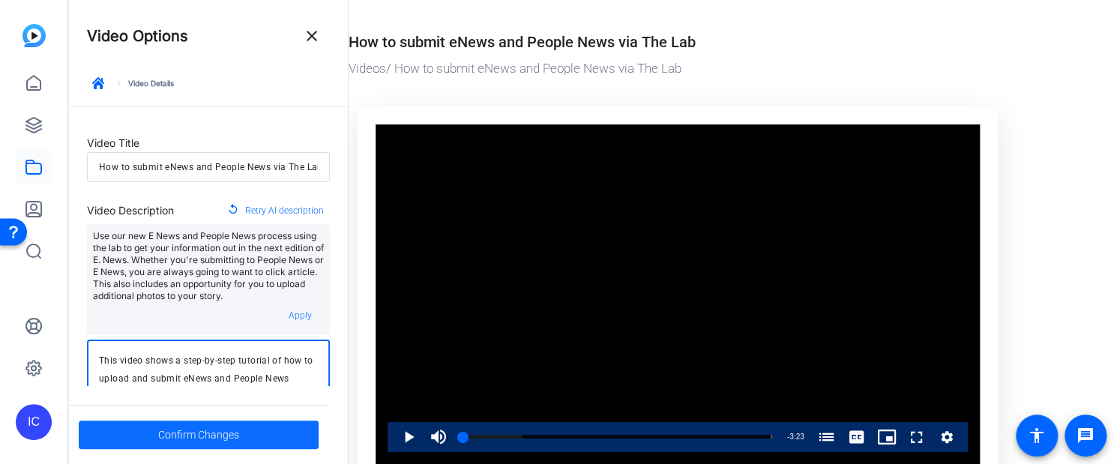
click at [187, 435] on span "Confirm Changes" at bounding box center [198, 434] width 81 height 28
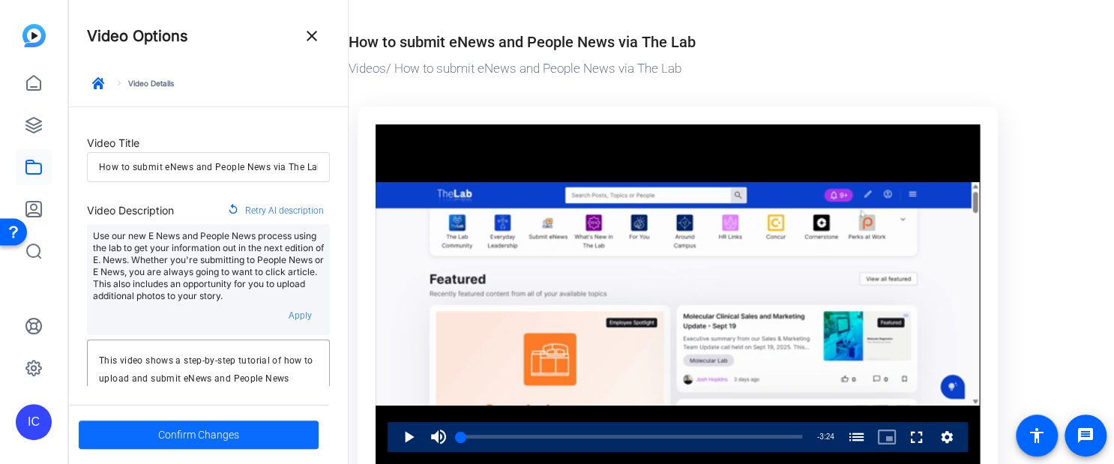
click at [209, 432] on span "Confirm Changes" at bounding box center [198, 434] width 81 height 28
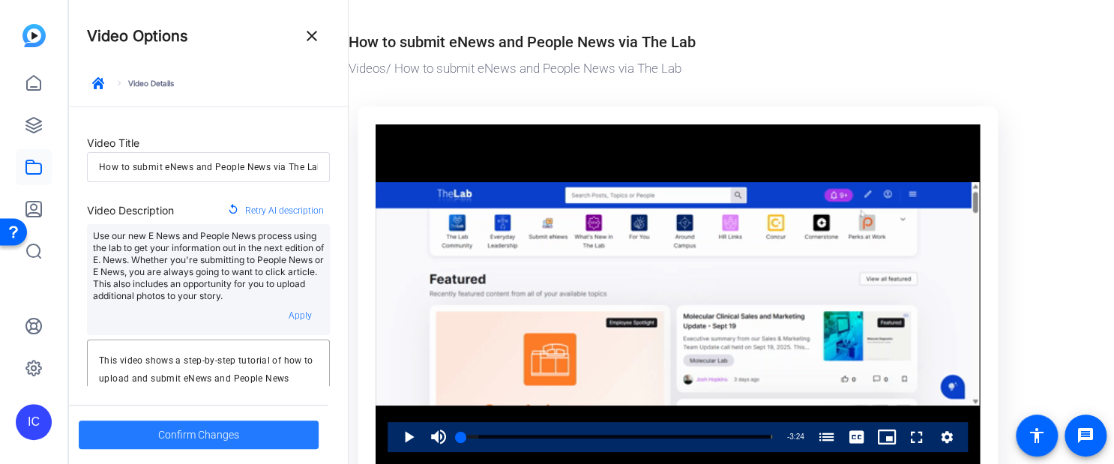
click at [209, 432] on span "Confirm Changes" at bounding box center [198, 434] width 81 height 28
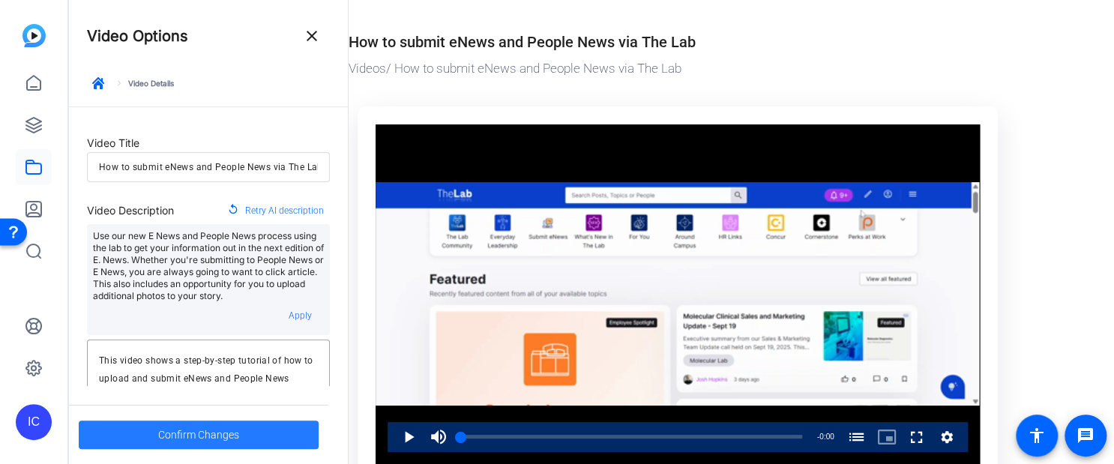
click at [209, 432] on span "Confirm Changes" at bounding box center [198, 434] width 81 height 28
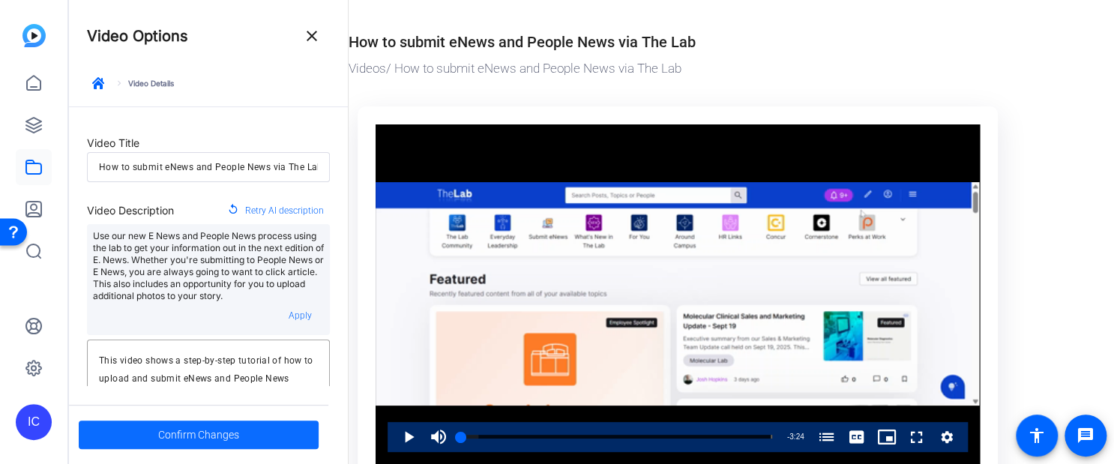
click at [229, 429] on span "Confirm Changes" at bounding box center [198, 434] width 81 height 28
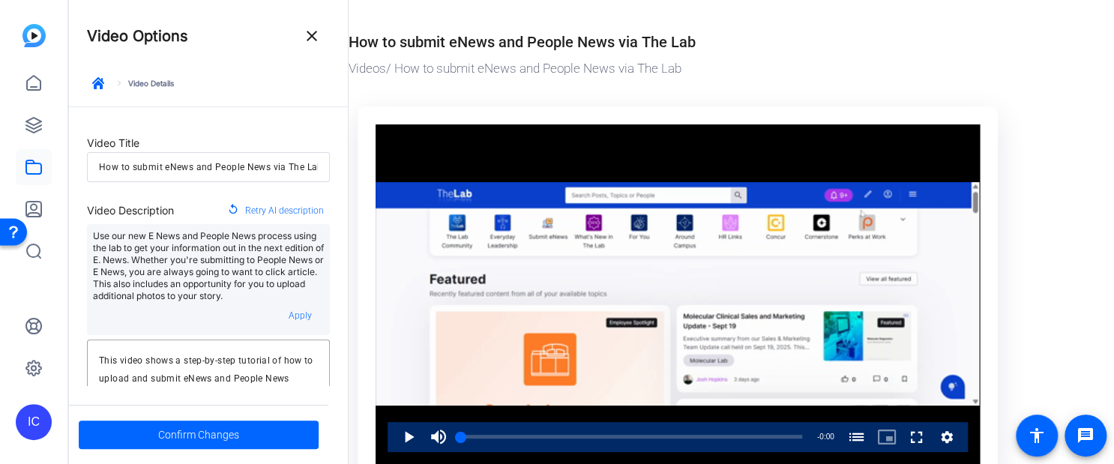
click at [442, 24] on div "How to submit eNews and People News via The Lab Videos / How to submit eNews an…" at bounding box center [674, 316] width 713 height 633
click at [459, 46] on div "How to submit eNews and People News via The Lab" at bounding box center [521, 42] width 347 height 22
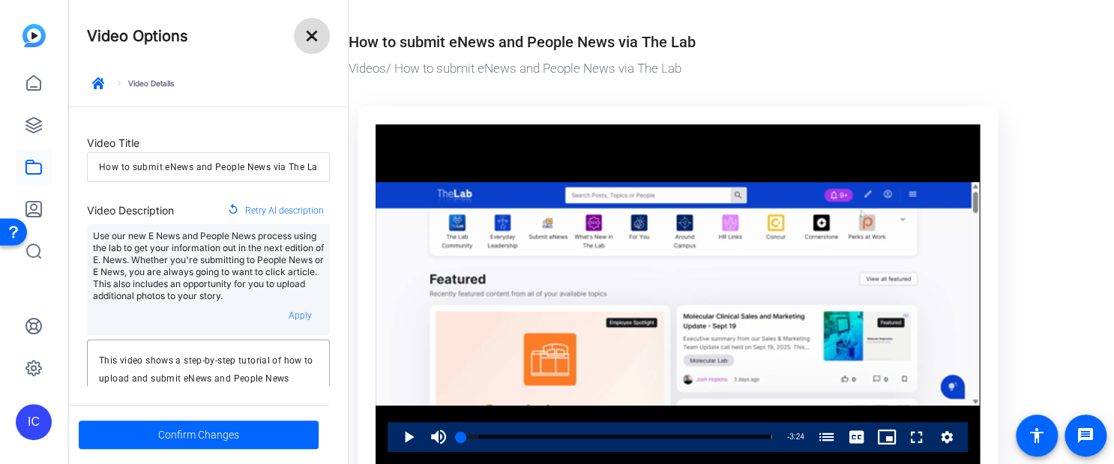
click at [317, 41] on mat-icon "close" at bounding box center [312, 36] width 18 height 18
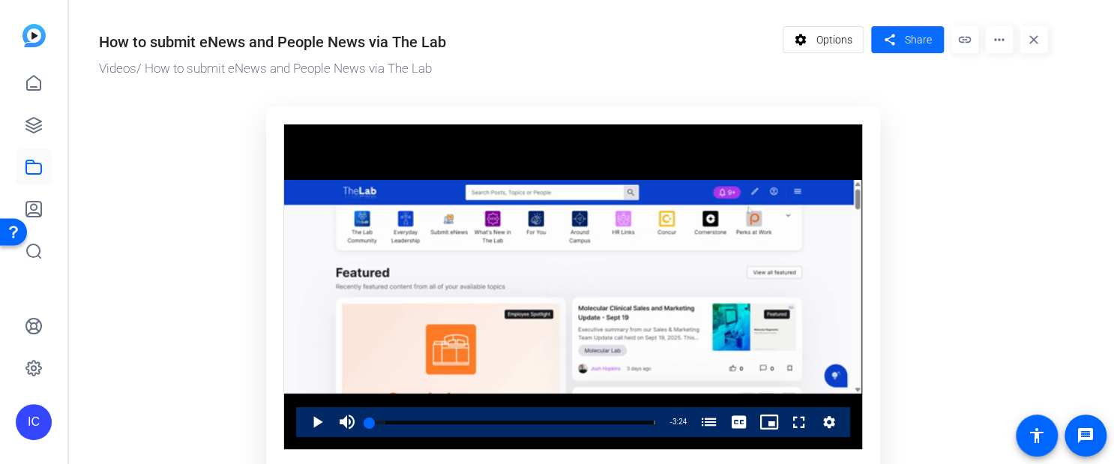
click at [908, 42] on span "Share" at bounding box center [917, 40] width 27 height 16
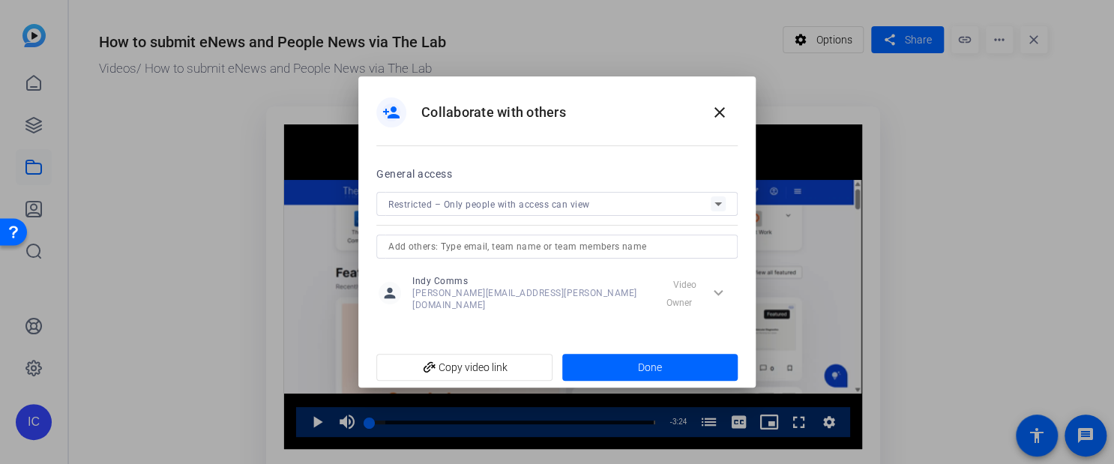
click at [513, 210] on span "Restricted – Only people with access can view" at bounding box center [489, 204] width 202 height 10
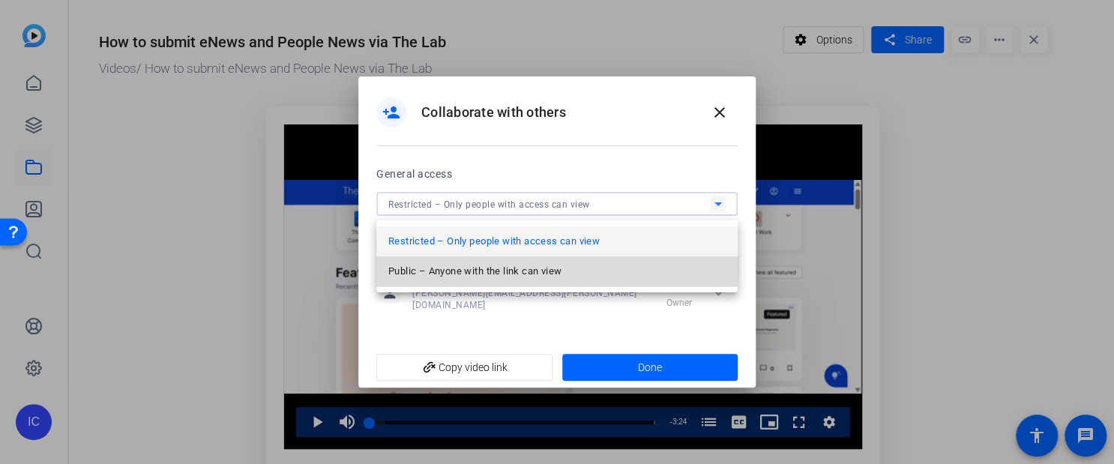
click at [506, 264] on span "Public – Anyone with the link can view" at bounding box center [474, 271] width 173 height 18
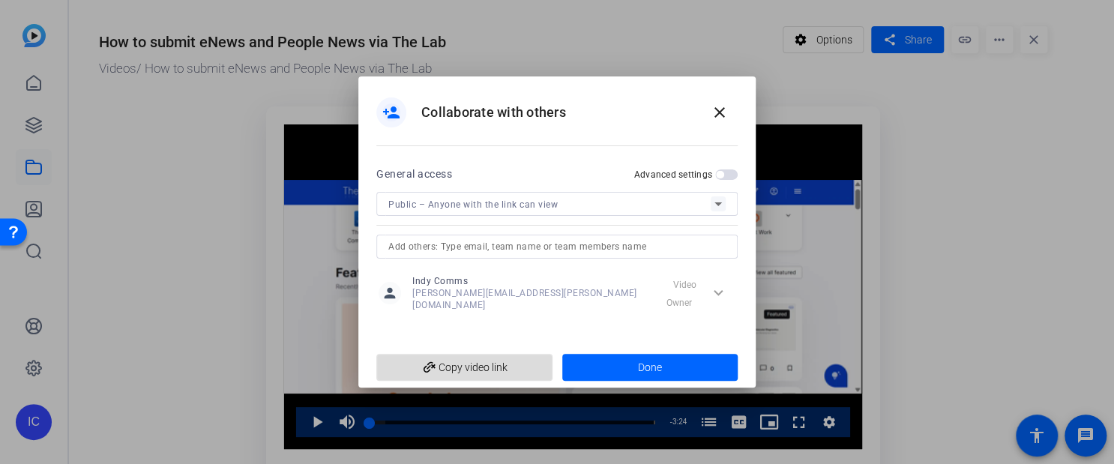
click at [486, 357] on span "add_link Copy video link" at bounding box center [464, 367] width 152 height 28
click at [673, 363] on span at bounding box center [650, 367] width 176 height 36
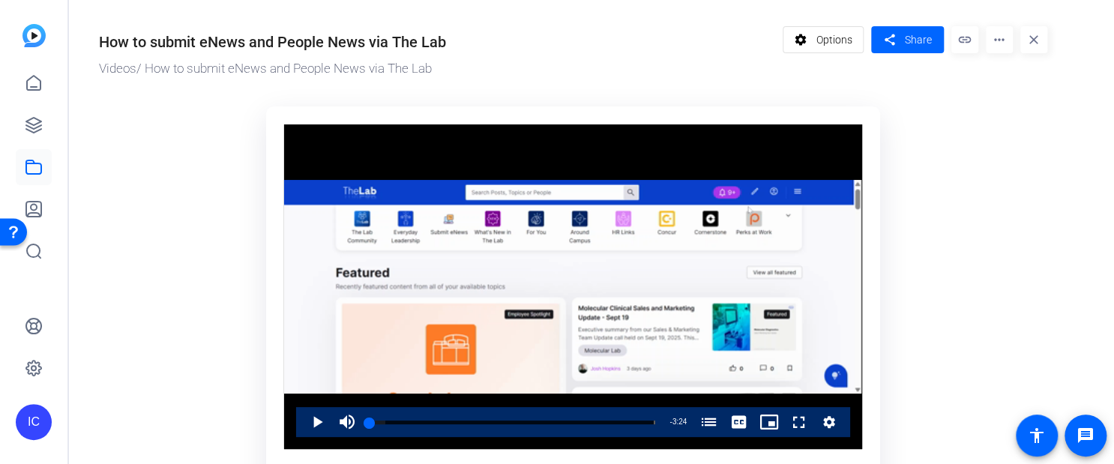
click at [1000, 46] on mat-icon "more_horiz" at bounding box center [998, 39] width 27 height 27
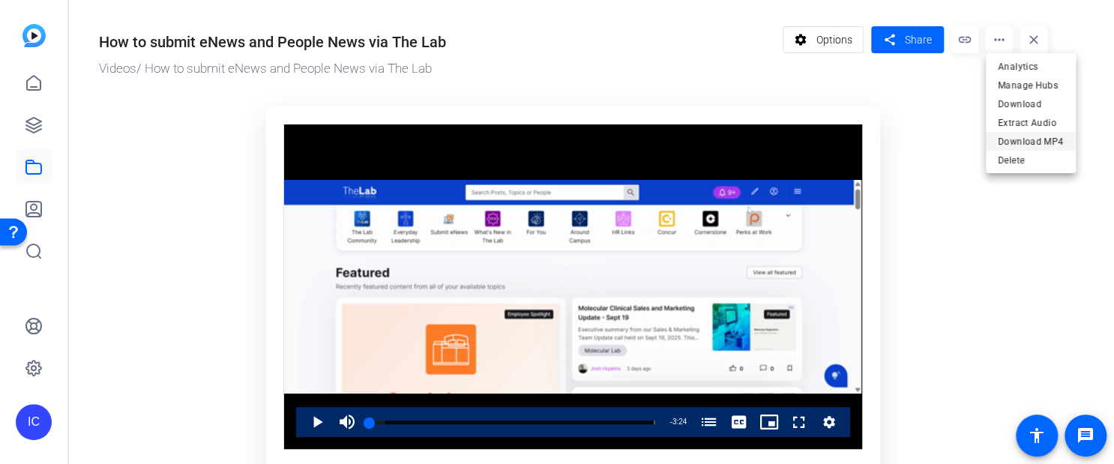
click at [1022, 145] on span "Download MP4" at bounding box center [1030, 141] width 66 height 18
